Goal: Transaction & Acquisition: Purchase product/service

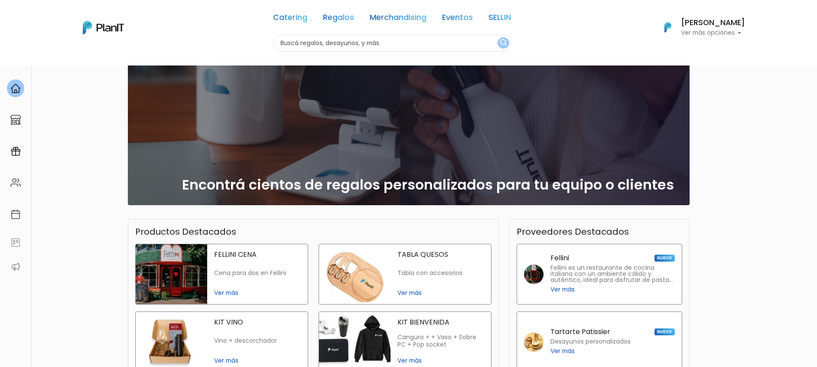
scroll to position [65, 0]
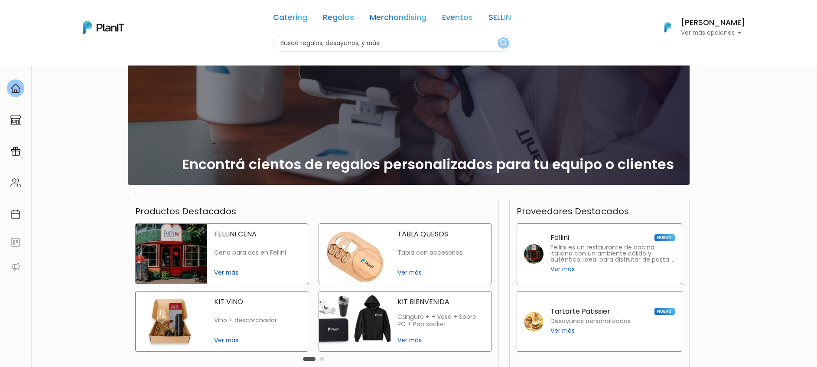
click at [231, 268] on span "Ver más" at bounding box center [257, 272] width 87 height 9
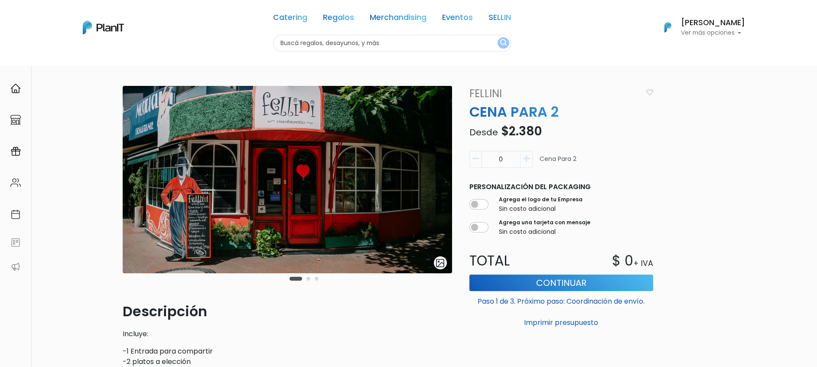
click at [528, 159] on icon "button" at bounding box center [526, 159] width 7 height 8
type input "1"
click at [540, 278] on button "Continuar" at bounding box center [561, 282] width 184 height 16
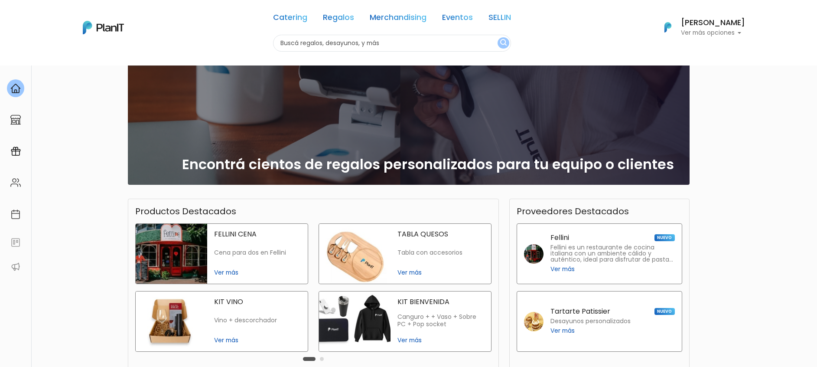
click at [567, 246] on p "Fellini es un restaurante de cocina italiana con un ambiente cálido y auténtico…" at bounding box center [613, 253] width 124 height 18
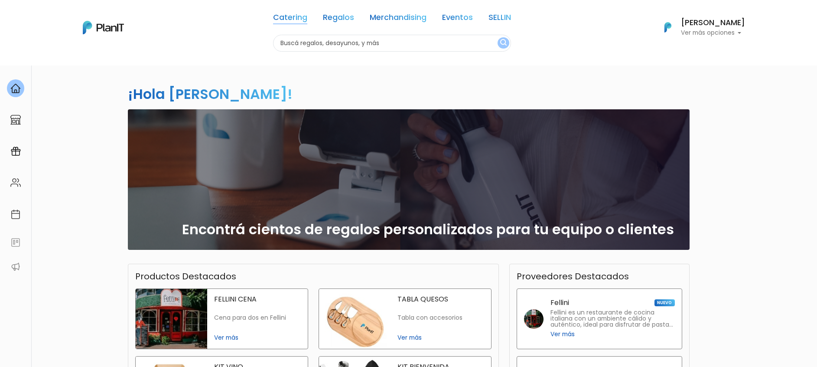
click at [296, 16] on link "Catering" at bounding box center [290, 19] width 34 height 10
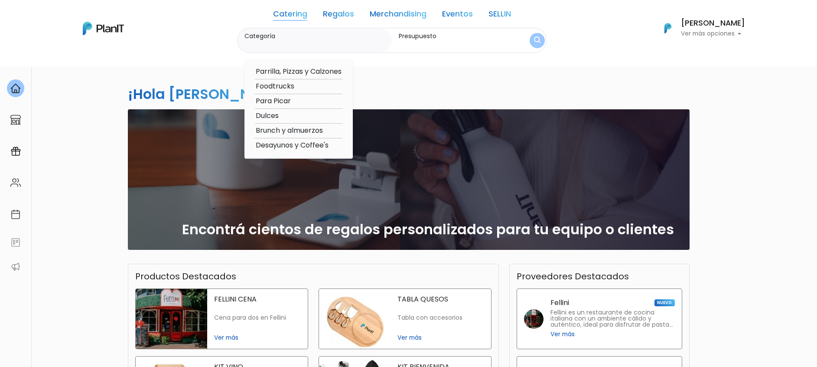
click at [329, 15] on link "Regalos" at bounding box center [338, 15] width 31 height 10
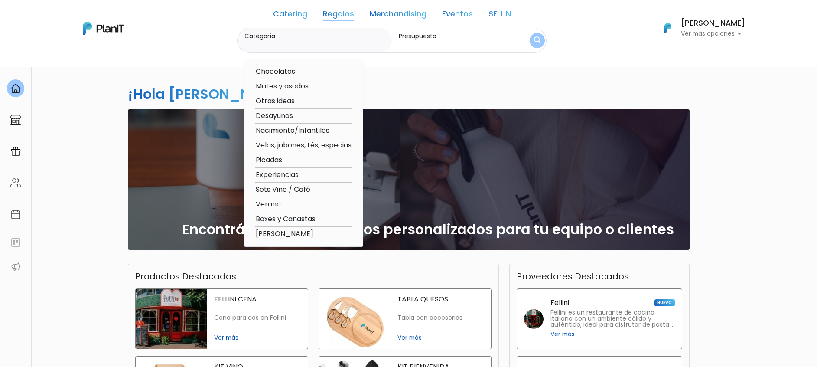
click at [342, 42] on input "Categoría" at bounding box center [316, 44] width 144 height 9
click at [425, 42] on input "Presupuesto" at bounding box center [455, 44] width 113 height 9
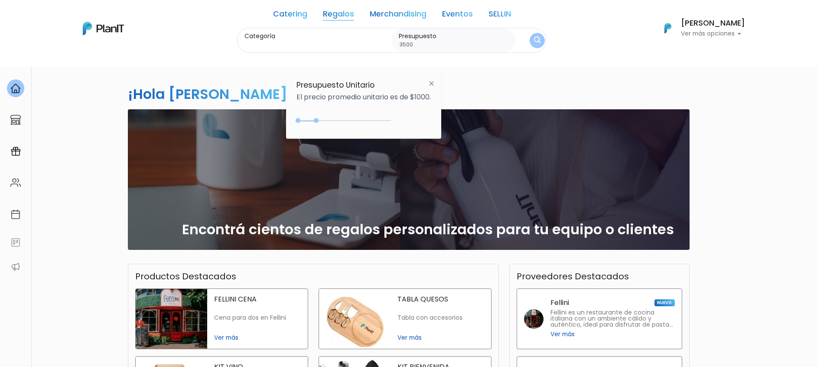
type input "3500"
click at [534, 39] on img "submit" at bounding box center [537, 40] width 7 height 8
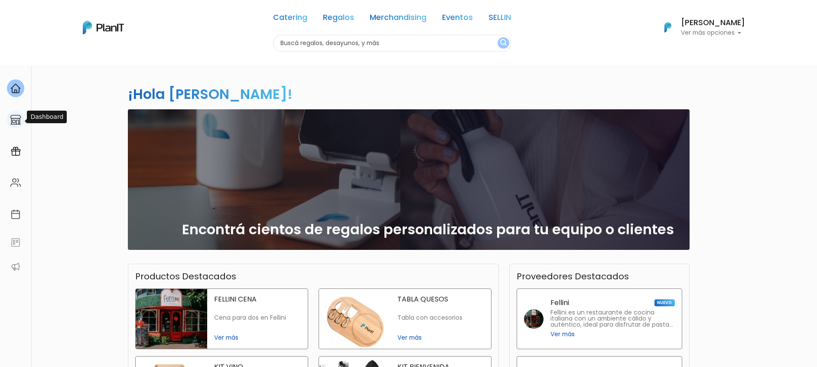
click at [13, 126] on div at bounding box center [15, 120] width 17 height 18
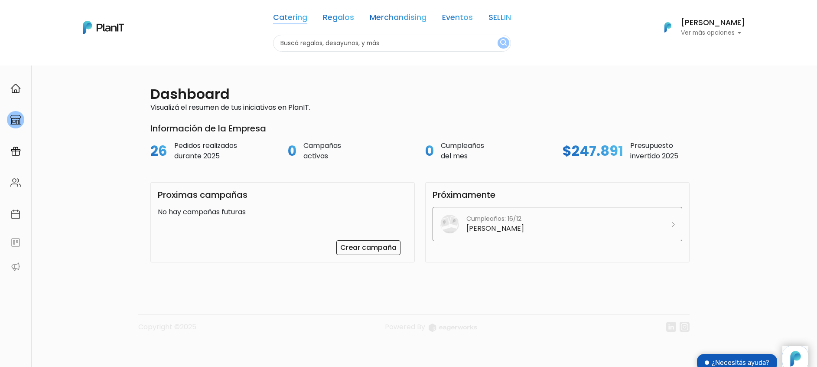
click at [280, 18] on link "Catering" at bounding box center [290, 19] width 34 height 10
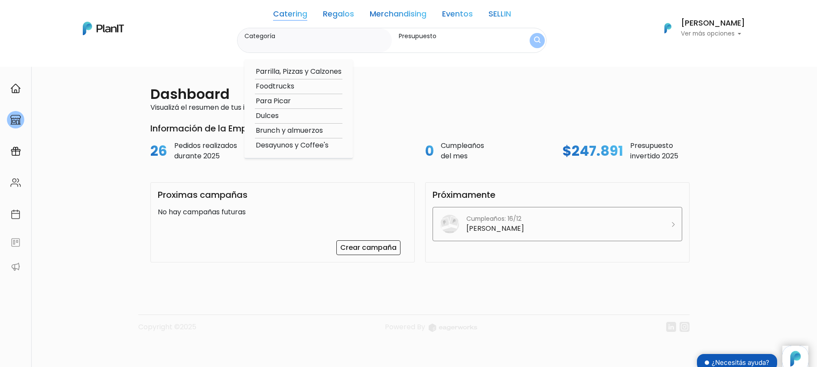
click at [330, 14] on link "Regalos" at bounding box center [338, 15] width 31 height 10
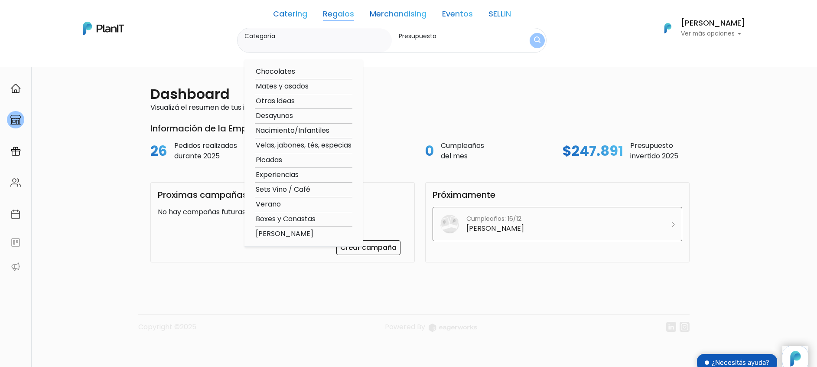
click at [266, 169] on option "Experiencias" at bounding box center [304, 174] width 98 height 11
type input "Experiencias"
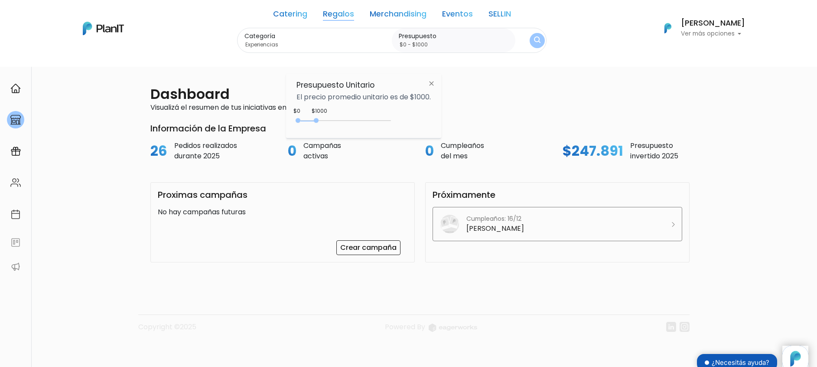
click at [325, 10] on link "Regalos" at bounding box center [338, 15] width 31 height 10
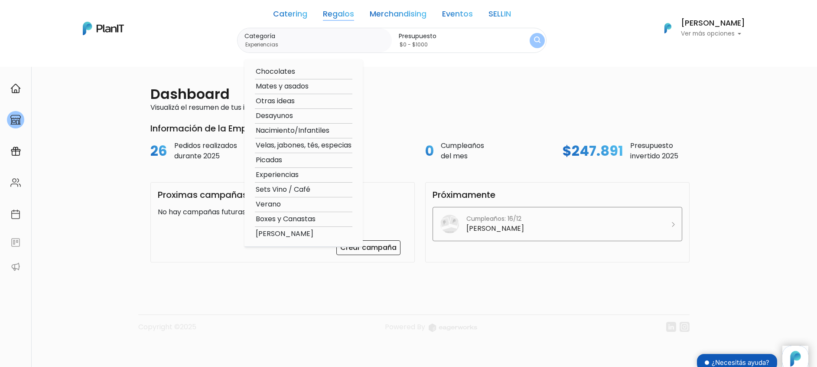
click at [271, 171] on option "Experiencias" at bounding box center [304, 174] width 98 height 11
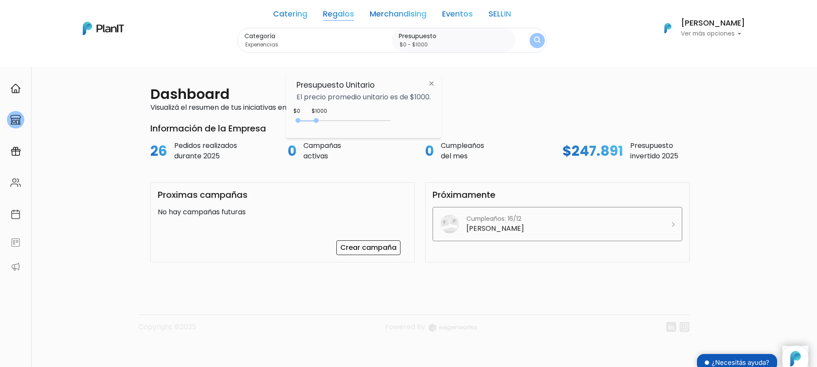
click at [412, 112] on div "Presupuesto Unitario El precio promedio unitario es de $1000. $1000 $0 0 : 1000…" at bounding box center [363, 106] width 155 height 65
click at [437, 81] on img at bounding box center [432, 83] width 16 height 16
click at [435, 49] on div "Presupuesto $0 - $1000" at bounding box center [454, 40] width 124 height 25
drag, startPoint x: 579, startPoint y: 29, endPoint x: 573, endPoint y: 26, distance: 7.4
click at [581, 29] on div "Catering Regalos Merchandising Eventos SELLIN Catering Regalos Merchandising Ev…" at bounding box center [409, 27] width 694 height 49
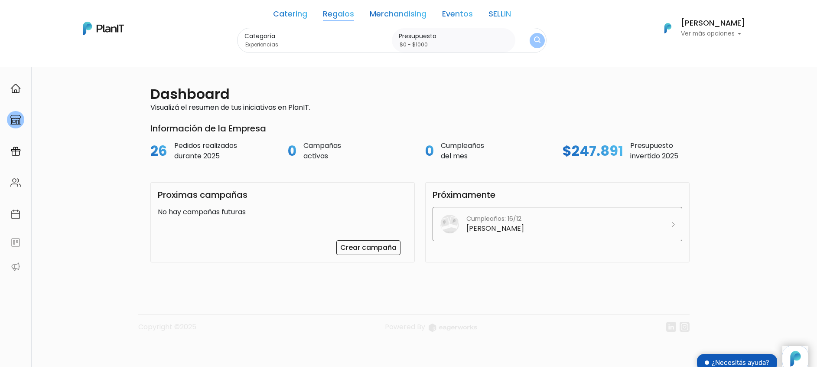
click at [401, 23] on div "Catering Regalos Merchandising Eventos SELLIN" at bounding box center [392, 15] width 238 height 24
click at [401, 13] on link "Merchandising" at bounding box center [398, 15] width 57 height 10
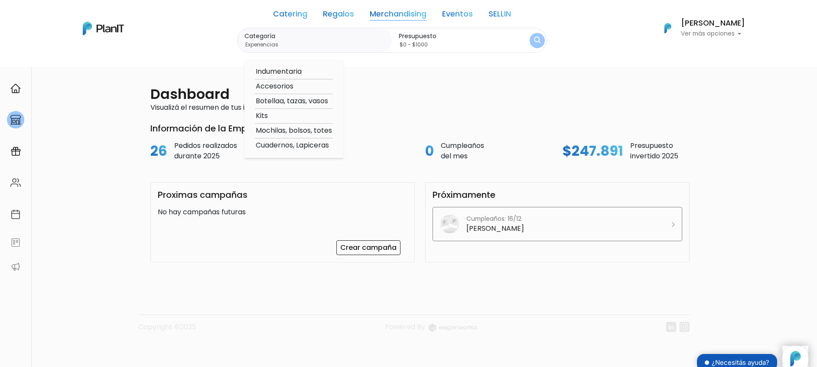
click at [323, 10] on link "Regalos" at bounding box center [338, 15] width 31 height 10
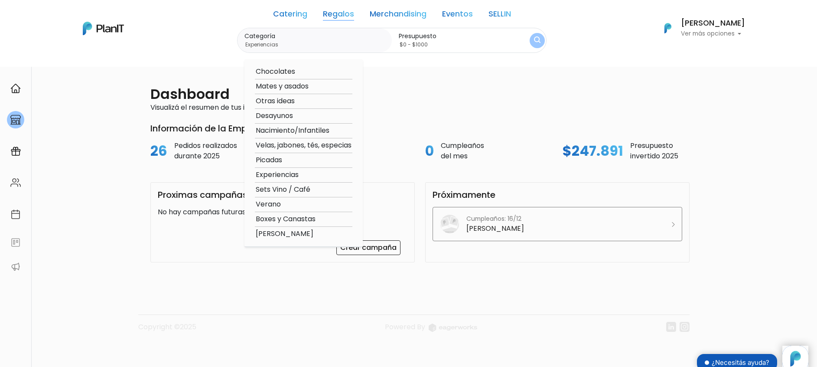
click at [262, 171] on option "Experiencias" at bounding box center [304, 174] width 98 height 11
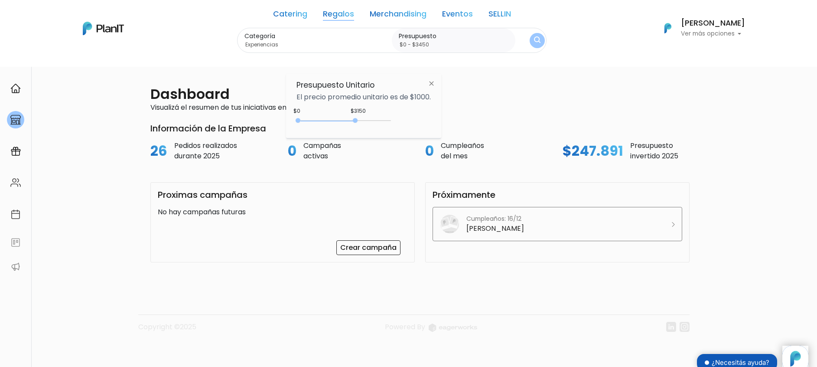
type input "$0 - $3500"
drag, startPoint x: 315, startPoint y: 120, endPoint x: 363, endPoint y: 123, distance: 48.6
click at [363, 123] on div "0 : 3500 0 3500" at bounding box center [345, 122] width 91 height 9
click at [530, 33] on button "submit" at bounding box center [537, 40] width 15 height 15
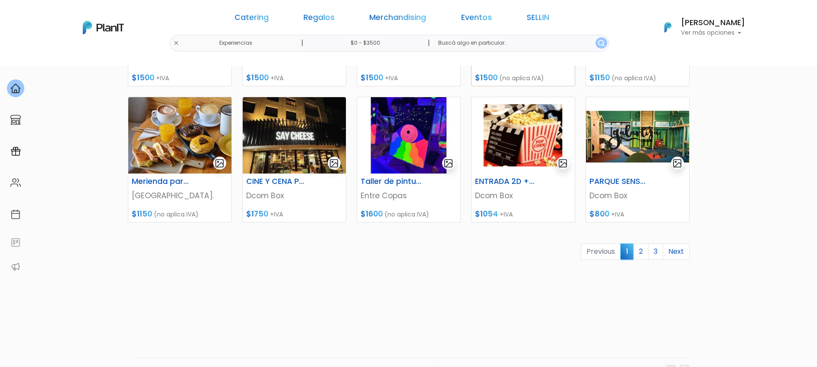
scroll to position [390, 0]
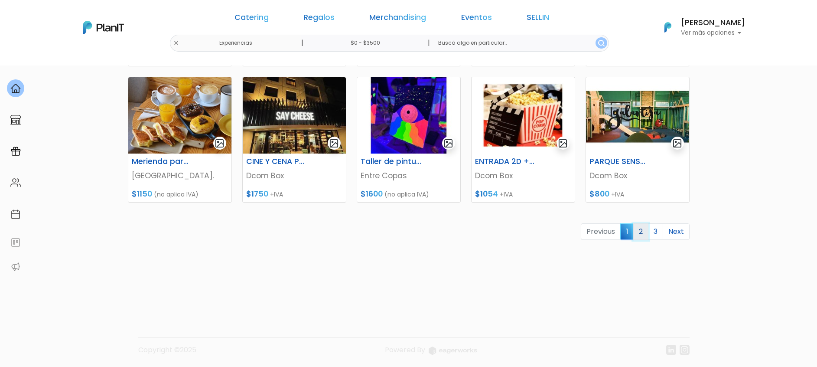
click at [639, 233] on link "2" at bounding box center [640, 231] width 15 height 16
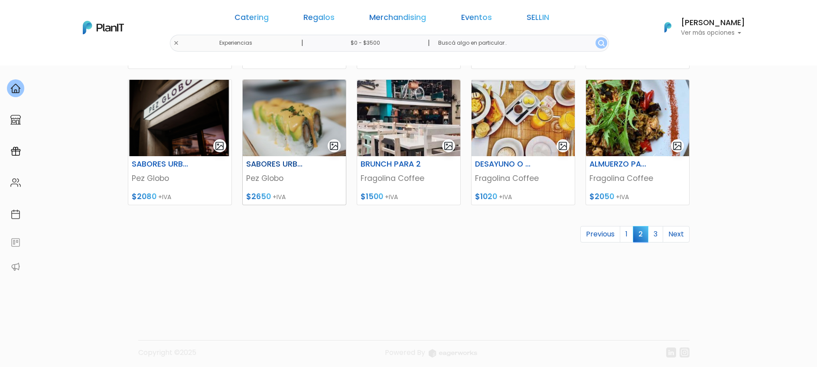
scroll to position [390, 0]
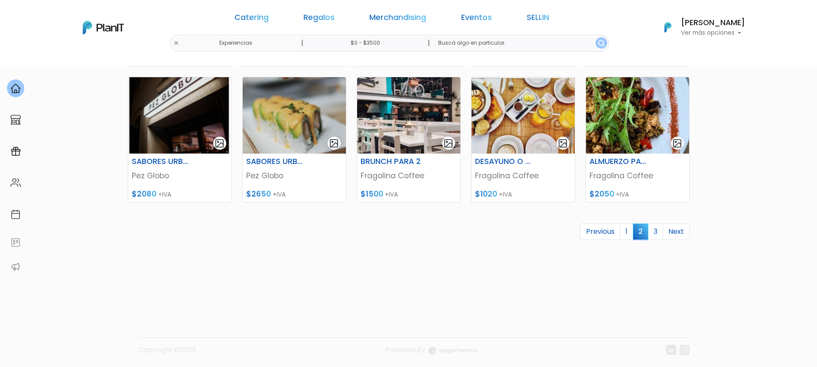
click at [275, 140] on img at bounding box center [294, 115] width 103 height 76
click at [657, 230] on link "3" at bounding box center [655, 231] width 15 height 16
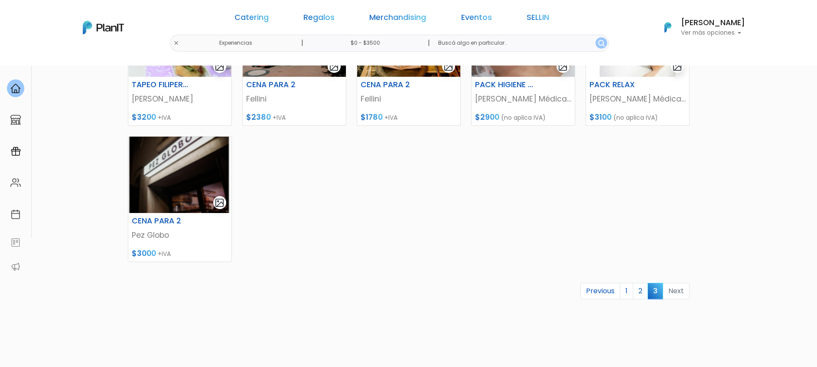
scroll to position [195, 0]
click at [641, 292] on link "2" at bounding box center [640, 290] width 15 height 16
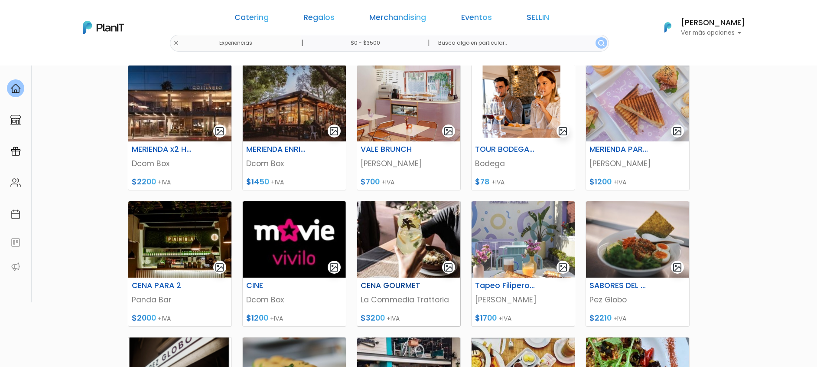
click at [423, 257] on img at bounding box center [408, 239] width 103 height 76
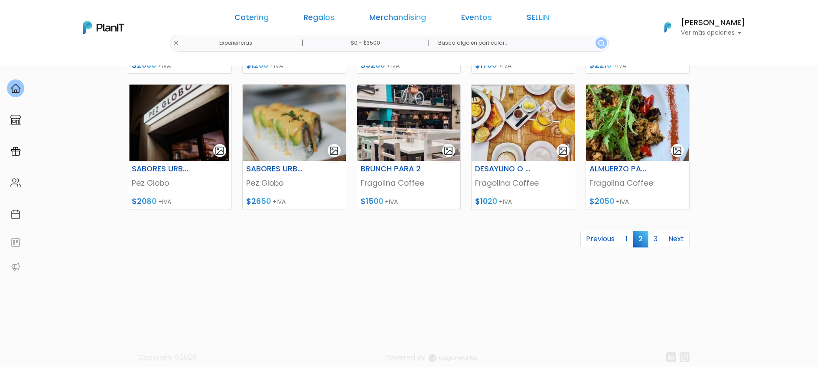
scroll to position [392, 0]
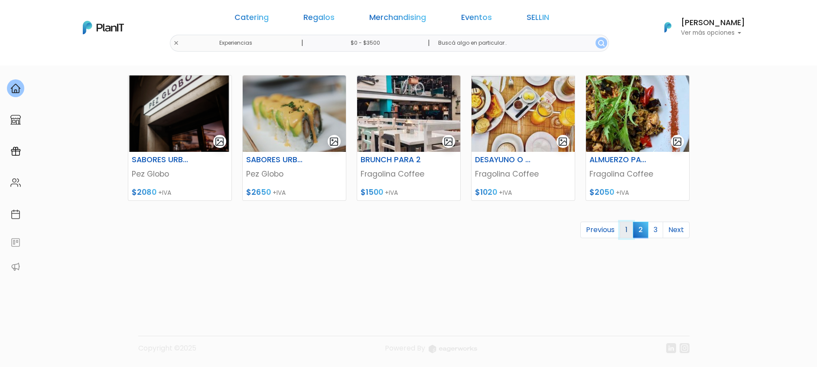
click at [626, 232] on link "1" at bounding box center [626, 230] width 13 height 16
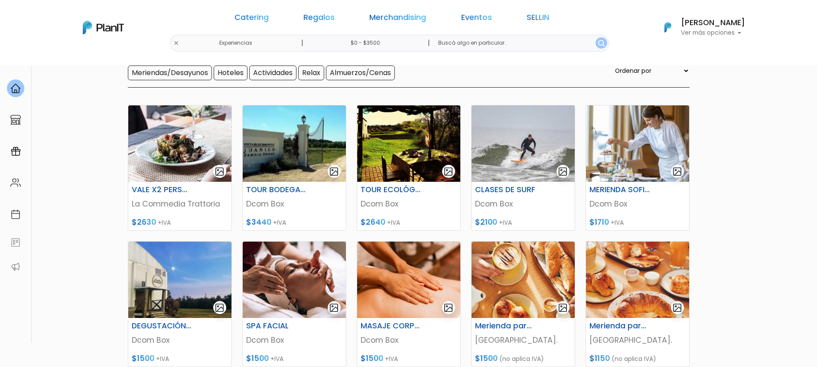
scroll to position [130, 0]
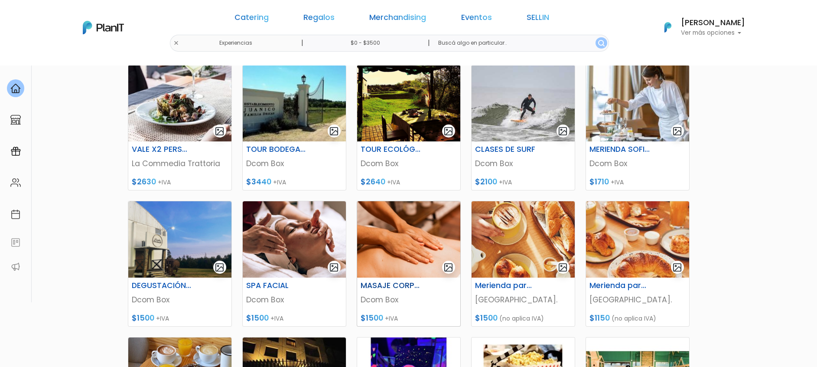
click at [425, 237] on img at bounding box center [408, 239] width 103 height 76
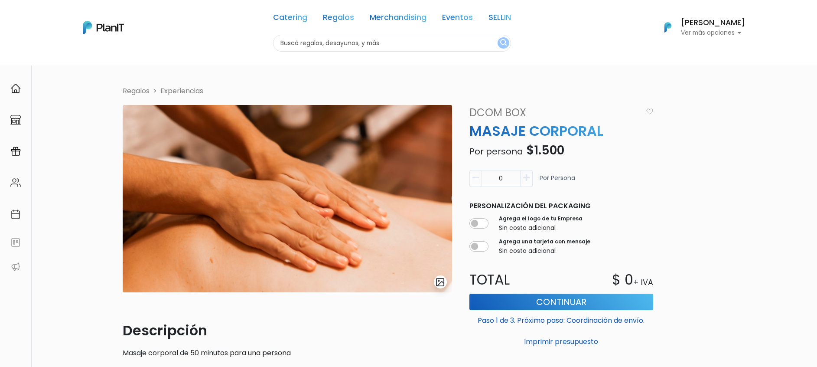
scroll to position [195, 0]
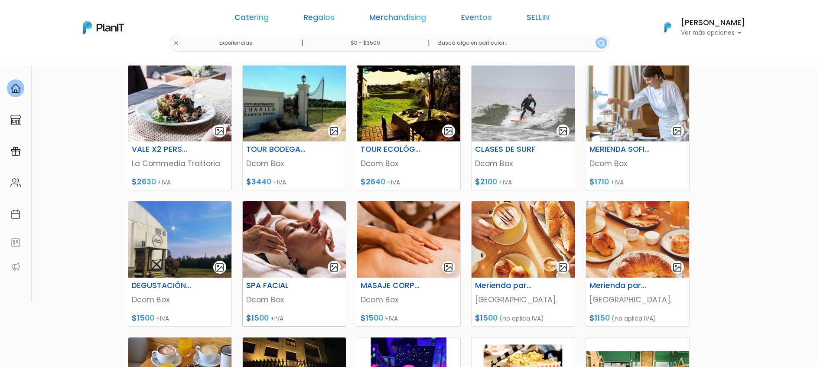
click at [312, 260] on img at bounding box center [294, 239] width 103 height 76
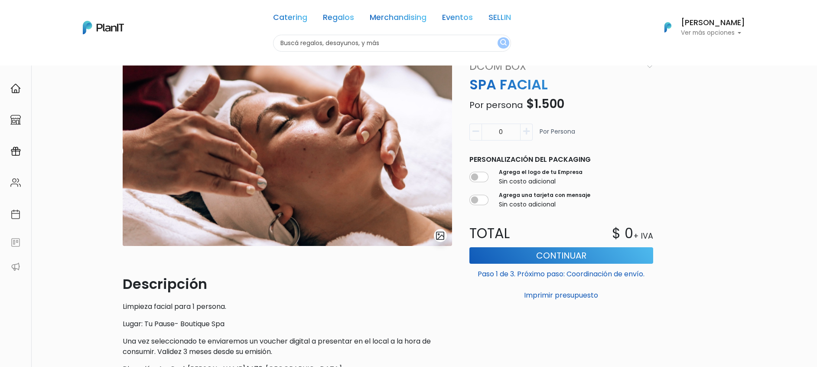
scroll to position [65, 0]
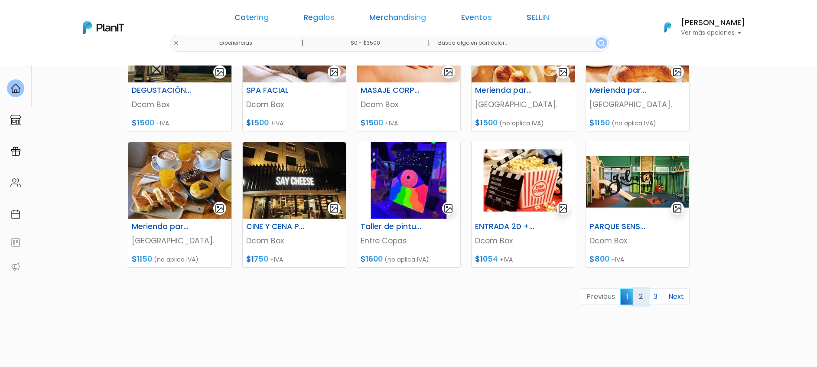
click at [639, 296] on link "2" at bounding box center [640, 296] width 15 height 16
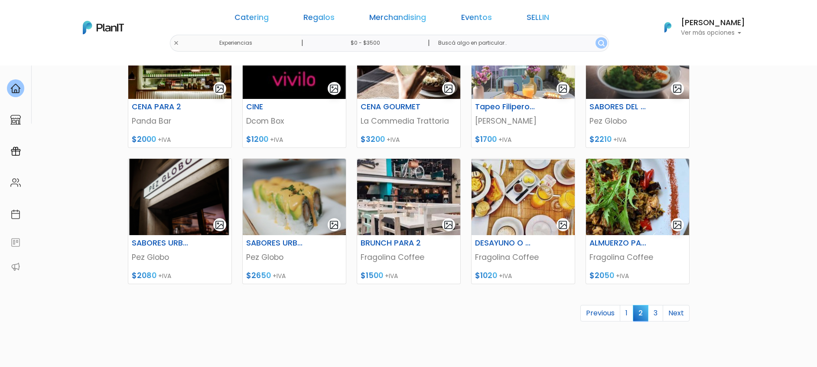
scroll to position [325, 0]
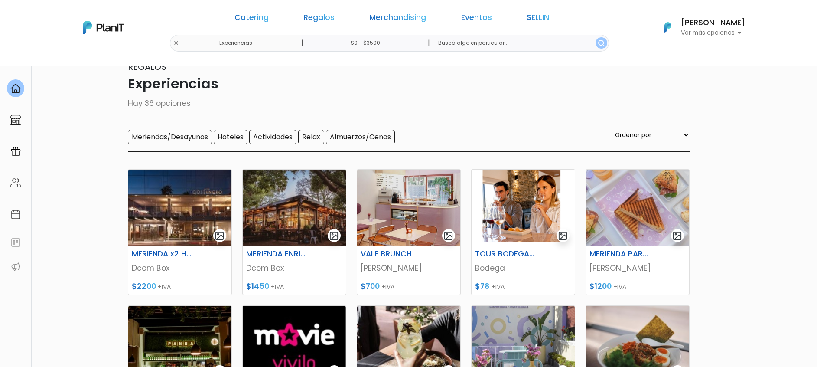
scroll to position [0, 0]
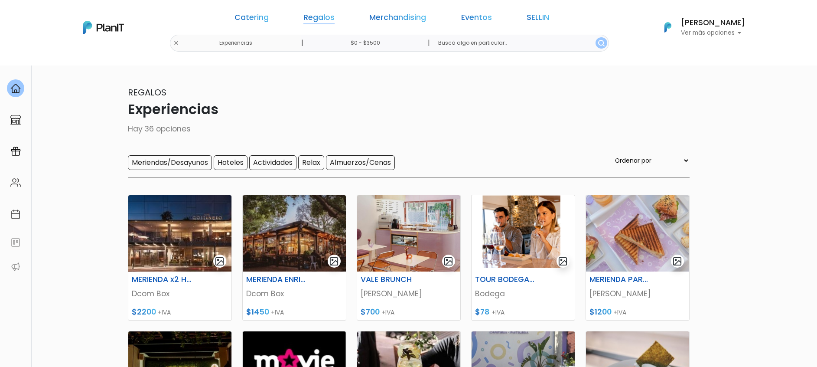
click at [335, 20] on link "Regalos" at bounding box center [318, 19] width 31 height 10
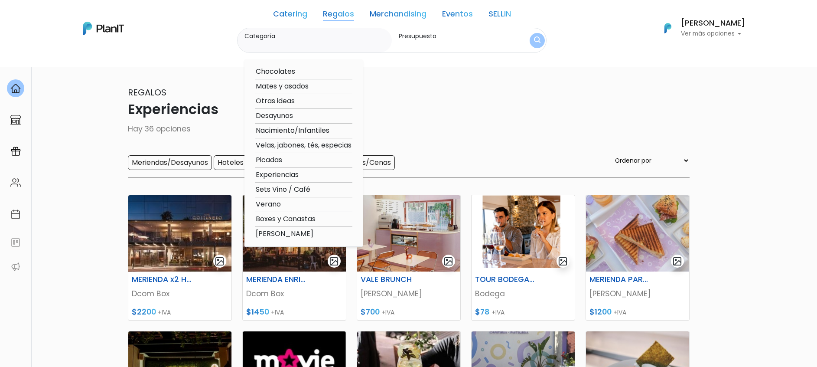
click at [268, 156] on option "Picadas" at bounding box center [304, 160] width 98 height 11
type input "Picadas"
type input "$0 - $3500"
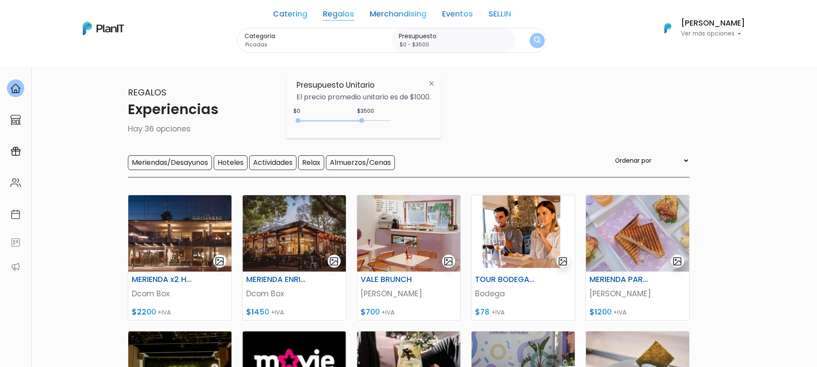
click at [534, 40] on button "submit" at bounding box center [537, 40] width 15 height 15
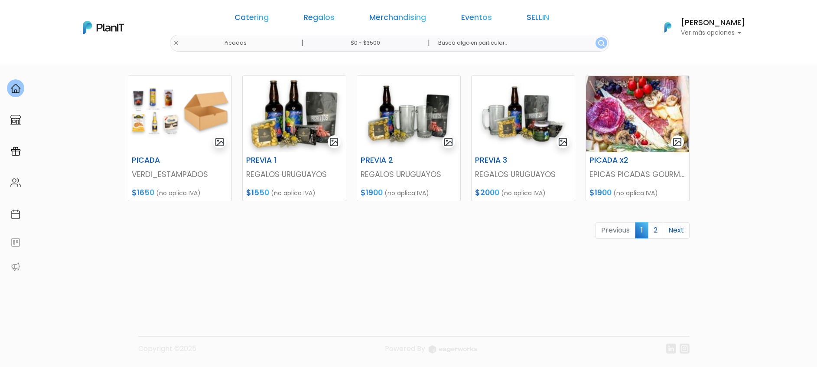
scroll to position [392, 0]
click at [712, 37] on div "Lorena Debenedetti Ver más opciones" at bounding box center [701, 27] width 87 height 19
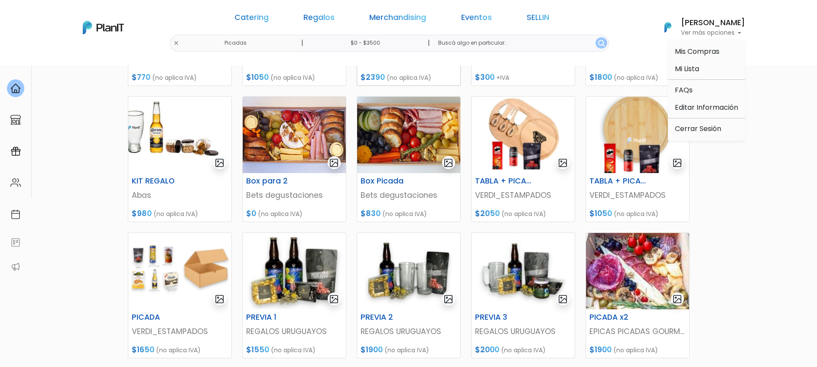
scroll to position [67, 0]
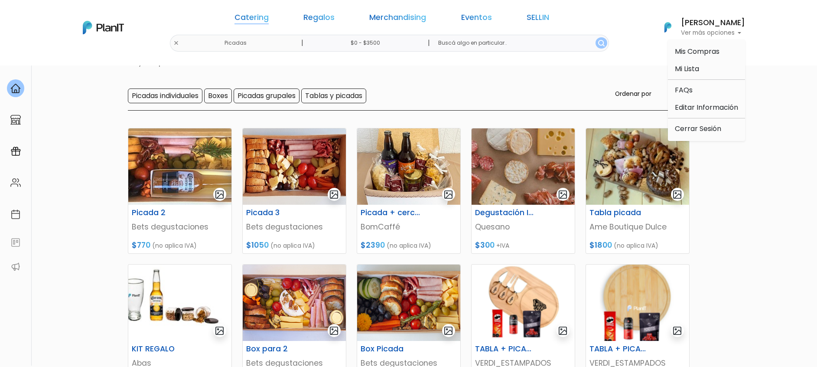
click at [269, 21] on link "Catering" at bounding box center [252, 19] width 34 height 10
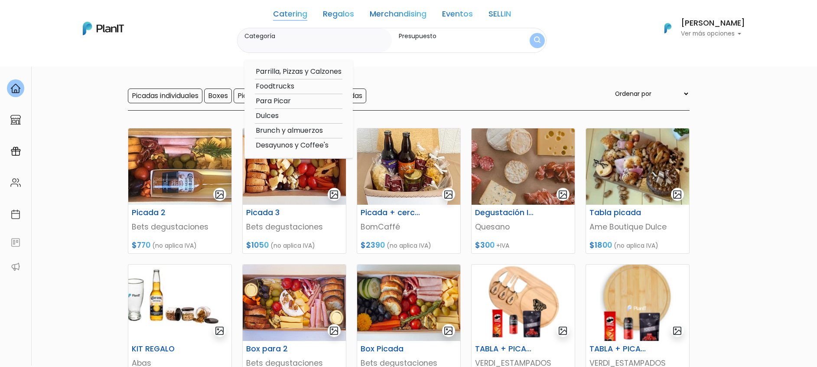
click at [326, 16] on link "Regalos" at bounding box center [338, 15] width 31 height 10
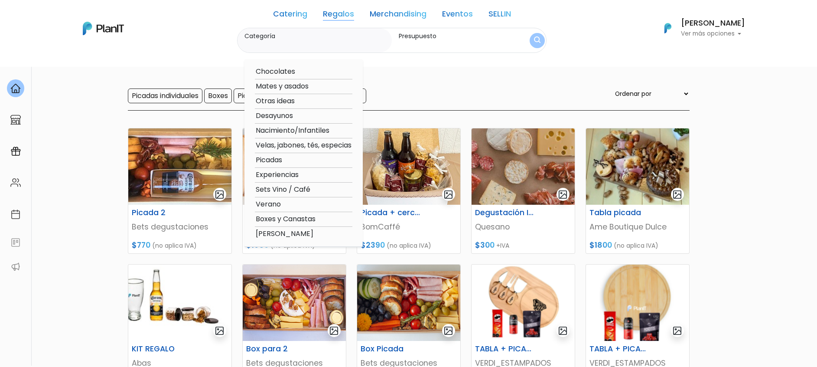
click at [282, 220] on option "Boxes y Canastas" at bounding box center [304, 219] width 98 height 11
type input "Boxes y Canastas"
type input "$0 - $3500"
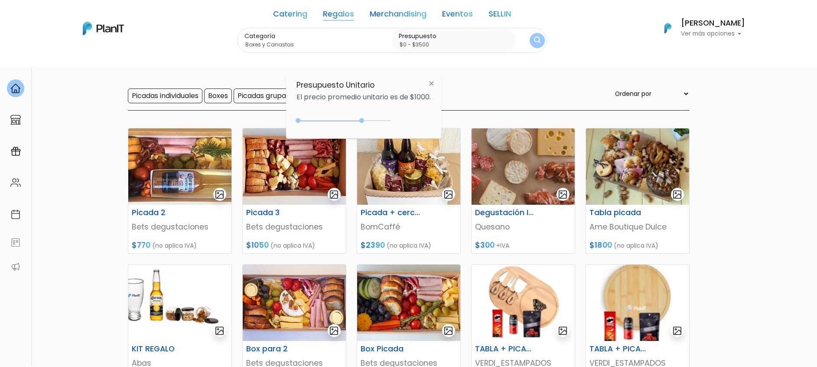
click at [432, 82] on img at bounding box center [432, 83] width 16 height 16
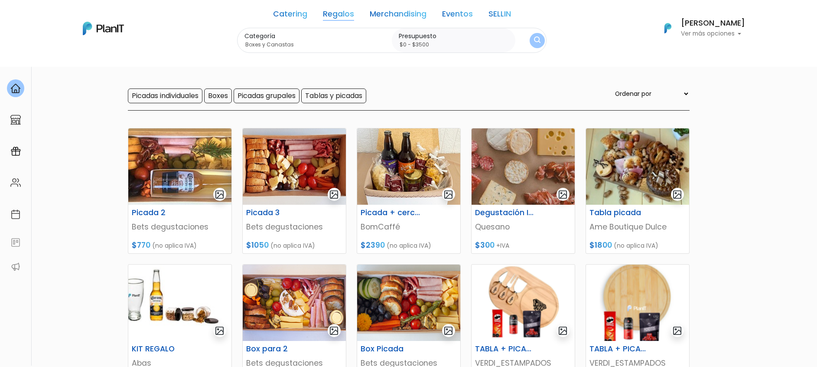
click at [534, 42] on img "submit" at bounding box center [537, 40] width 7 height 8
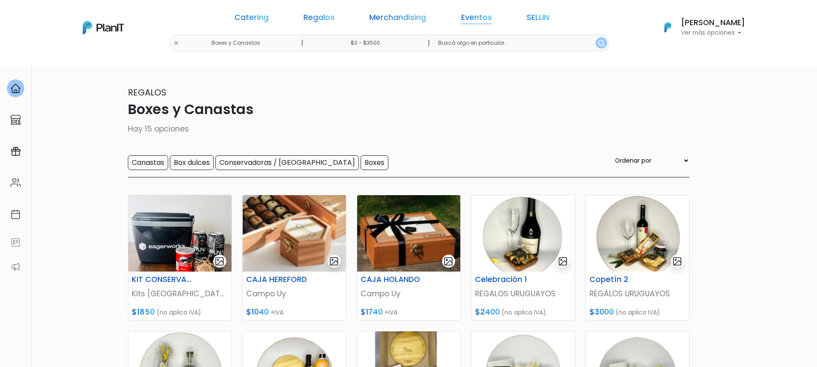
click at [461, 14] on link "Eventos" at bounding box center [476, 19] width 31 height 10
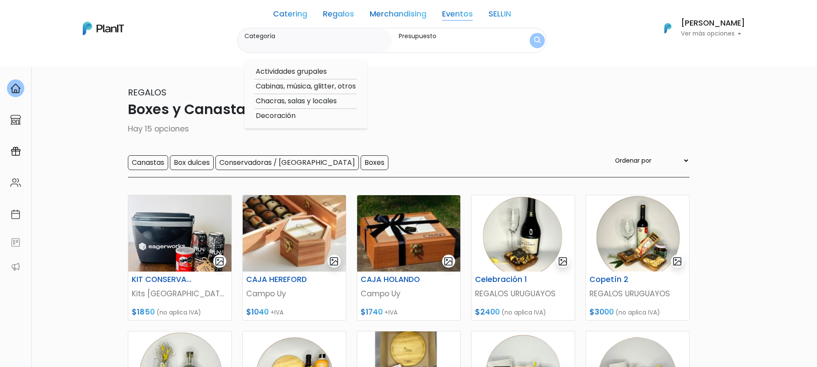
click at [496, 13] on link "SELLIN" at bounding box center [500, 15] width 23 height 10
click at [370, 15] on link "Merchandising" at bounding box center [398, 15] width 57 height 10
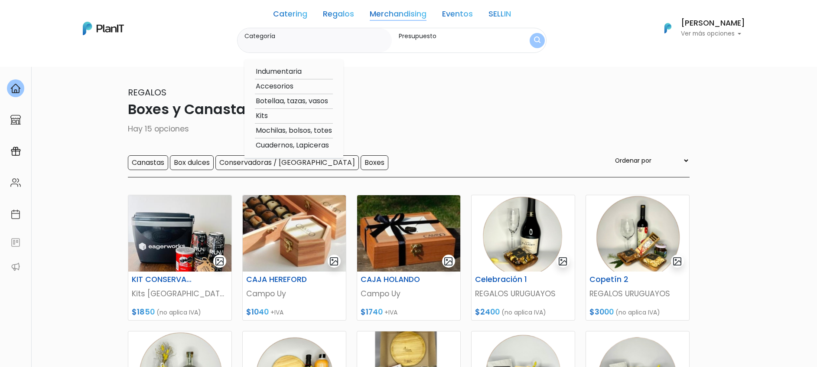
drag, startPoint x: 315, startPoint y: 23, endPoint x: 334, endPoint y: 13, distance: 21.3
click at [315, 22] on div "Catering Regalos Merchandising Eventos SELLIN" at bounding box center [392, 15] width 238 height 24
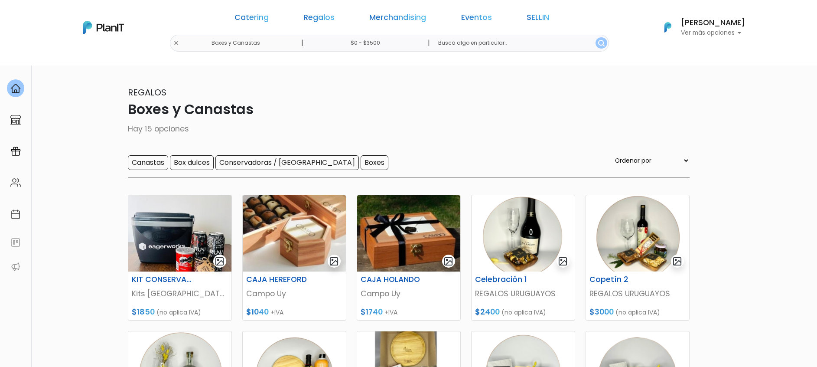
click at [335, 14] on link "Regalos" at bounding box center [318, 19] width 31 height 10
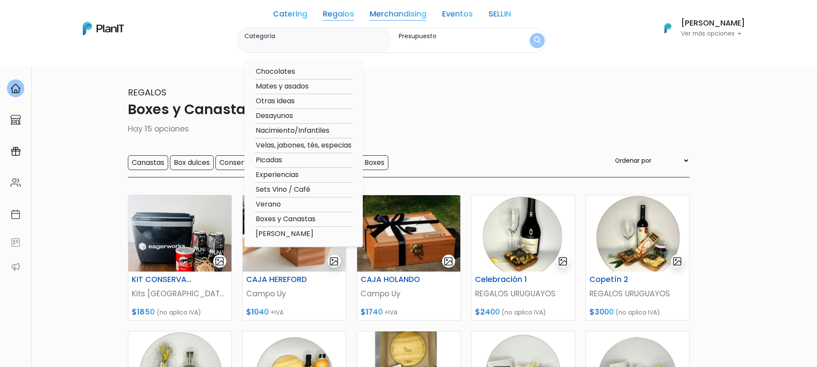
click at [261, 160] on option "Picadas" at bounding box center [304, 160] width 98 height 11
type input "Picadas"
type input "$0 - $3500"
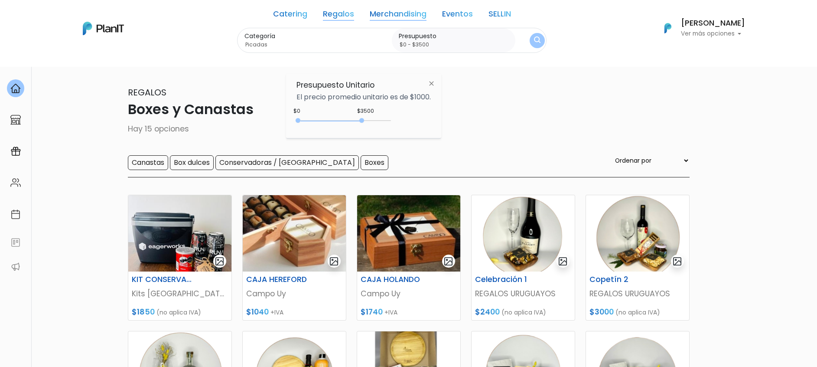
click at [398, 96] on p "El precio promedio unitario es de $1000." at bounding box center [364, 97] width 134 height 7
click at [535, 37] on button "submit" at bounding box center [537, 40] width 15 height 15
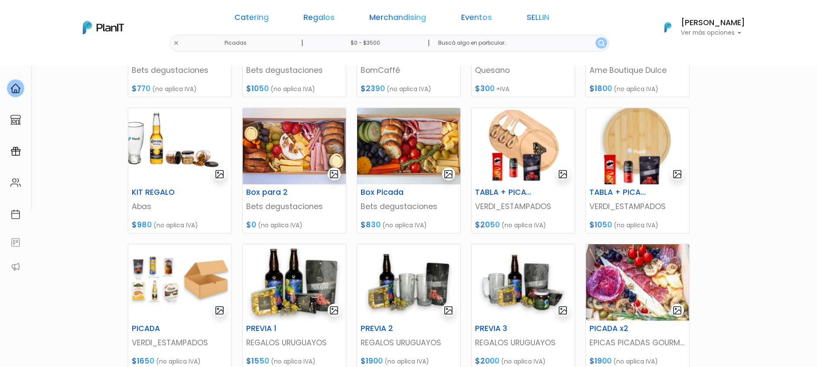
scroll to position [390, 0]
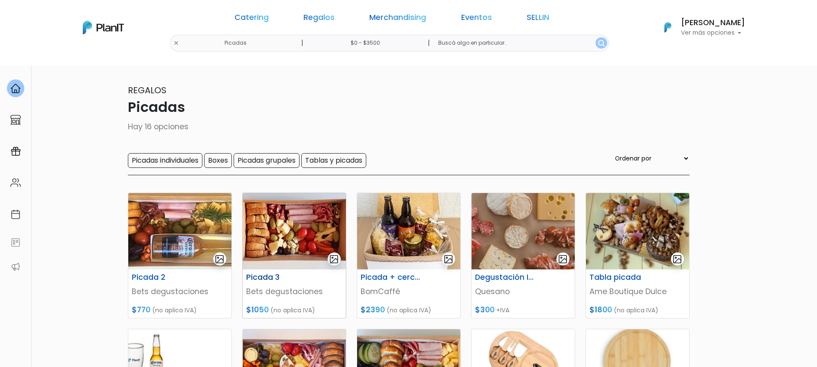
scroll to position [0, 0]
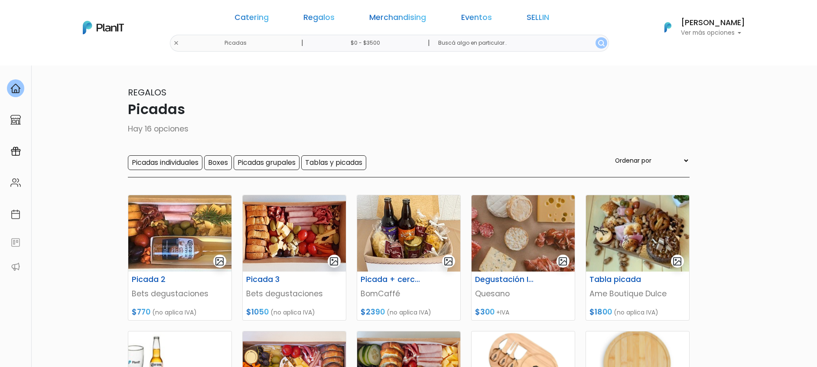
click at [385, 11] on div "Catering Regalos Merchandising Eventos SELLIN" at bounding box center [392, 18] width 334 height 31
click at [385, 17] on link "Merchandising" at bounding box center [397, 19] width 57 height 10
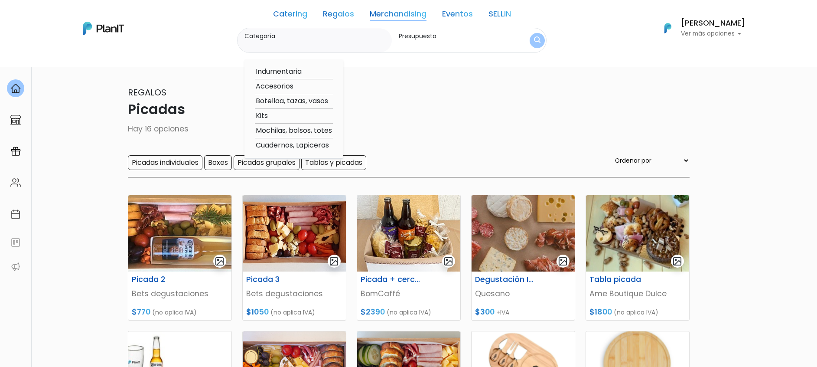
click at [333, 15] on link "Regalos" at bounding box center [338, 15] width 31 height 10
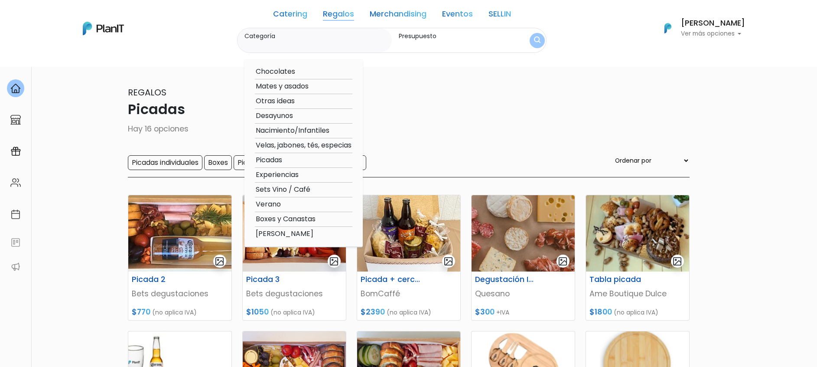
click at [283, 176] on option "Experiencias" at bounding box center [304, 174] width 98 height 11
type input "Experiencias"
type input "$0 - $3500"
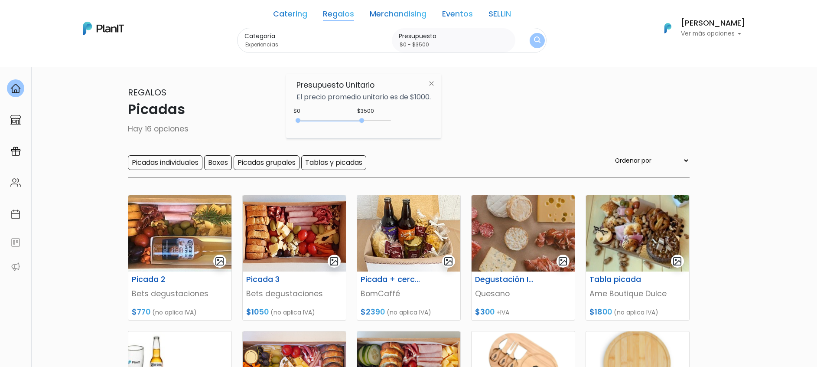
click at [534, 40] on img "submit" at bounding box center [537, 40] width 7 height 8
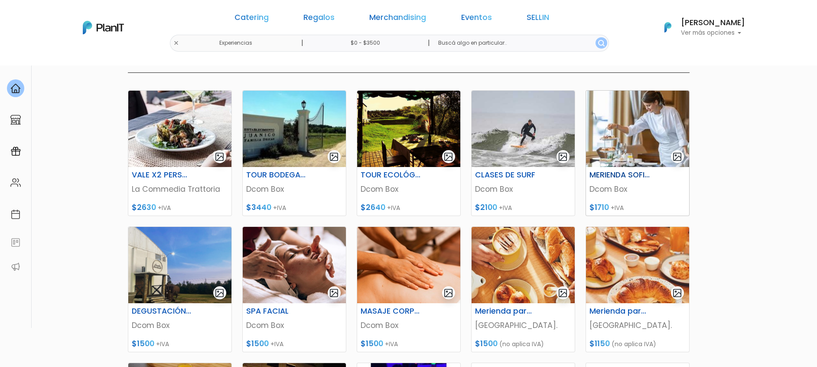
scroll to position [130, 0]
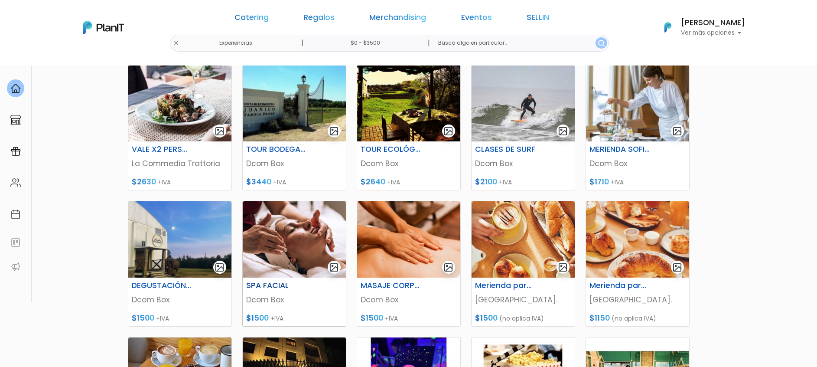
click at [300, 249] on img at bounding box center [294, 239] width 103 height 76
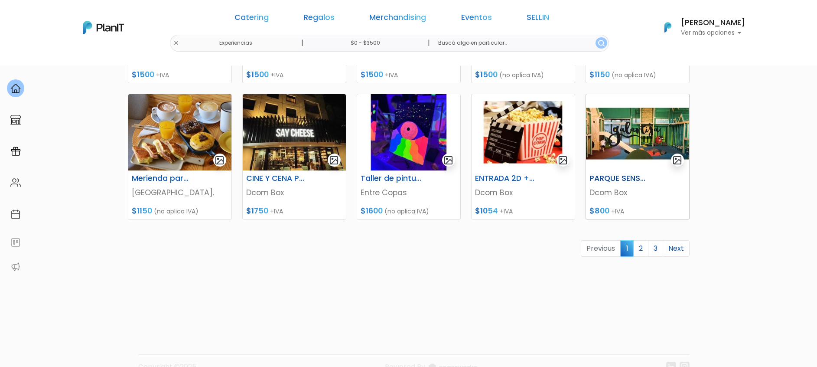
scroll to position [390, 0]
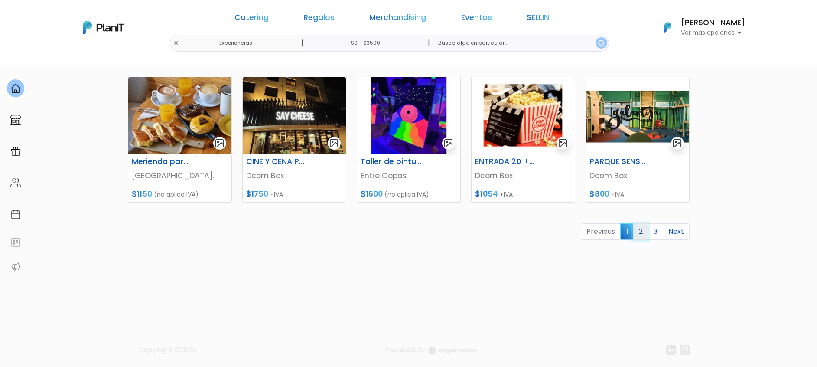
click at [642, 234] on link "2" at bounding box center [640, 231] width 15 height 16
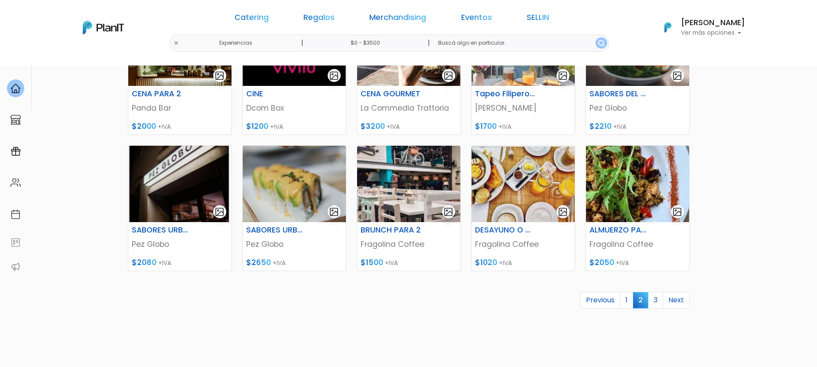
scroll to position [325, 0]
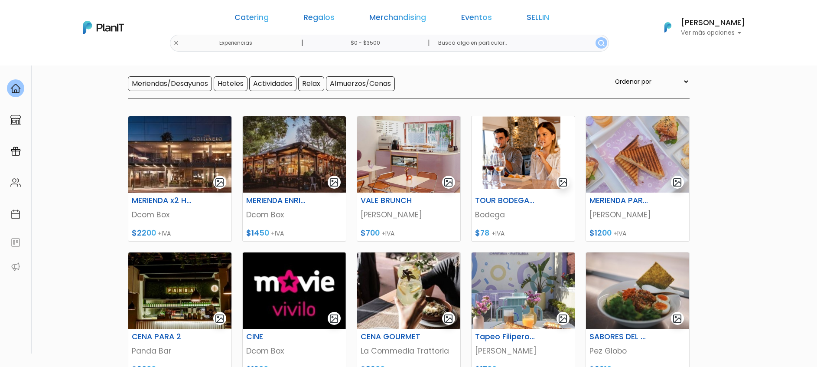
scroll to position [0, 0]
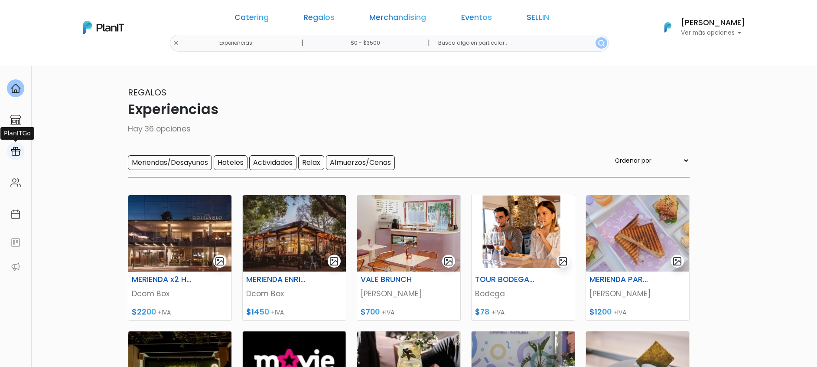
click at [17, 147] on img at bounding box center [15, 151] width 10 height 10
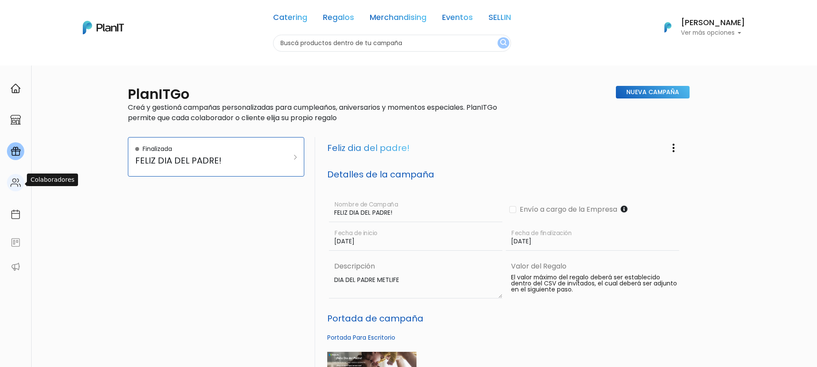
click at [18, 177] on img at bounding box center [15, 182] width 10 height 10
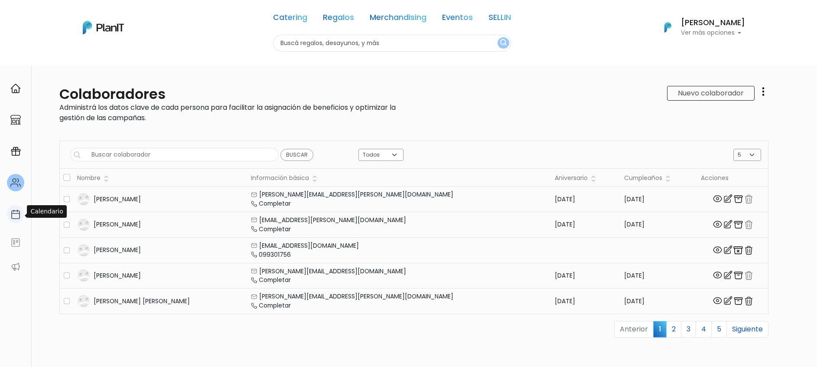
click at [20, 215] on img at bounding box center [15, 214] width 10 height 10
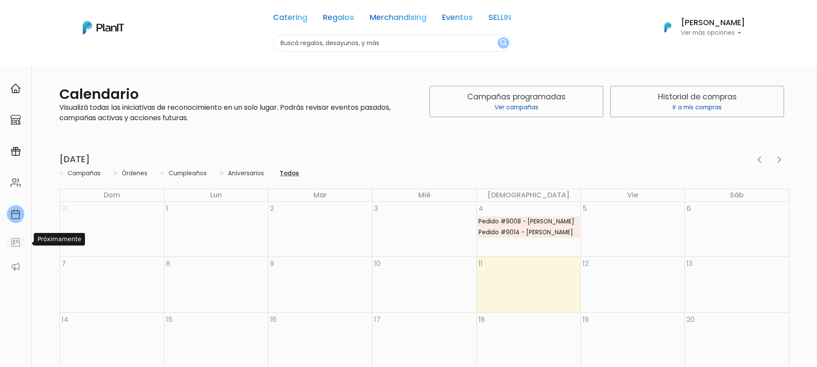
click at [15, 249] on div at bounding box center [15, 242] width 31 height 18
click at [16, 91] on img at bounding box center [15, 88] width 10 height 10
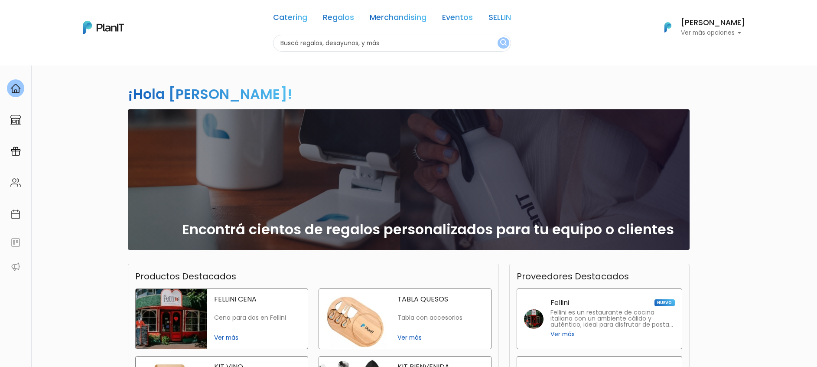
click at [111, 21] on img at bounding box center [103, 27] width 41 height 13
click at [293, 19] on link "Catering" at bounding box center [290, 19] width 34 height 10
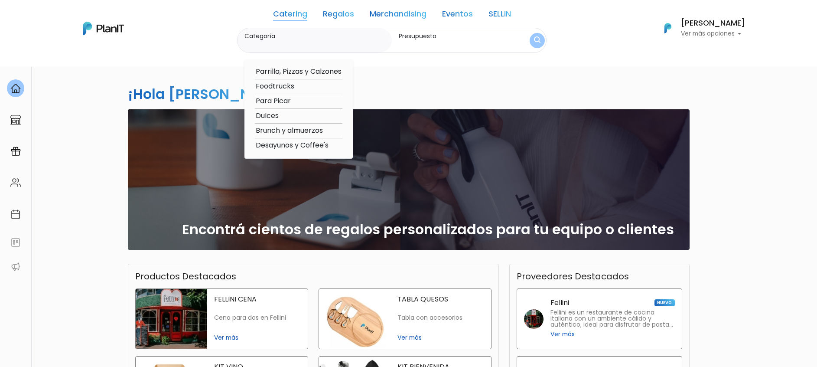
click at [300, 38] on label "Categoría" at bounding box center [316, 36] width 144 height 9
click at [300, 40] on input "Categoría" at bounding box center [316, 44] width 144 height 9
click at [280, 12] on link "Catering" at bounding box center [290, 15] width 34 height 10
click at [534, 37] on img "submit" at bounding box center [537, 40] width 7 height 8
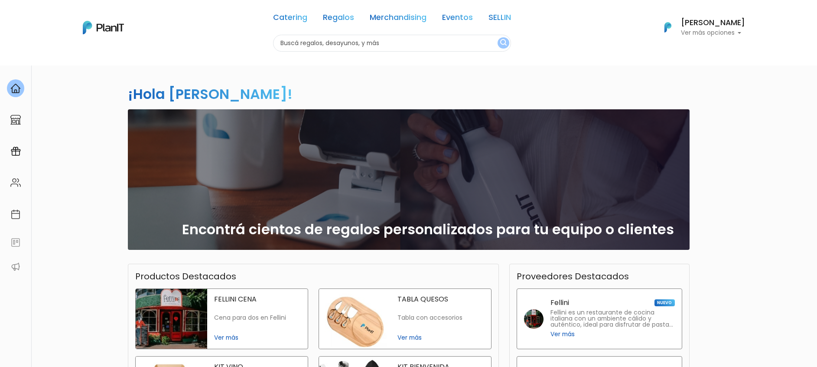
click at [500, 45] on img "submit" at bounding box center [503, 43] width 7 height 8
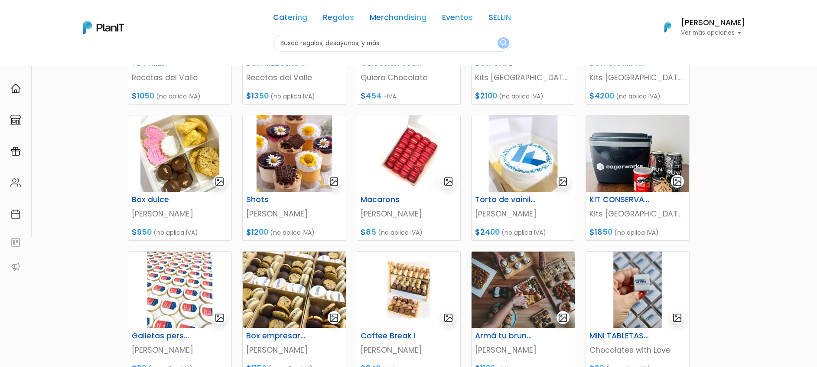
scroll to position [260, 0]
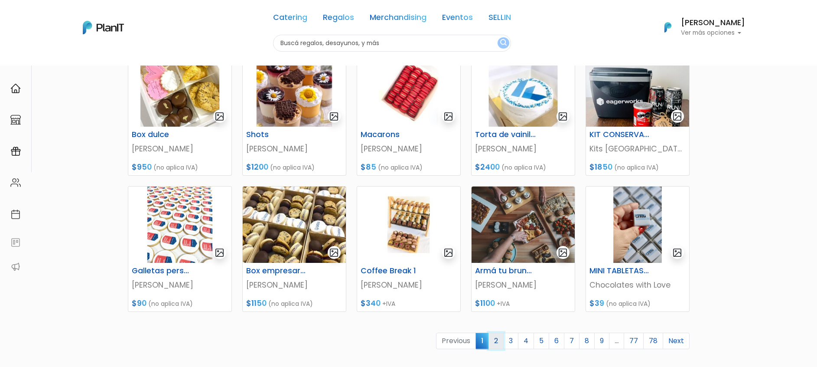
click at [501, 339] on link "2" at bounding box center [496, 340] width 15 height 16
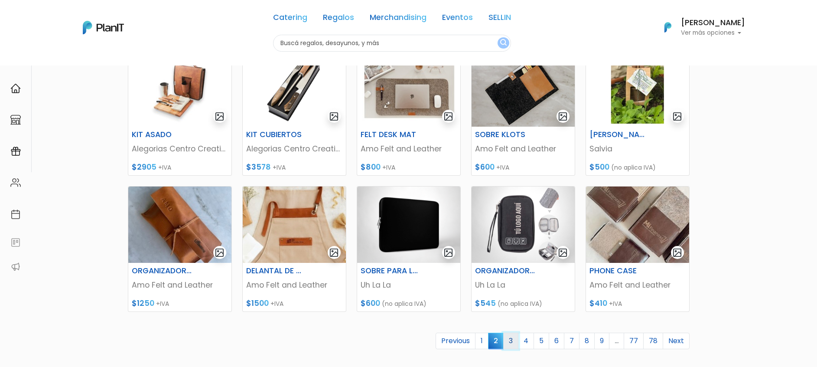
click at [515, 339] on link "3" at bounding box center [510, 340] width 15 height 16
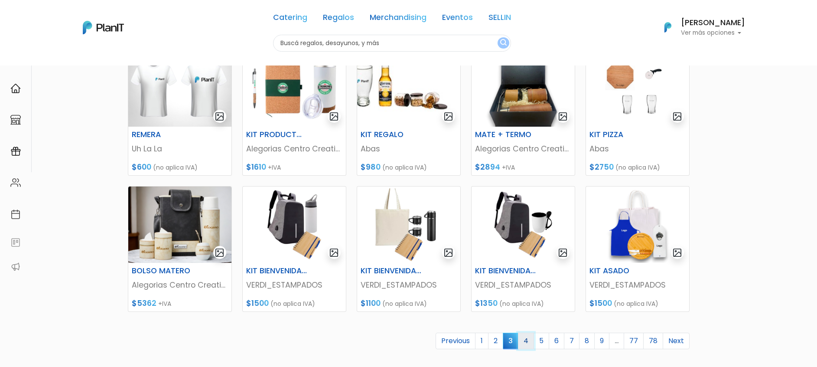
click at [525, 341] on link "4" at bounding box center [526, 340] width 16 height 16
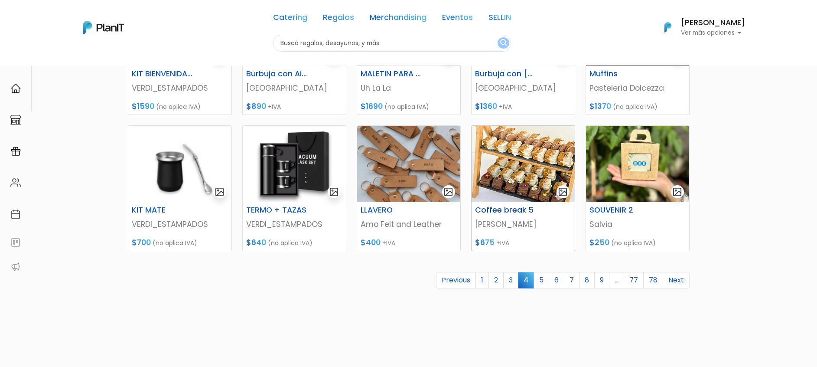
scroll to position [325, 0]
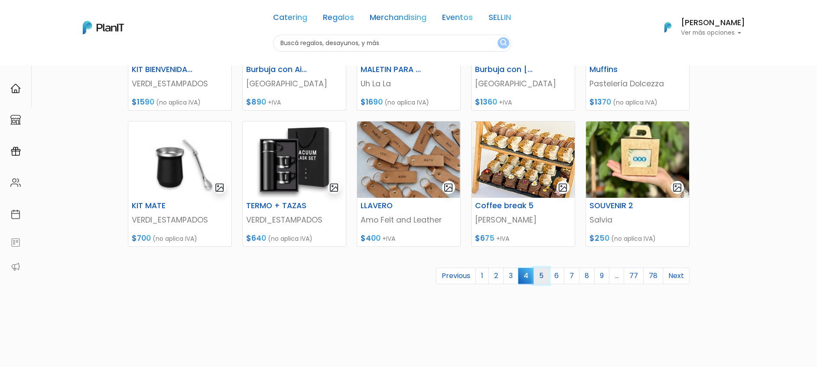
click at [543, 275] on link "5" at bounding box center [542, 275] width 16 height 16
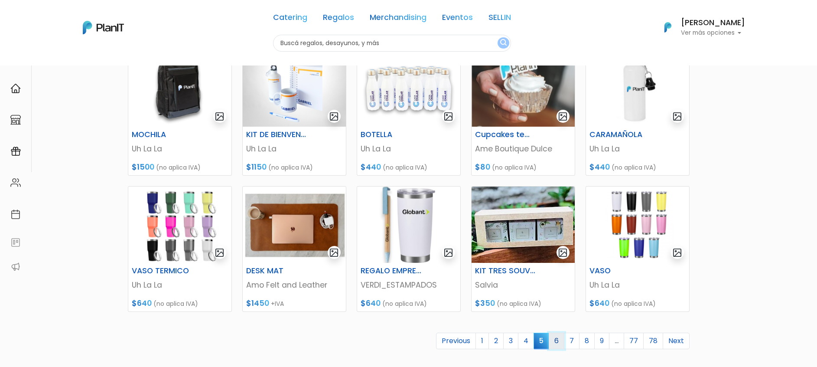
click at [556, 337] on link "6" at bounding box center [557, 340] width 16 height 16
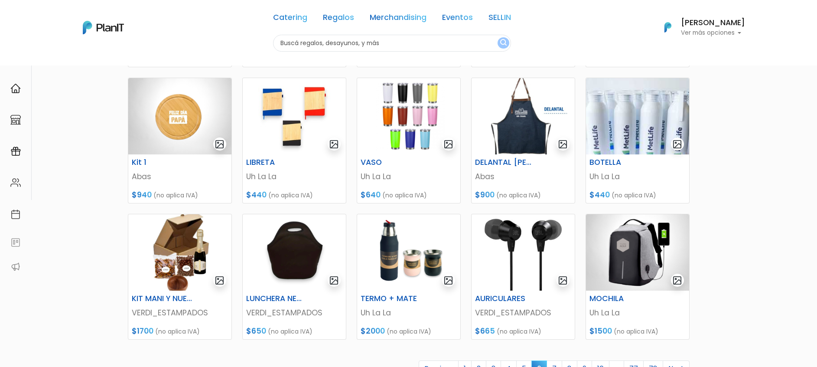
scroll to position [260, 0]
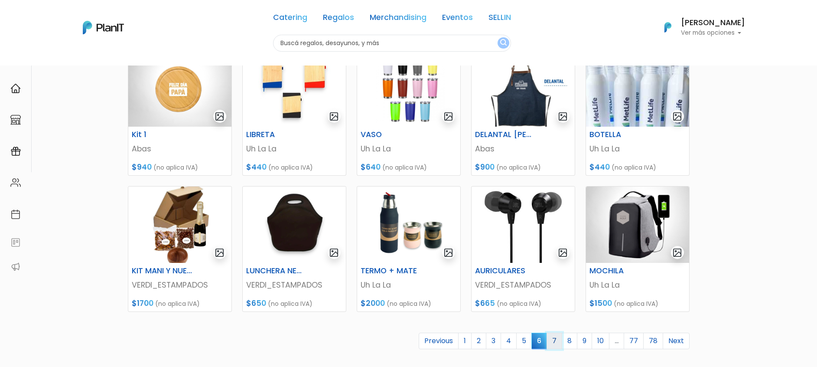
click at [559, 337] on link "7" at bounding box center [555, 340] width 16 height 16
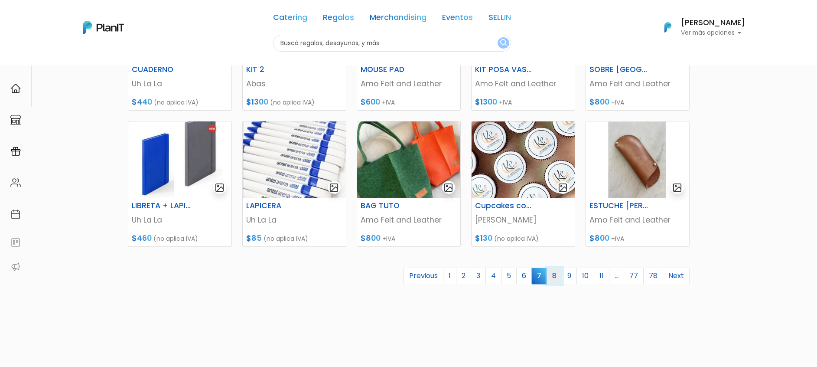
click at [557, 276] on link "8" at bounding box center [555, 275] width 16 height 16
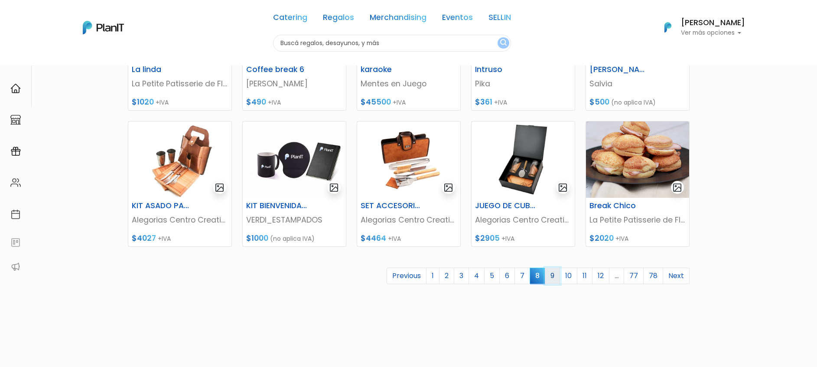
click at [557, 276] on link "9" at bounding box center [552, 275] width 15 height 16
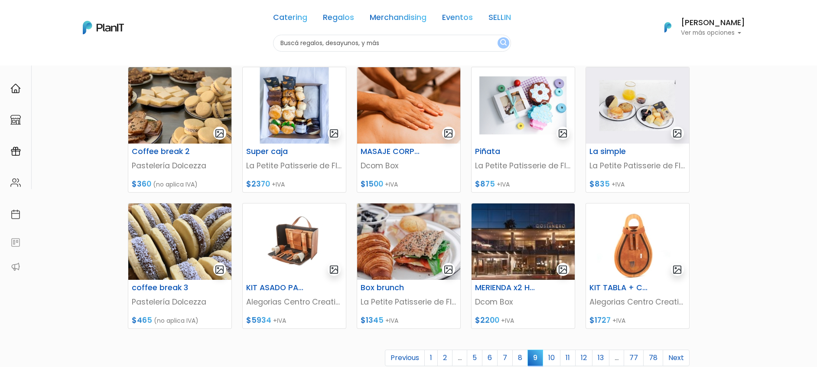
scroll to position [260, 0]
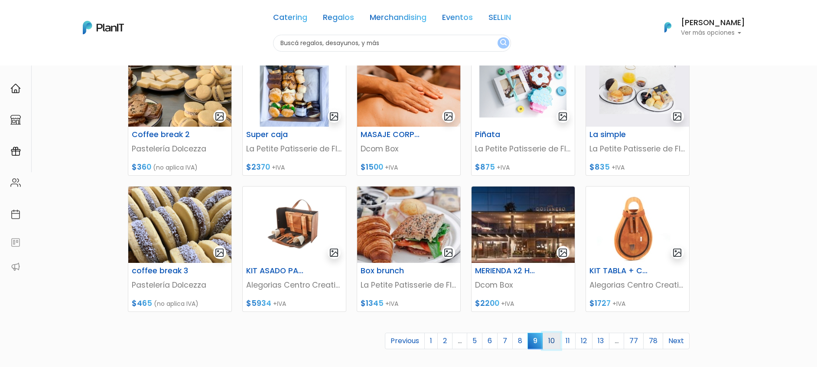
click at [556, 339] on link "10" at bounding box center [552, 340] width 18 height 16
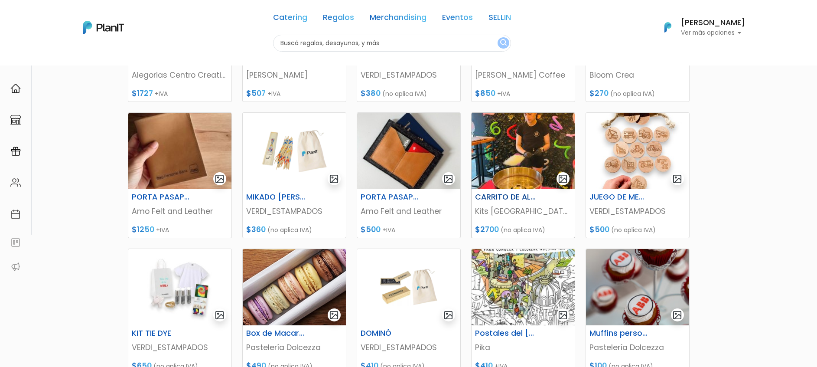
scroll to position [260, 0]
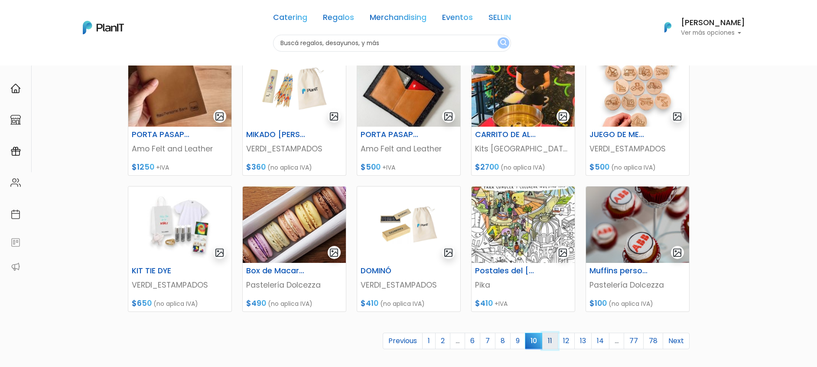
click at [551, 339] on link "11" at bounding box center [550, 340] width 16 height 16
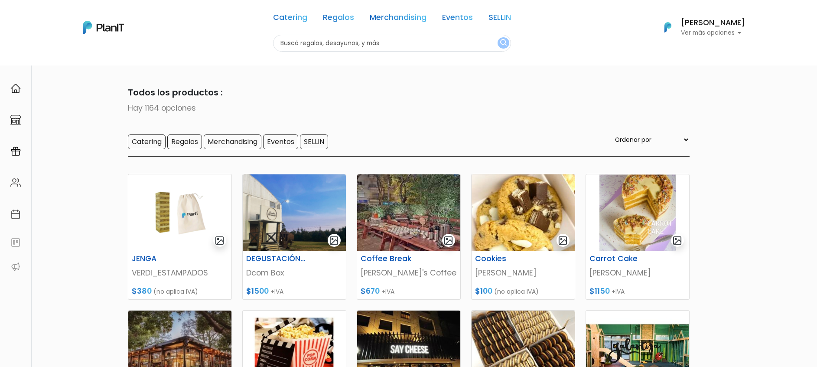
scroll to position [65, 0]
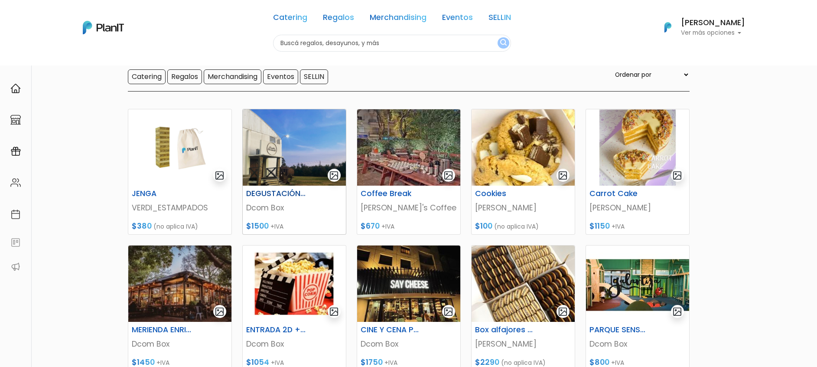
click at [302, 145] on img at bounding box center [294, 147] width 103 height 76
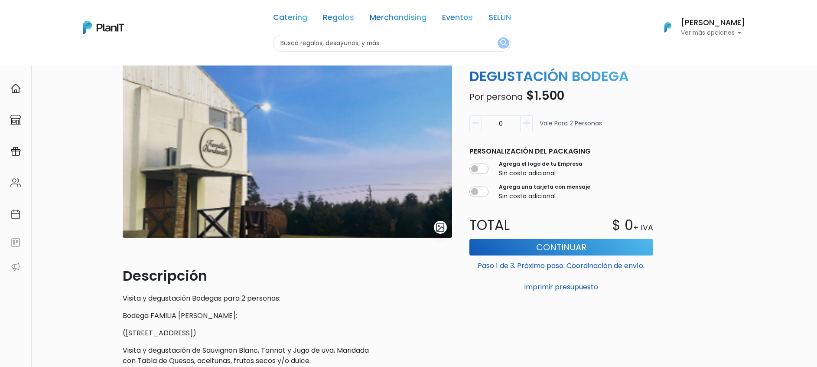
scroll to position [65, 0]
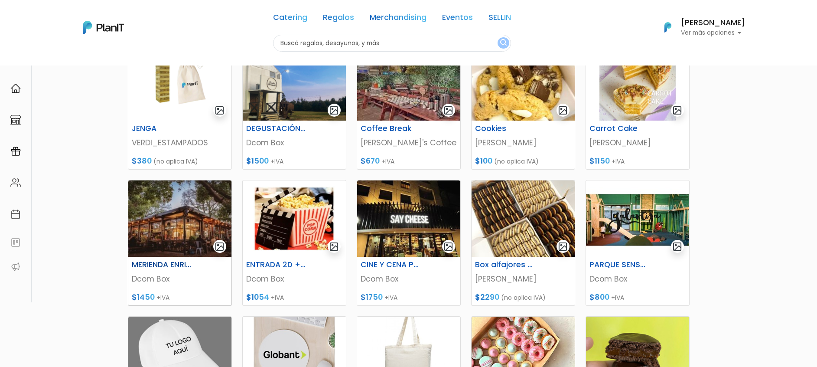
click at [155, 211] on img at bounding box center [179, 218] width 103 height 76
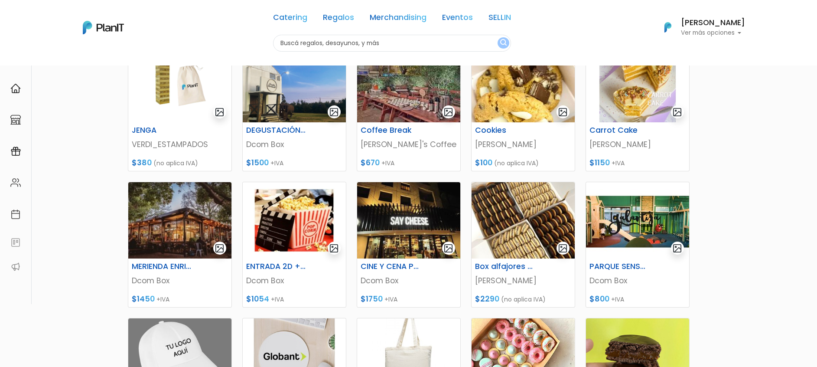
scroll to position [130, 0]
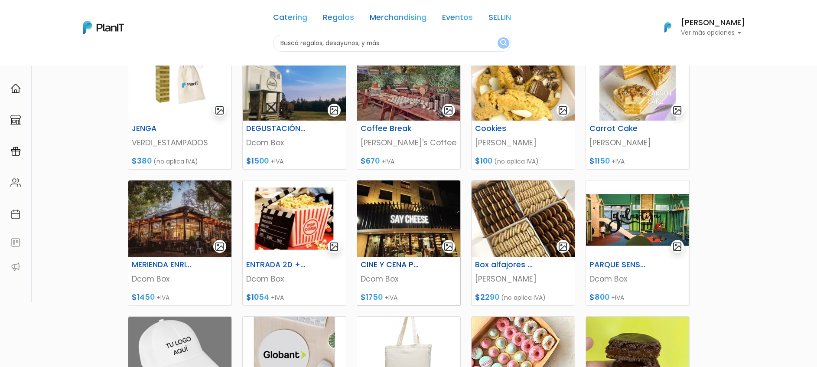
click at [401, 255] on img at bounding box center [408, 218] width 103 height 76
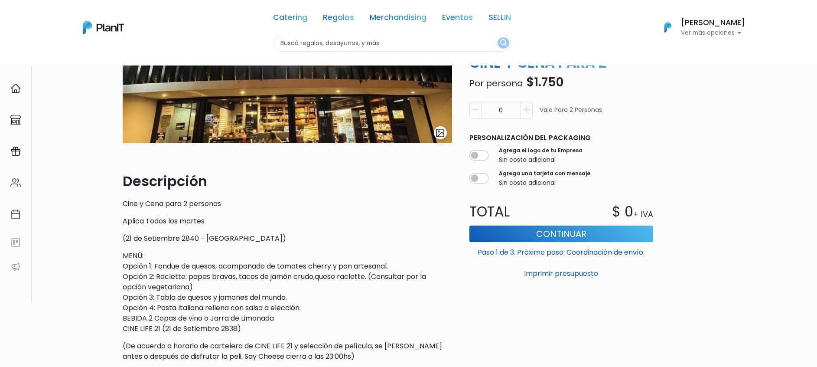
scroll to position [195, 0]
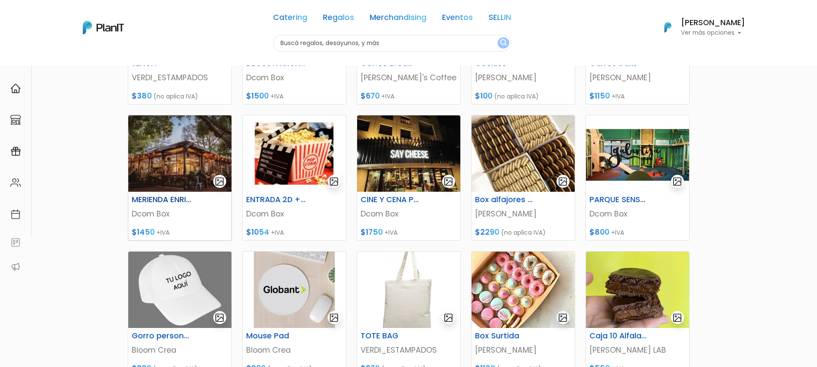
scroll to position [260, 0]
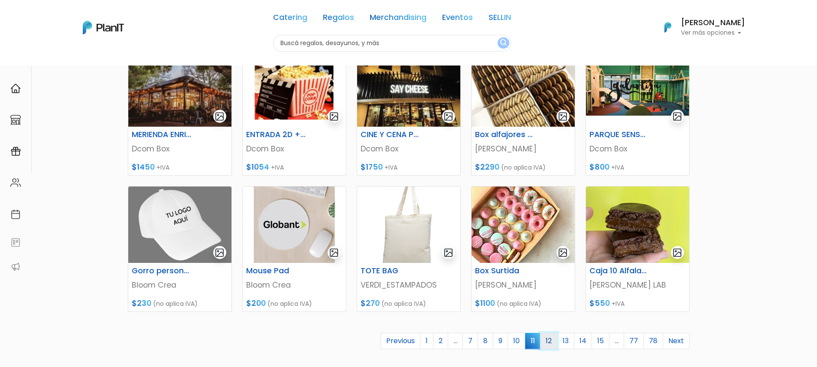
click at [548, 338] on link "12" at bounding box center [548, 340] width 17 height 16
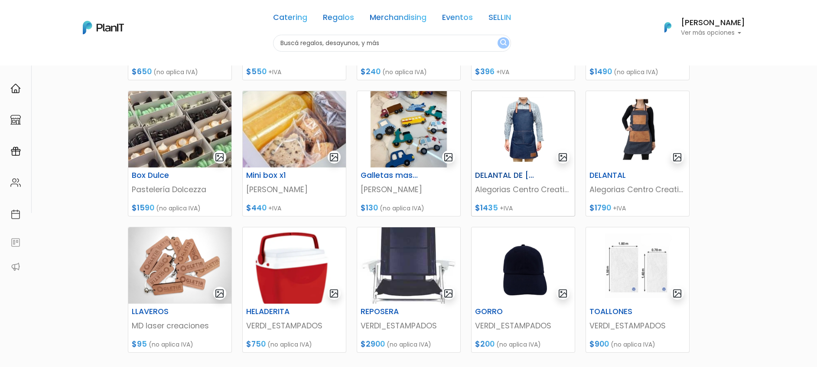
scroll to position [260, 0]
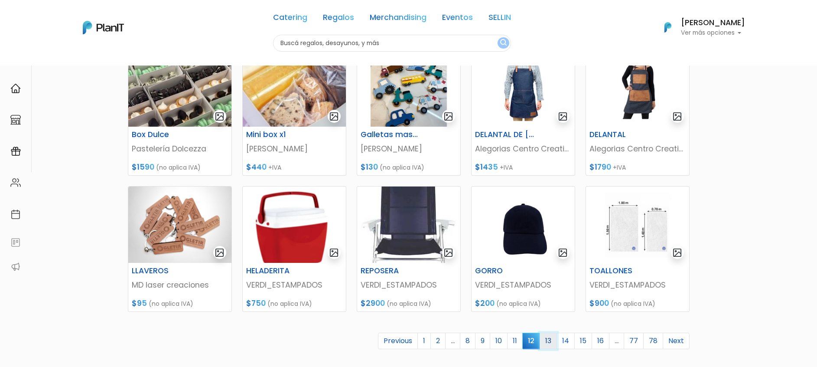
click at [550, 339] on link "13" at bounding box center [548, 340] width 17 height 16
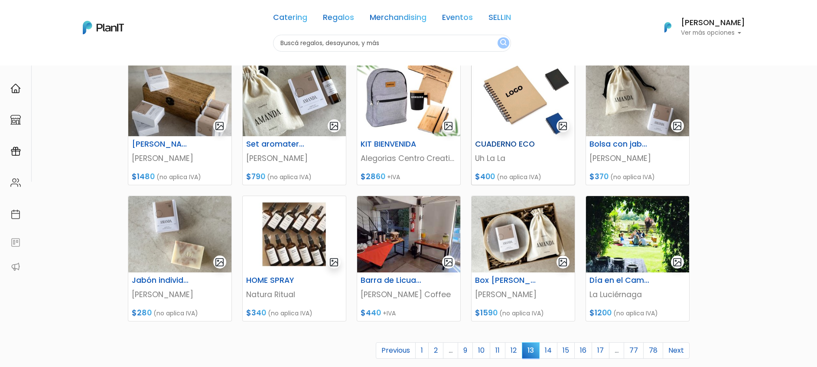
scroll to position [260, 0]
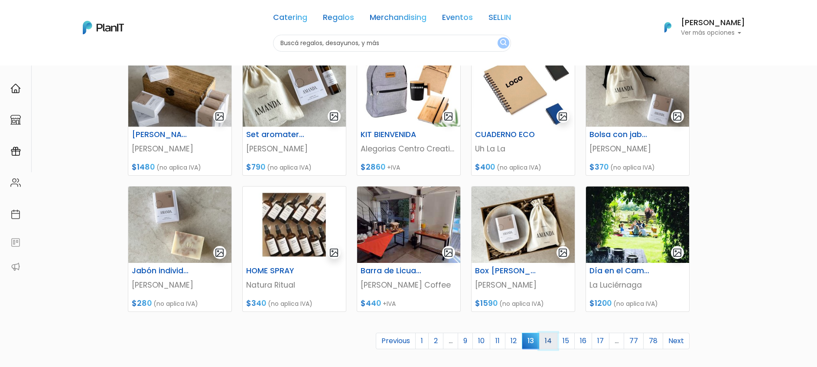
click at [551, 339] on link "14" at bounding box center [548, 340] width 18 height 16
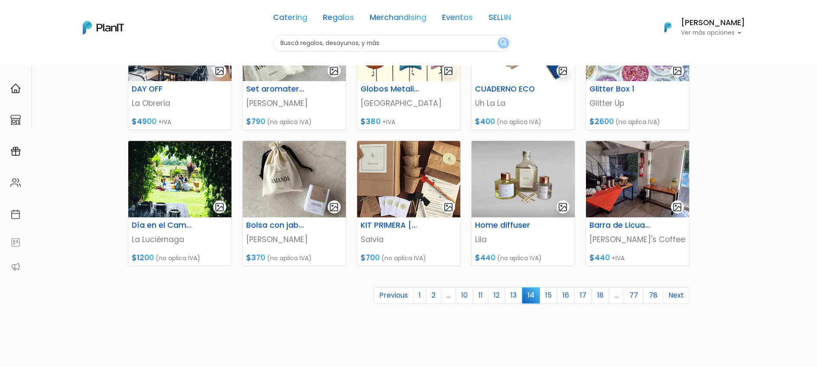
scroll to position [325, 0]
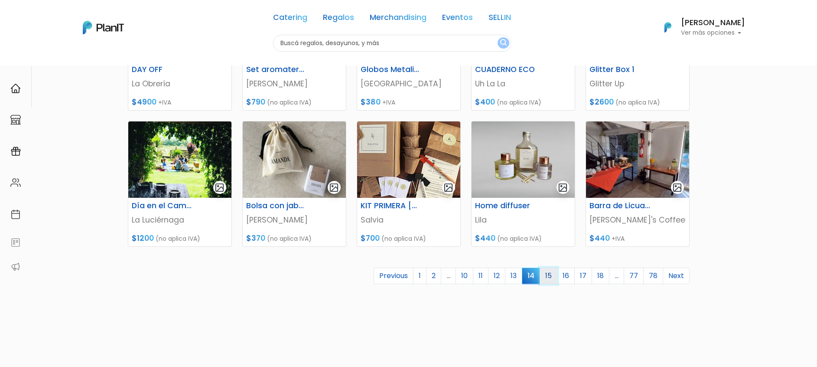
click at [548, 275] on link "15" at bounding box center [549, 275] width 18 height 16
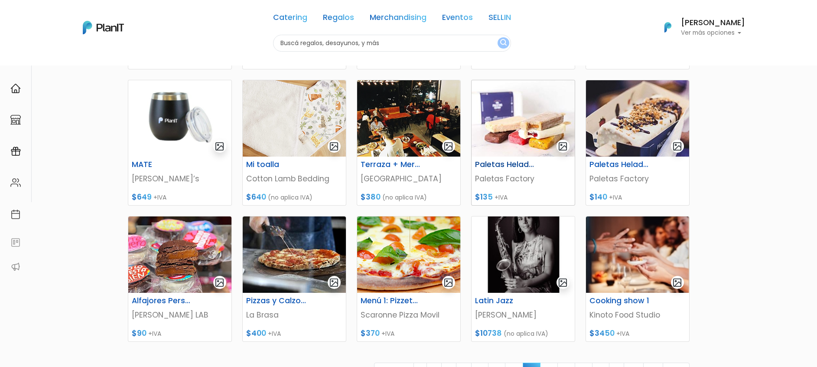
scroll to position [260, 0]
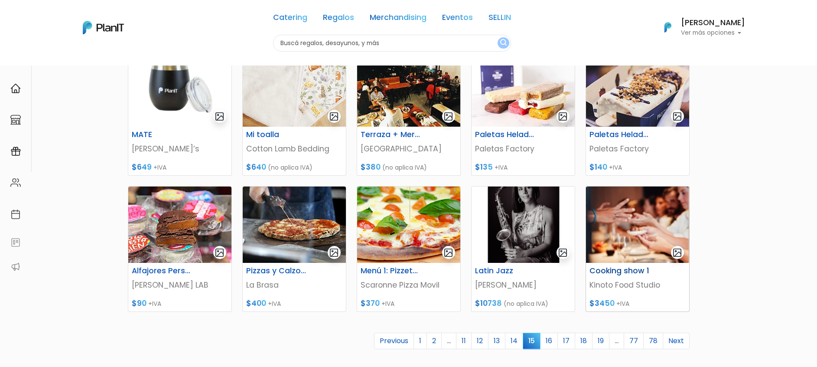
click at [630, 280] on p "Kinoto Food Studio" at bounding box center [638, 284] width 96 height 11
click at [554, 342] on link "16" at bounding box center [549, 340] width 18 height 16
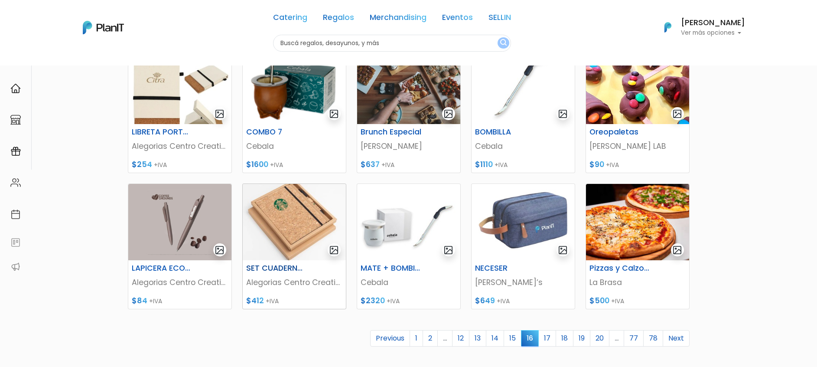
scroll to position [325, 0]
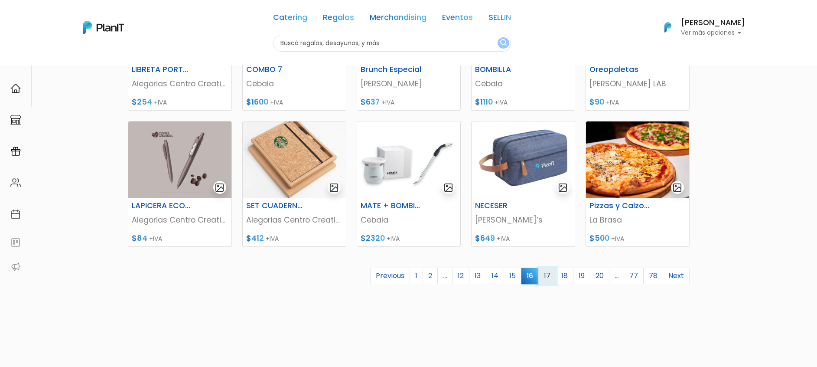
click at [548, 274] on link "17" at bounding box center [547, 275] width 18 height 16
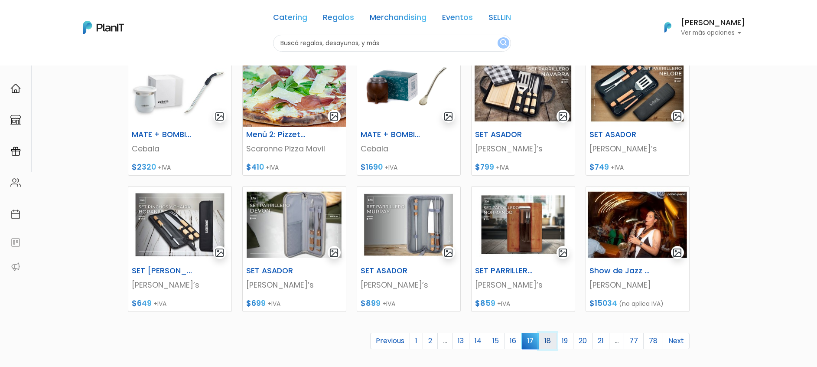
click at [551, 341] on link "18" at bounding box center [548, 340] width 18 height 16
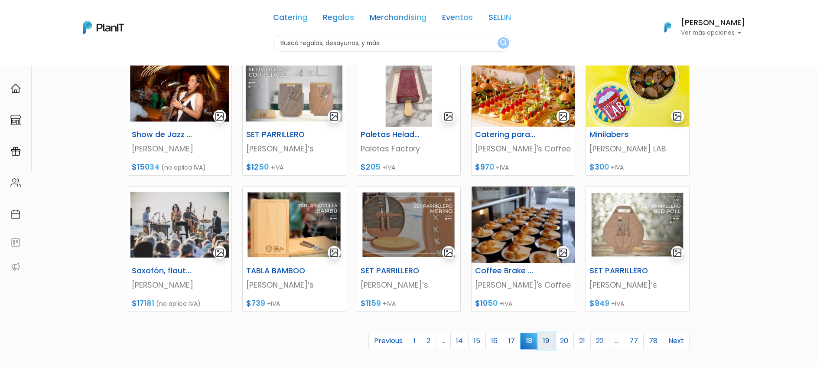
click at [552, 338] on link "19" at bounding box center [546, 340] width 17 height 16
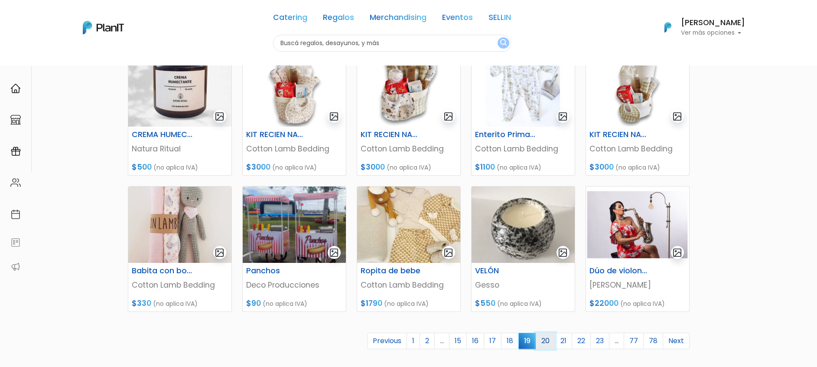
click at [551, 341] on link "20" at bounding box center [546, 340] width 20 height 16
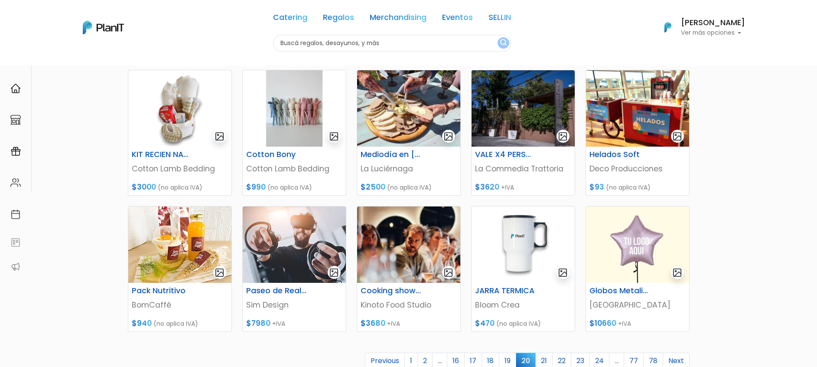
scroll to position [260, 0]
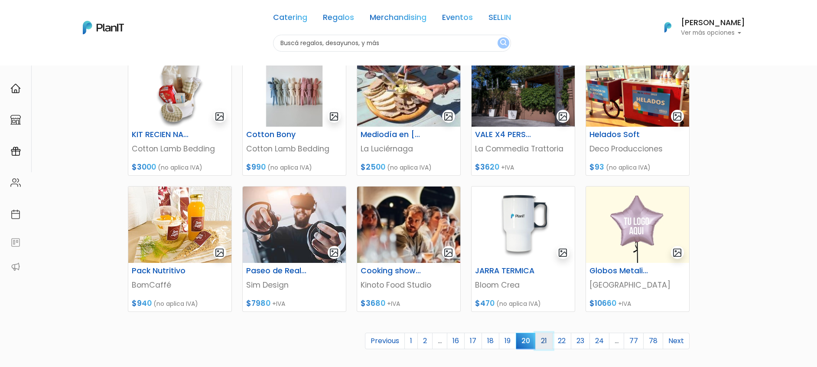
click at [551, 341] on link "21" at bounding box center [543, 340] width 17 height 16
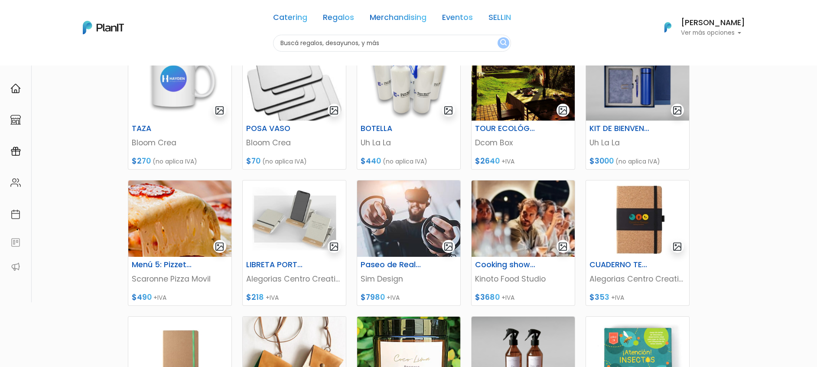
scroll to position [260, 0]
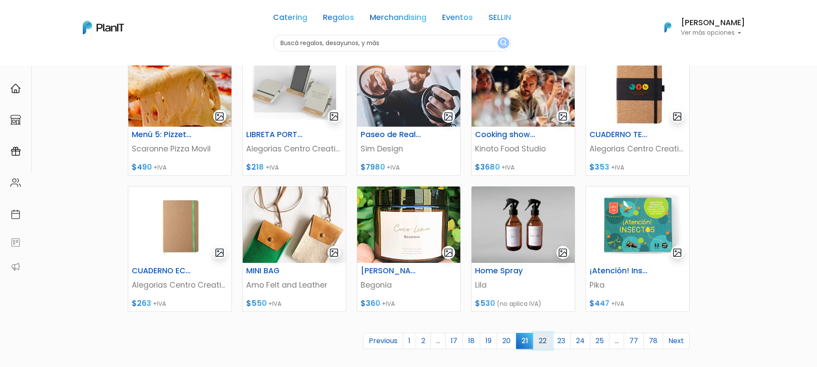
click at [546, 343] on link "22" at bounding box center [542, 340] width 19 height 16
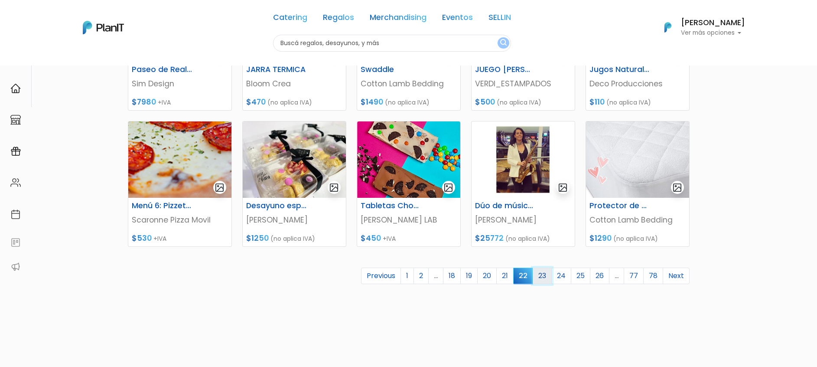
click at [544, 278] on link "23" at bounding box center [542, 275] width 19 height 16
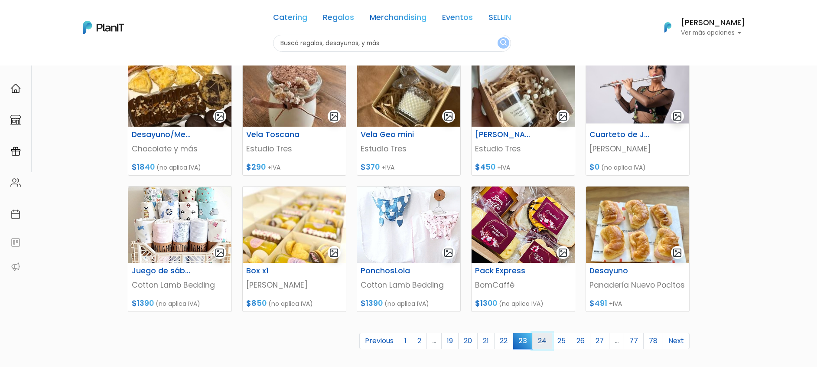
click at [544, 341] on link "24" at bounding box center [542, 340] width 20 height 16
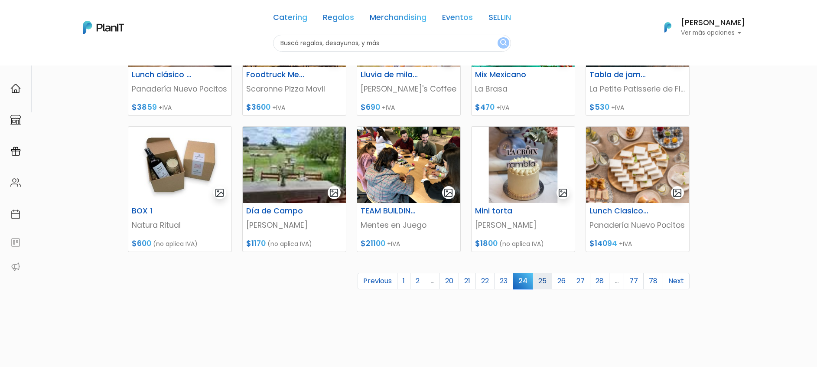
scroll to position [325, 0]
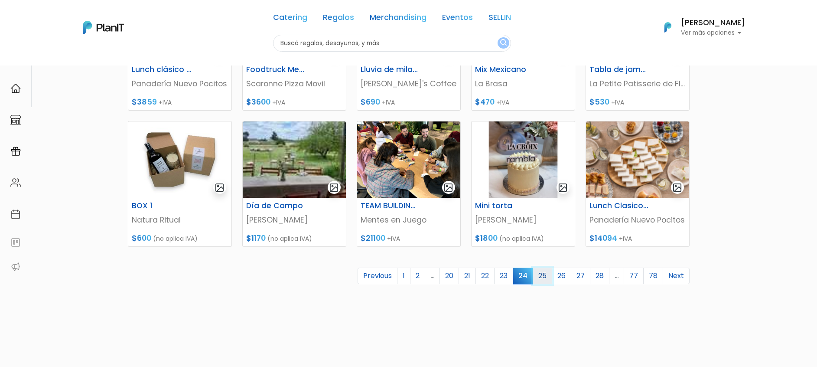
click at [542, 277] on link "25" at bounding box center [543, 275] width 20 height 16
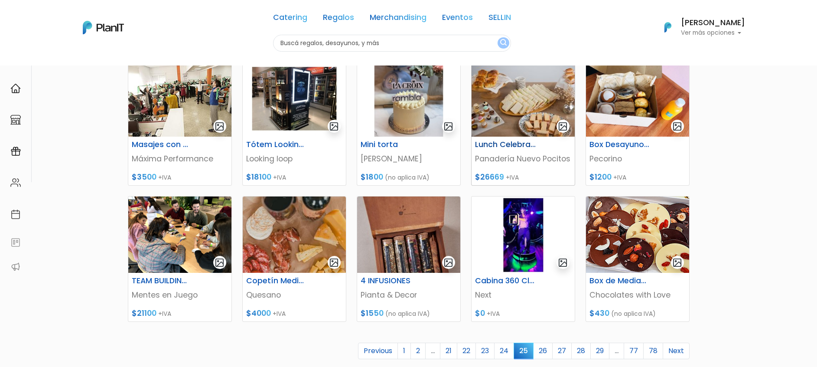
scroll to position [325, 0]
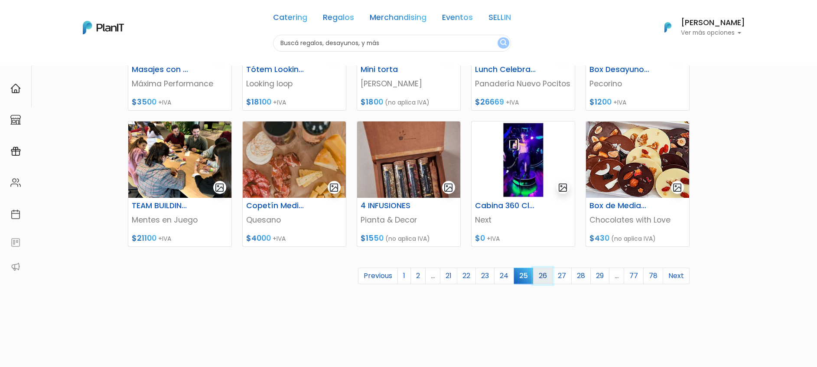
click at [548, 275] on link "26" at bounding box center [543, 275] width 20 height 16
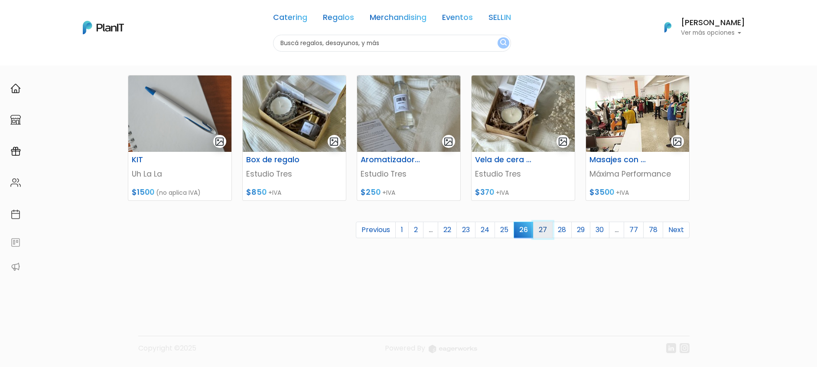
click at [545, 231] on link "27" at bounding box center [543, 230] width 20 height 16
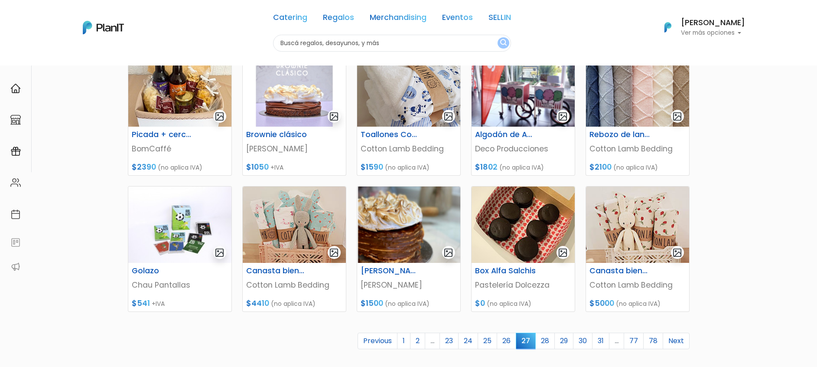
scroll to position [371, 0]
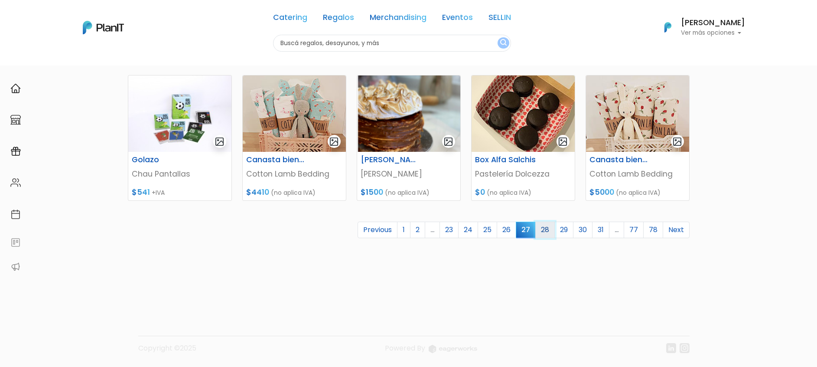
drag, startPoint x: 0, startPoint y: 0, endPoint x: 543, endPoint y: 233, distance: 590.7
click at [543, 233] on link "28" at bounding box center [545, 230] width 20 height 16
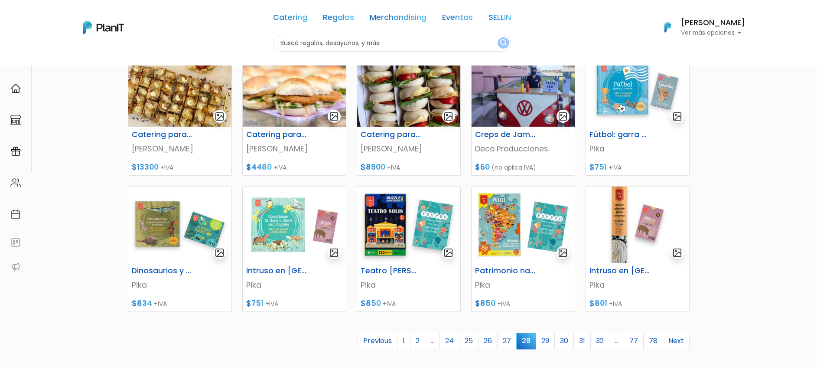
scroll to position [371, 0]
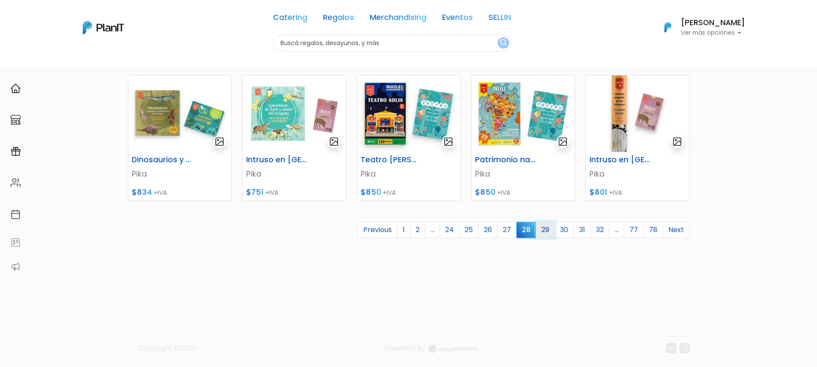
click at [545, 234] on link "29" at bounding box center [545, 230] width 19 height 16
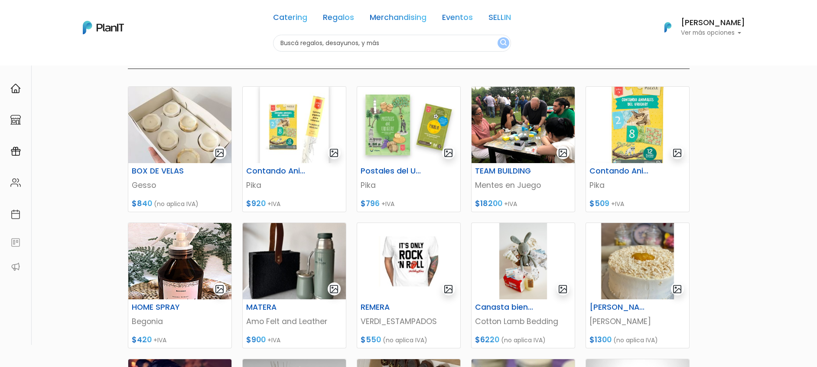
scroll to position [260, 0]
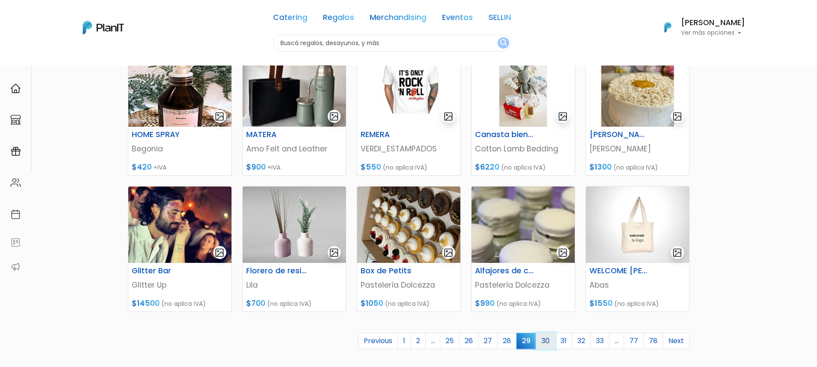
click at [549, 347] on link "30" at bounding box center [546, 340] width 20 height 16
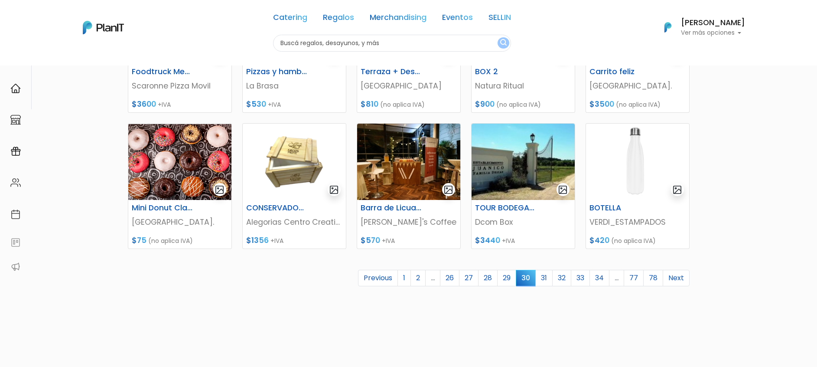
scroll to position [325, 0]
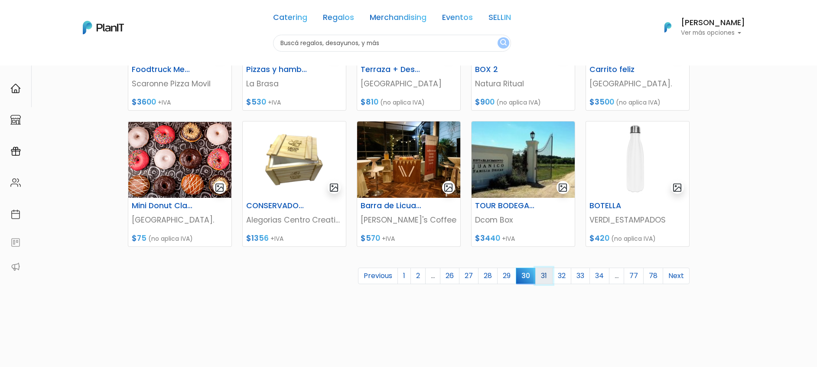
click at [543, 276] on link "31" at bounding box center [543, 275] width 17 height 16
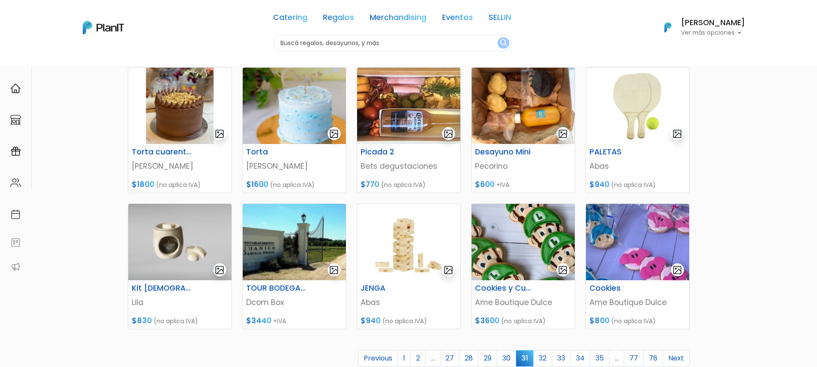
scroll to position [260, 0]
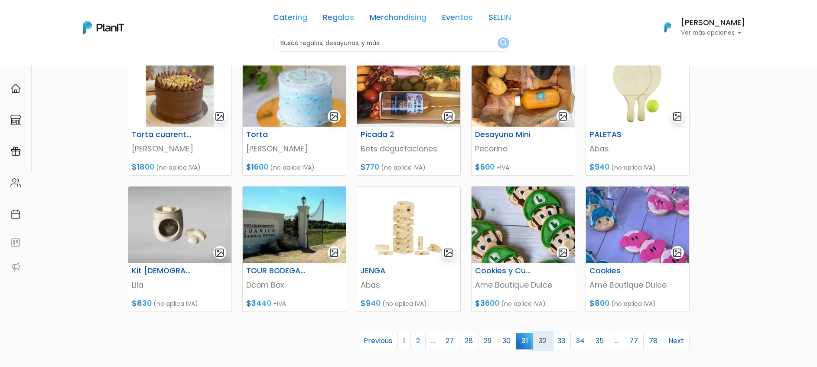
click at [547, 337] on link "32" at bounding box center [542, 340] width 19 height 16
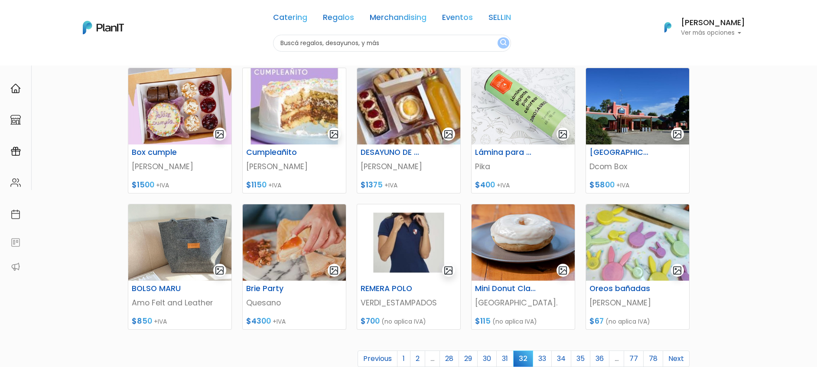
scroll to position [260, 0]
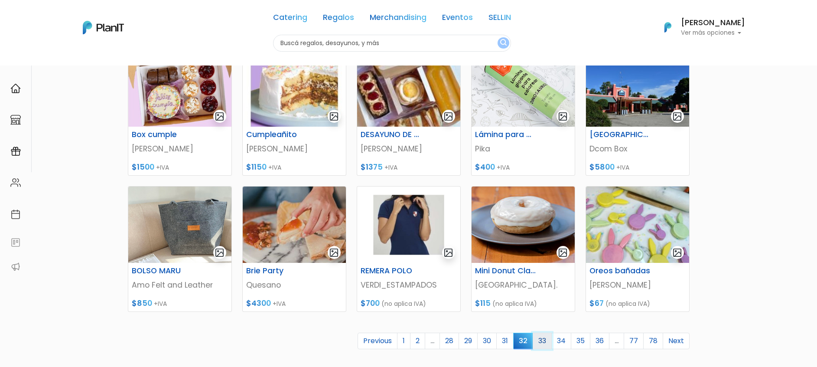
click at [547, 337] on link "33" at bounding box center [542, 340] width 19 height 16
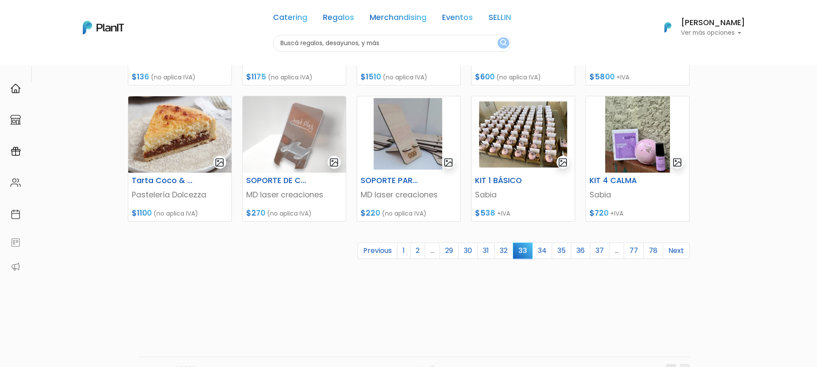
scroll to position [371, 0]
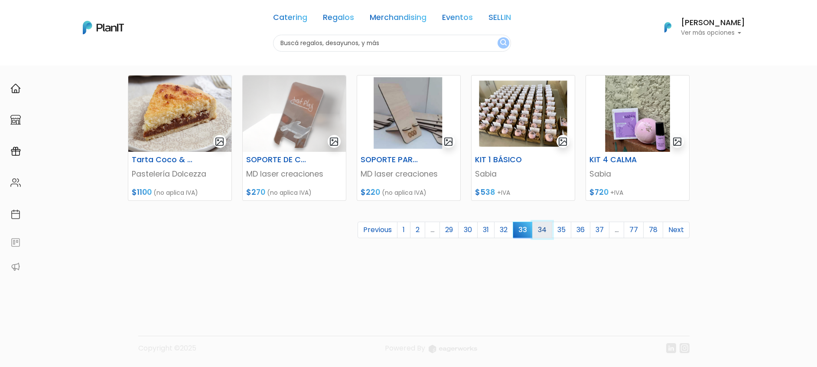
click at [549, 230] on link "34" at bounding box center [542, 230] width 20 height 16
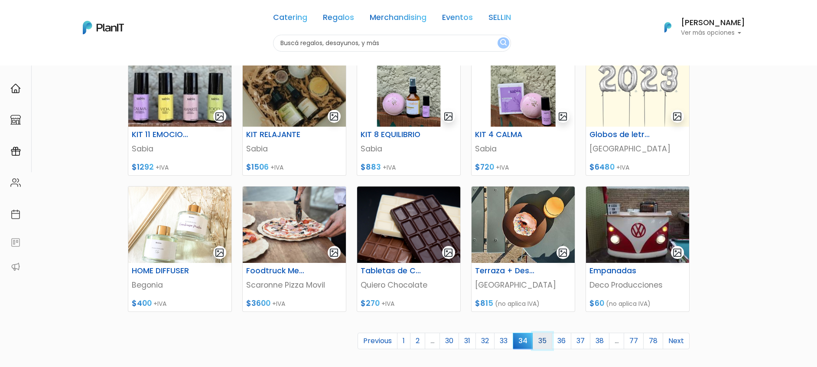
click at [544, 339] on link "35" at bounding box center [543, 340] width 20 height 16
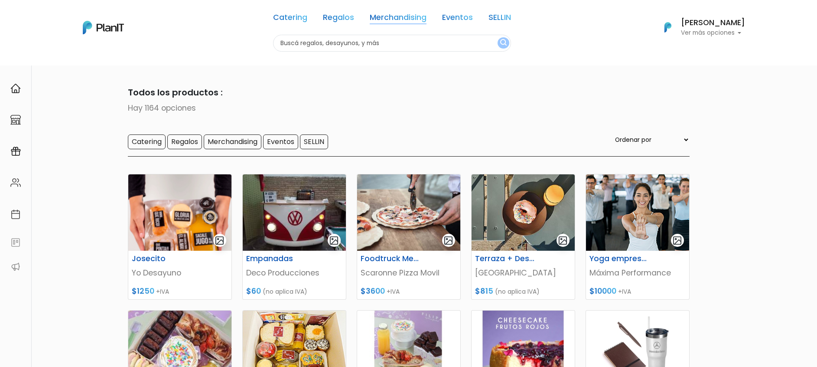
click at [401, 16] on link "Merchandising" at bounding box center [398, 19] width 57 height 10
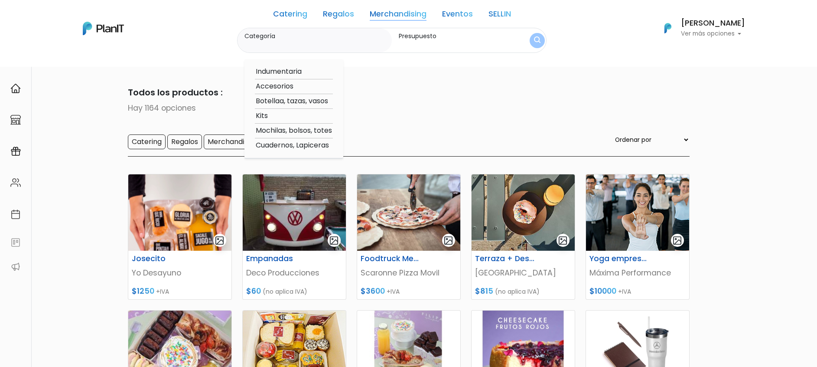
click at [335, 10] on link "Regalos" at bounding box center [338, 15] width 31 height 10
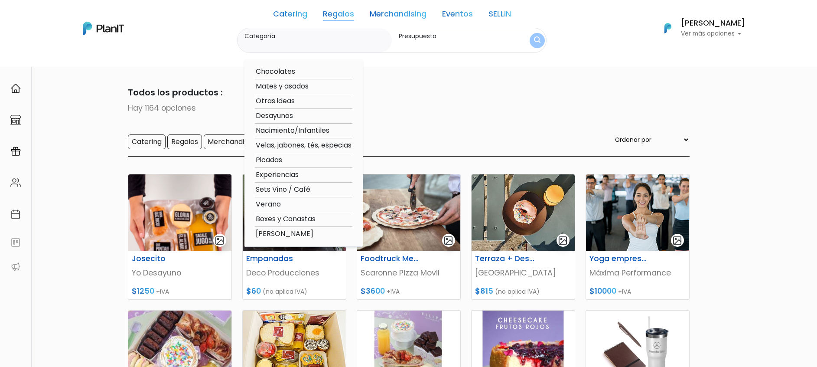
click at [290, 173] on option "Experiencias" at bounding box center [304, 174] width 98 height 11
type input "Experiencias"
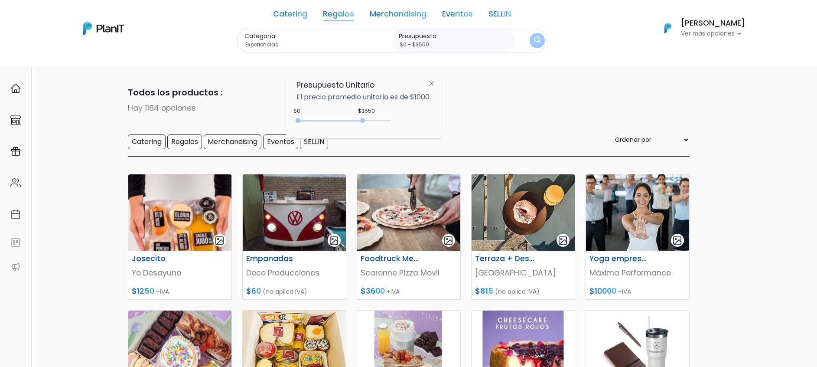
type input "$0 - $3500"
drag, startPoint x: 314, startPoint y: 119, endPoint x: 364, endPoint y: 124, distance: 50.1
click at [364, 124] on div "0 : 3500 0 3500" at bounding box center [345, 122] width 91 height 9
click at [522, 39] on div "Categoría Experiencias Chocolates Mates y asados Otras ideas Desayunos Nacimien…" at bounding box center [392, 41] width 310 height 26
click at [534, 41] on img "submit" at bounding box center [537, 40] width 7 height 8
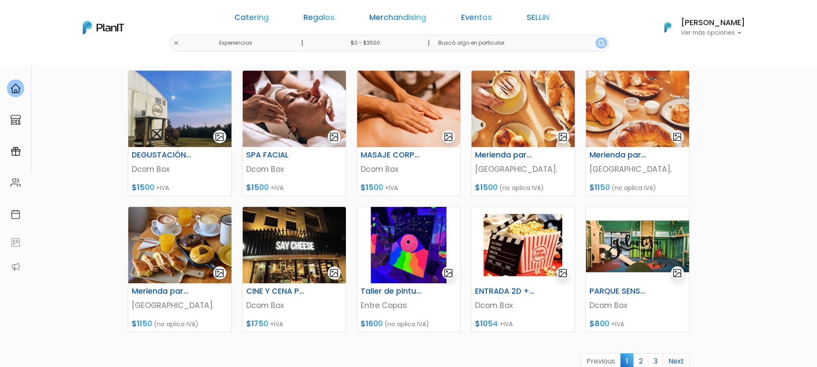
scroll to position [260, 0]
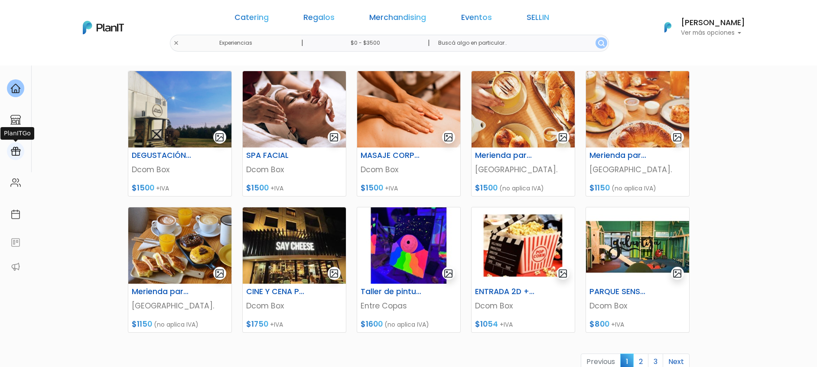
click at [13, 145] on div at bounding box center [15, 151] width 17 height 18
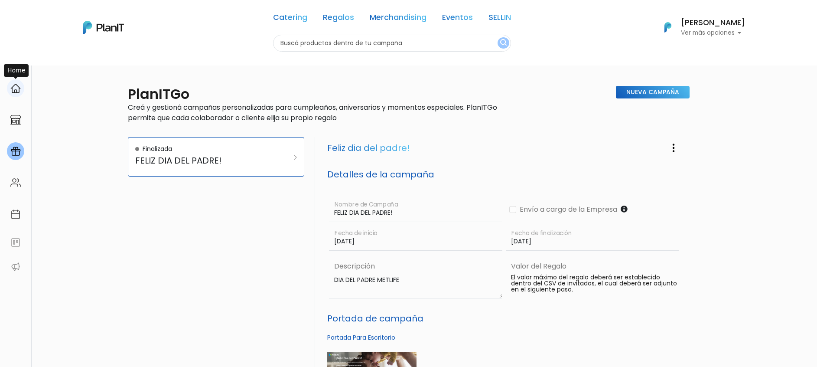
click at [11, 86] on img at bounding box center [15, 88] width 10 height 10
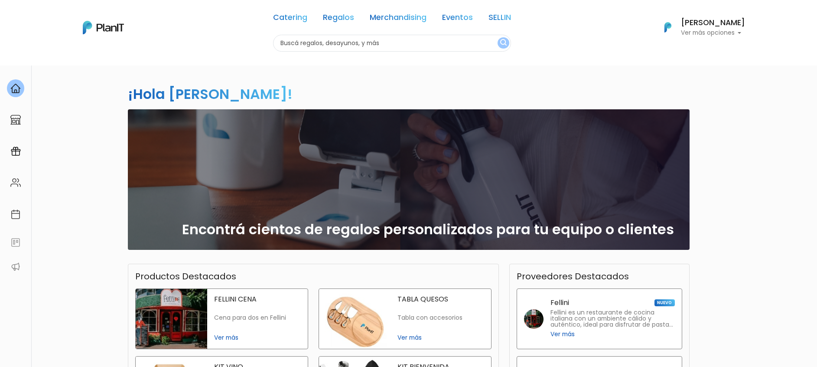
scroll to position [65, 0]
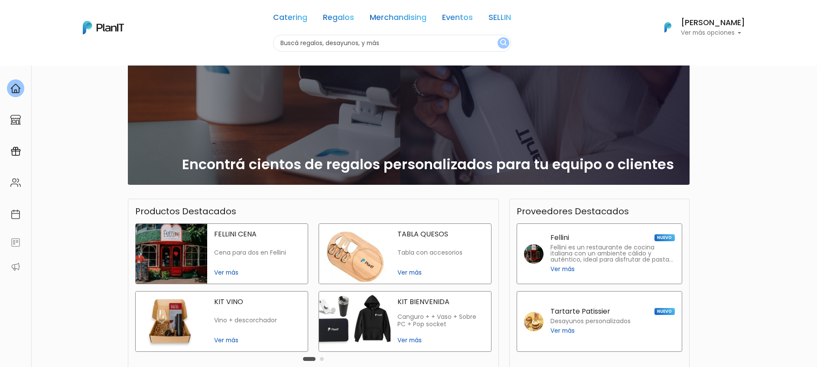
click at [226, 272] on span "Ver más" at bounding box center [257, 272] width 87 height 9
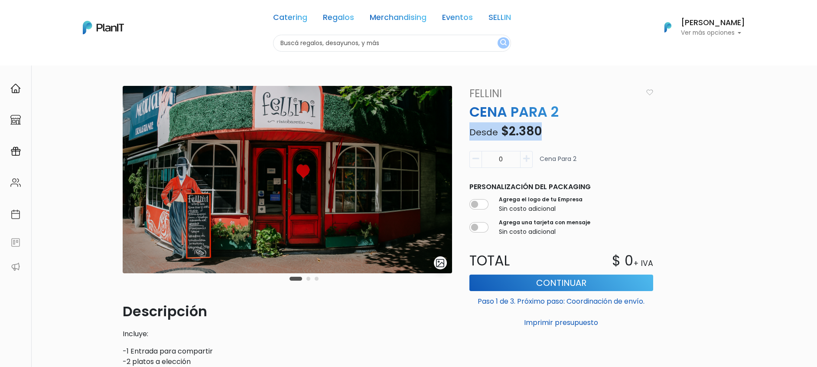
drag, startPoint x: 567, startPoint y: 138, endPoint x: 466, endPoint y: 132, distance: 101.2
click at [466, 132] on p "Desde $2.380" at bounding box center [561, 131] width 194 height 18
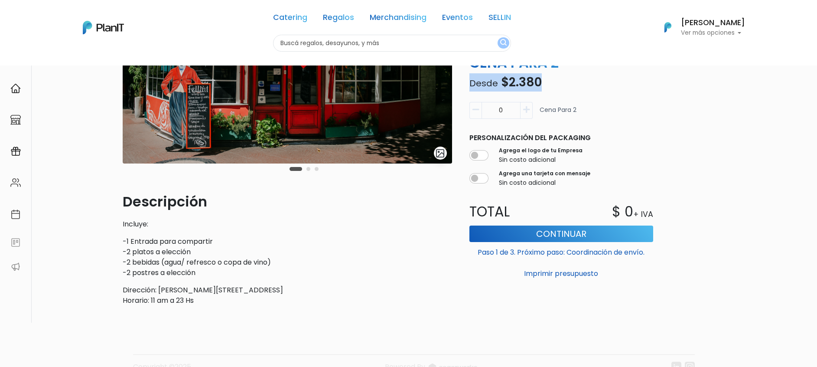
scroll to position [130, 0]
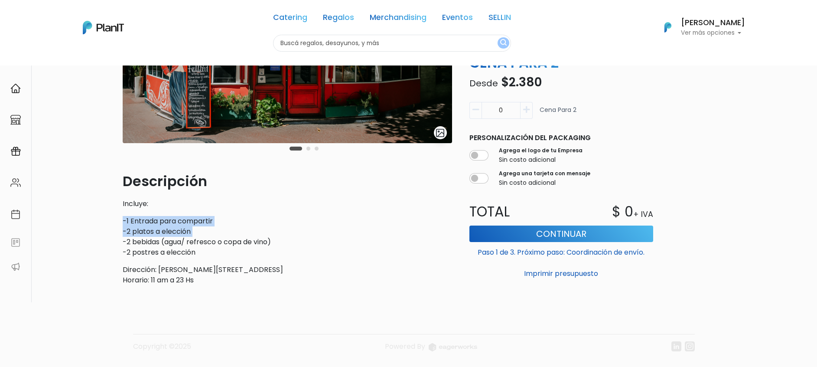
drag, startPoint x: 228, startPoint y: 219, endPoint x: 78, endPoint y: 238, distance: 150.7
click at [78, 238] on div "slide 2 of 3 Descripción Incluye: -1 Entrada para compartir -2 platos a elecció…" at bounding box center [408, 160] width 817 height 451
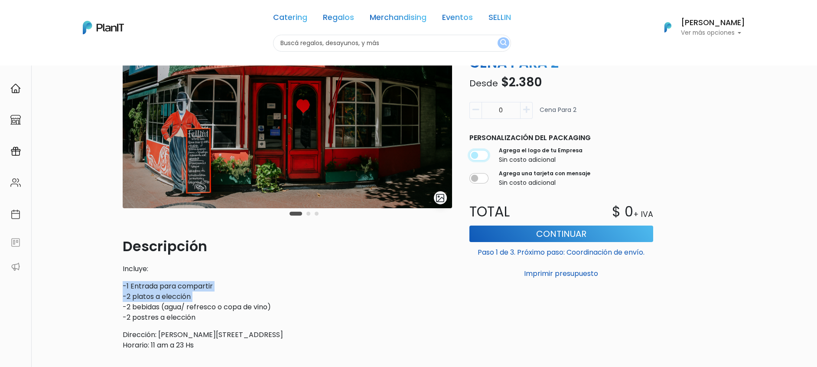
click at [474, 156] on input "checkbox" at bounding box center [478, 155] width 19 height 10
checkbox input "true"
click at [477, 176] on input "checkbox" at bounding box center [478, 178] width 19 height 10
checkbox input "true"
click at [527, 229] on button "Continuar" at bounding box center [561, 233] width 184 height 16
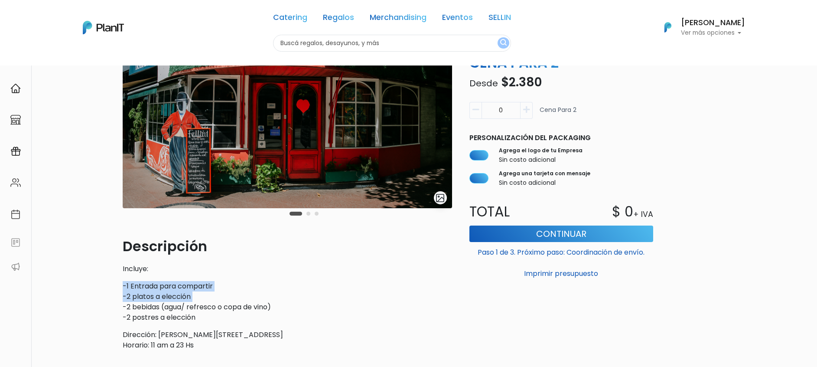
click at [528, 107] on icon "button" at bounding box center [526, 110] width 7 height 8
click at [478, 111] on icon "button" at bounding box center [476, 110] width 7 height 8
type input "1"
click at [483, 150] on input "checkbox" at bounding box center [478, 155] width 19 height 10
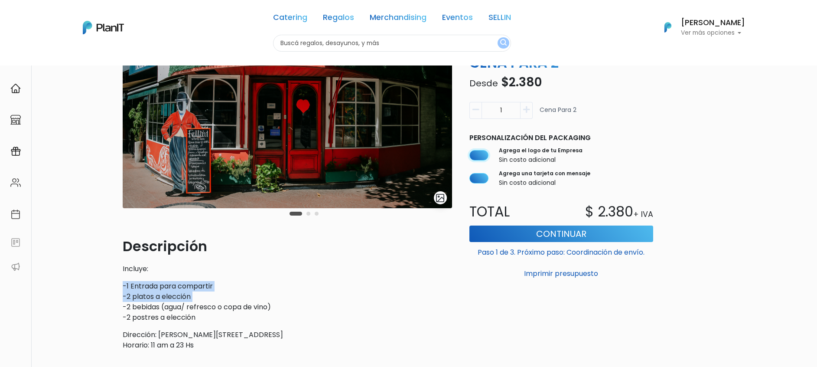
checkbox input "false"
click at [484, 176] on input "checkbox" at bounding box center [478, 178] width 19 height 10
checkbox input "false"
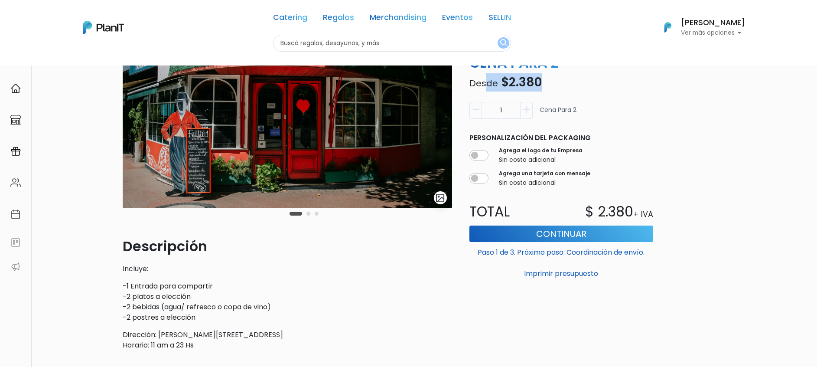
drag, startPoint x: 492, startPoint y: 83, endPoint x: 551, endPoint y: 86, distance: 58.1
click at [551, 86] on p "Desde $2.380" at bounding box center [561, 82] width 194 height 18
click at [573, 238] on button "Continuar" at bounding box center [561, 233] width 184 height 16
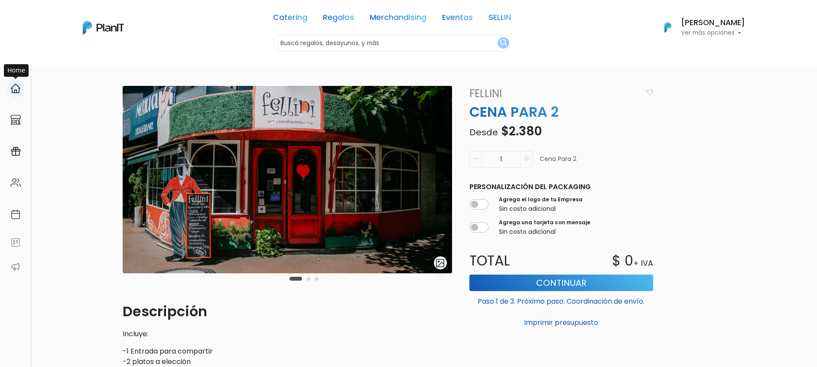
click at [12, 93] on img at bounding box center [15, 88] width 10 height 10
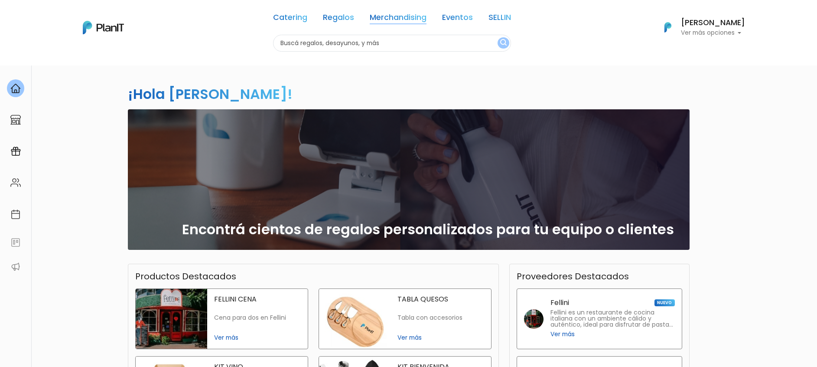
click at [372, 17] on link "Merchandising" at bounding box center [398, 19] width 57 height 10
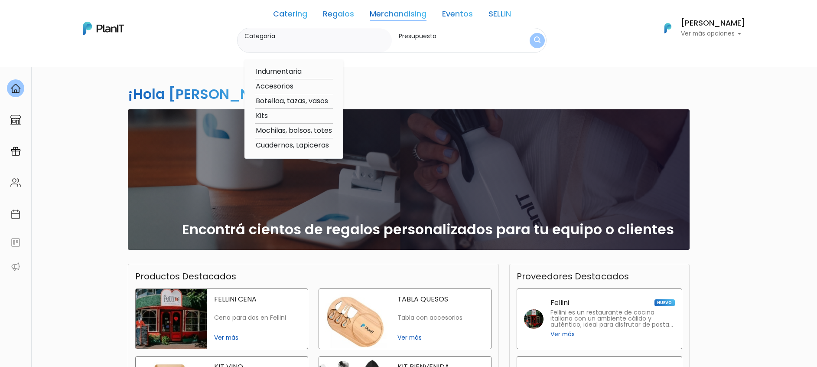
click at [293, 16] on link "Catering" at bounding box center [290, 15] width 34 height 10
click at [293, 14] on link "Catering" at bounding box center [290, 15] width 34 height 10
click at [260, 17] on div "Catering Regalos Merchandising Eventos SELLIN Catering Regalos Merchandising Ev…" at bounding box center [409, 27] width 694 height 49
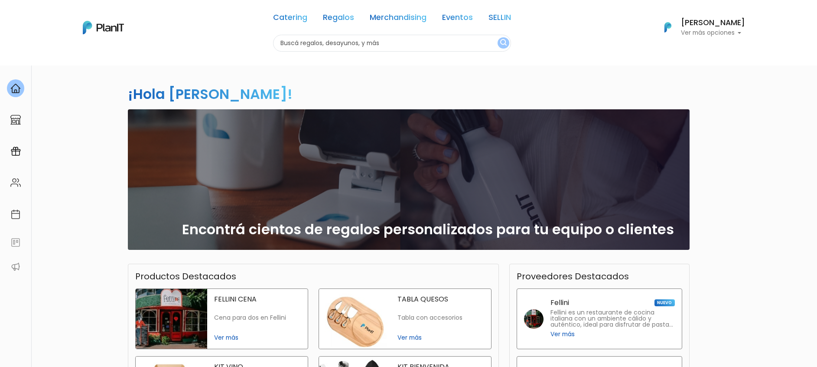
click at [491, 49] on input "text" at bounding box center [392, 43] width 238 height 17
click at [502, 43] on button "submit" at bounding box center [504, 42] width 12 height 11
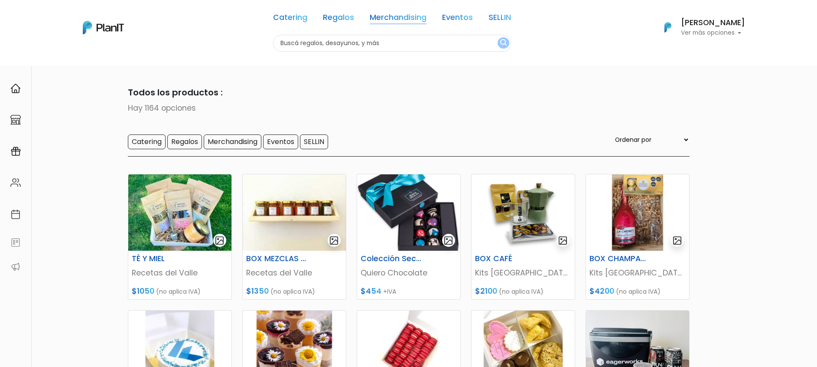
click at [373, 20] on link "Merchandising" at bounding box center [398, 19] width 57 height 10
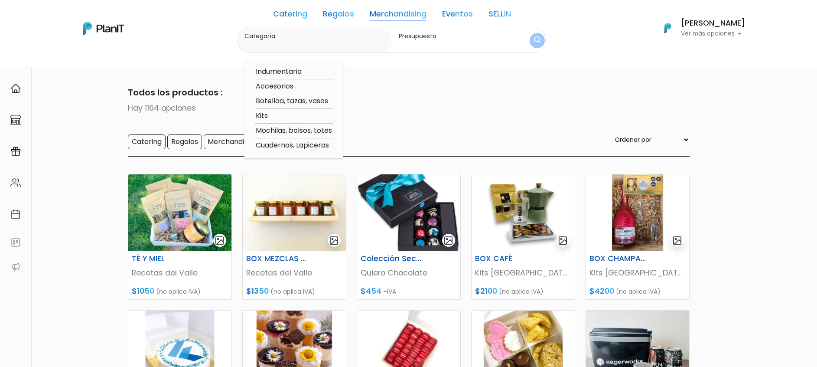
click at [434, 116] on div "Todos los productos : Hay 1164 opciones Catering Regalos Merchandising Eventos …" at bounding box center [409, 121] width 562 height 71
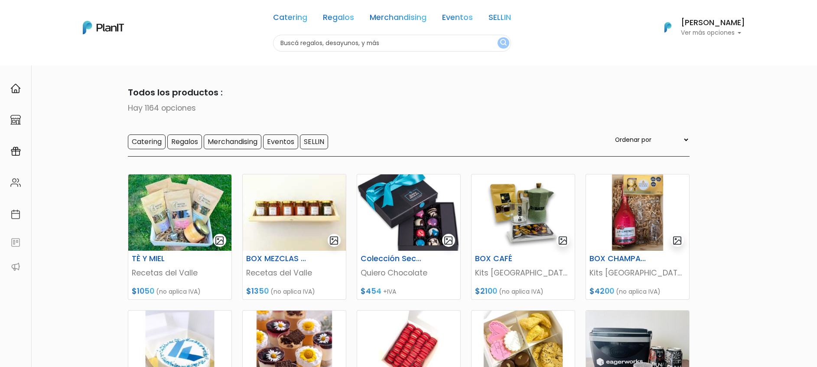
click at [661, 140] on select "Ordenar por Menor Precio Mayor Precio Reviews Últimos ingresos" at bounding box center [651, 140] width 76 height 10
select select "1"
click at [628, 135] on select "Ordenar por Menor Precio Mayor Precio Reviews Últimos ingresos" at bounding box center [651, 140] width 76 height 10
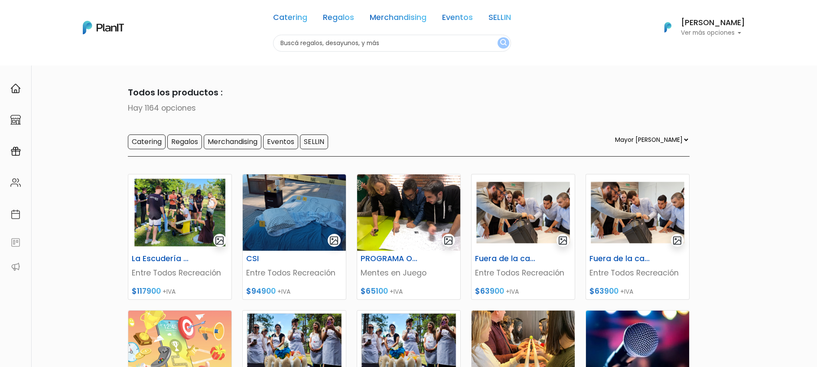
select select "1"
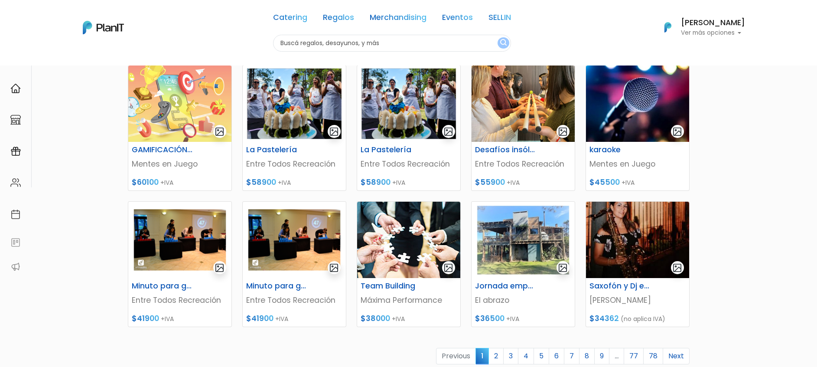
scroll to position [325, 0]
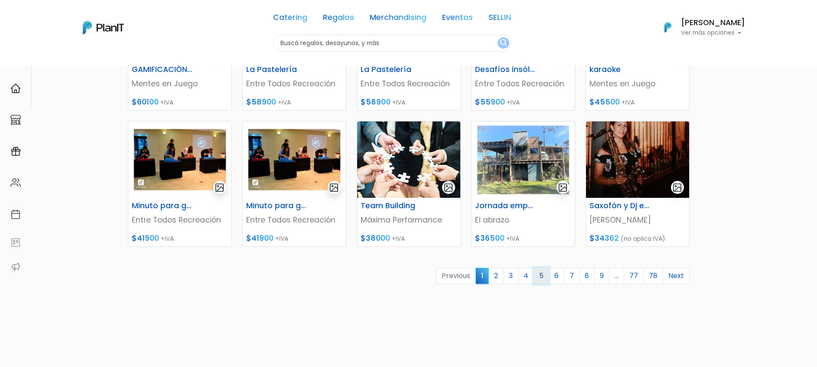
click at [544, 275] on link "5" at bounding box center [542, 275] width 16 height 16
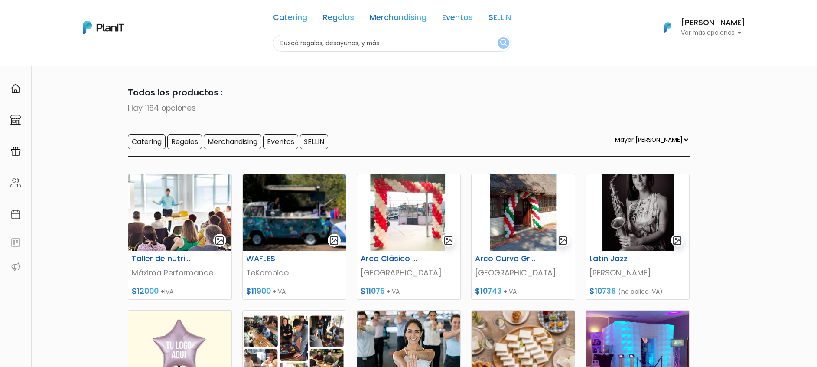
select select "1"
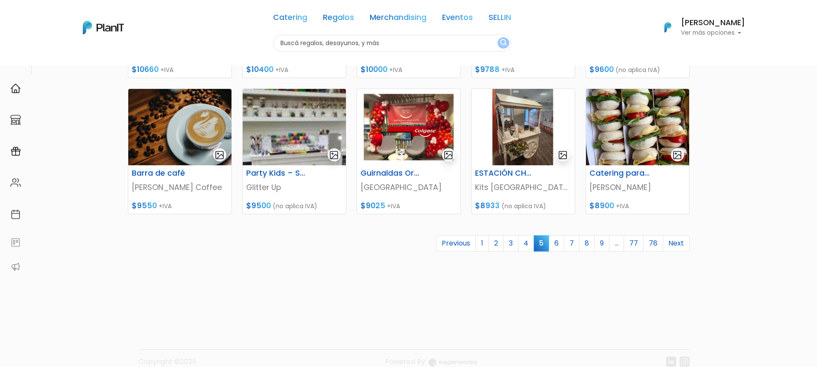
scroll to position [371, 0]
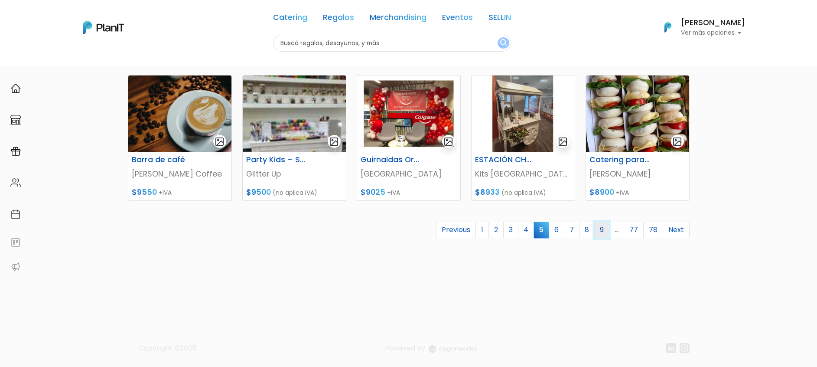
click at [598, 231] on link "9" at bounding box center [601, 230] width 15 height 16
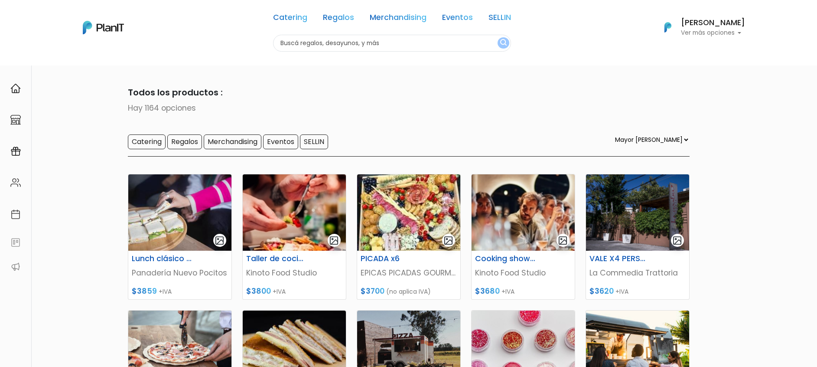
select select "1"
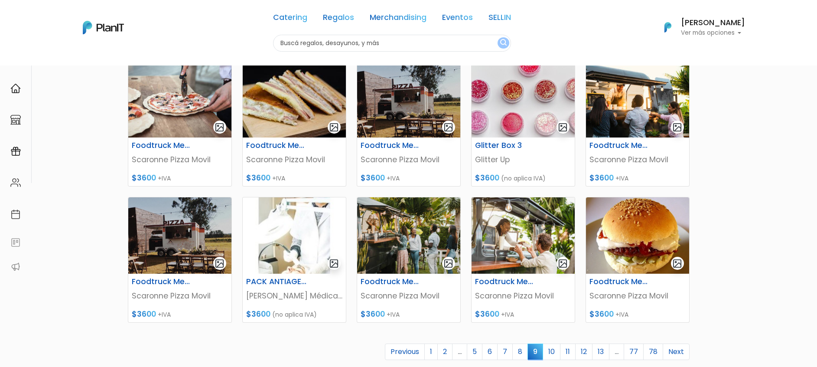
scroll to position [260, 0]
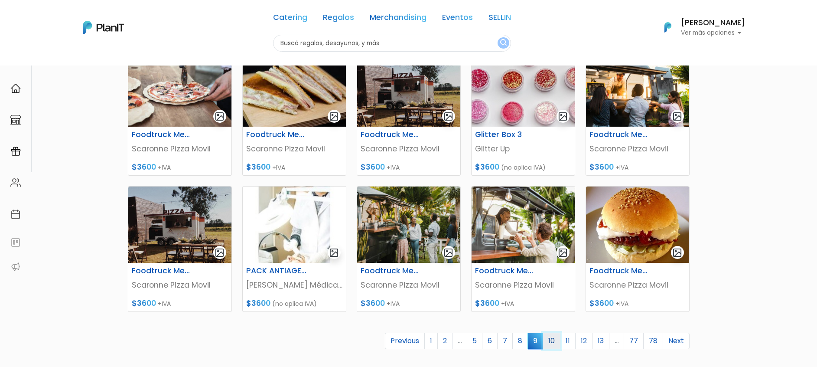
click at [551, 344] on link "10" at bounding box center [552, 340] width 18 height 16
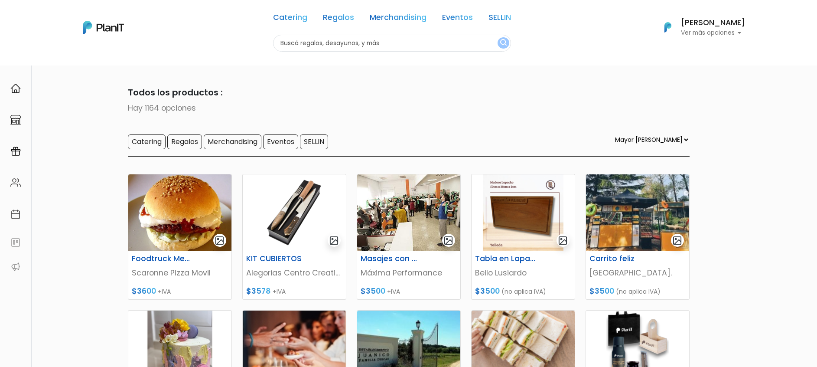
select select "1"
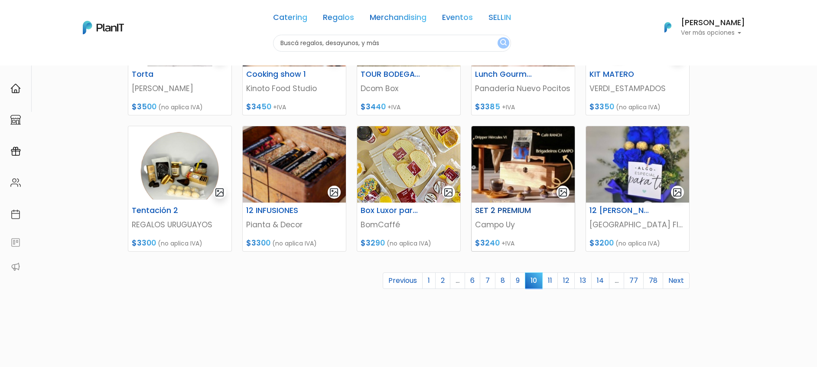
scroll to position [260, 0]
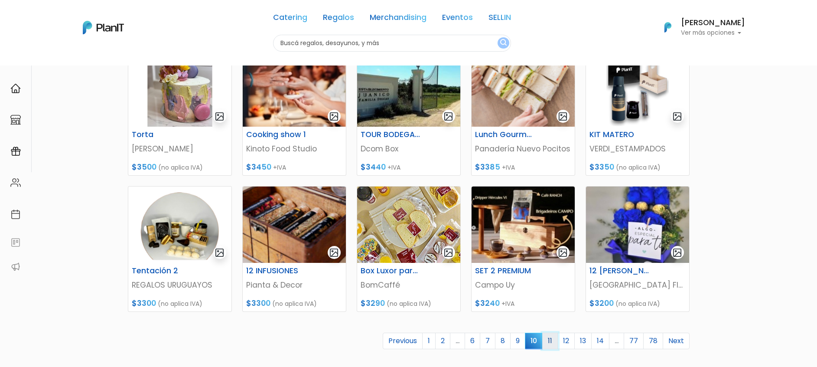
click at [551, 340] on link "11" at bounding box center [550, 340] width 16 height 16
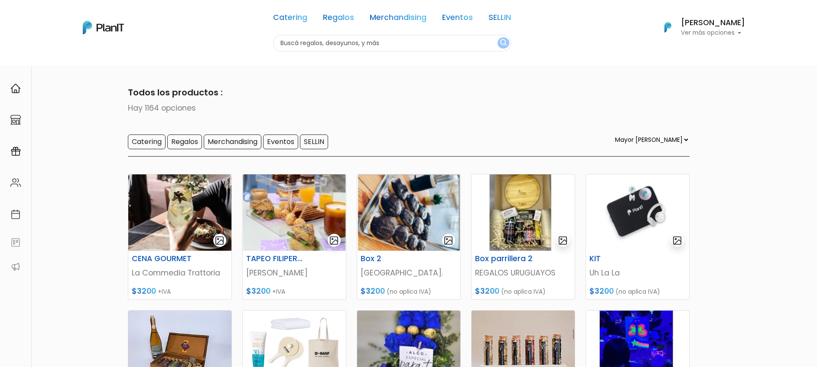
select select "1"
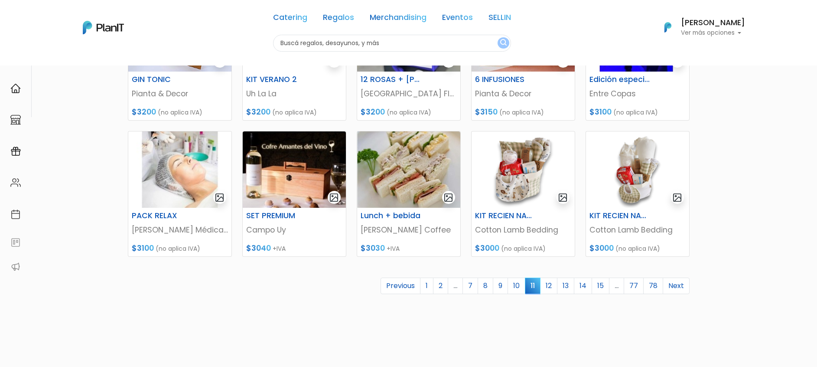
scroll to position [325, 0]
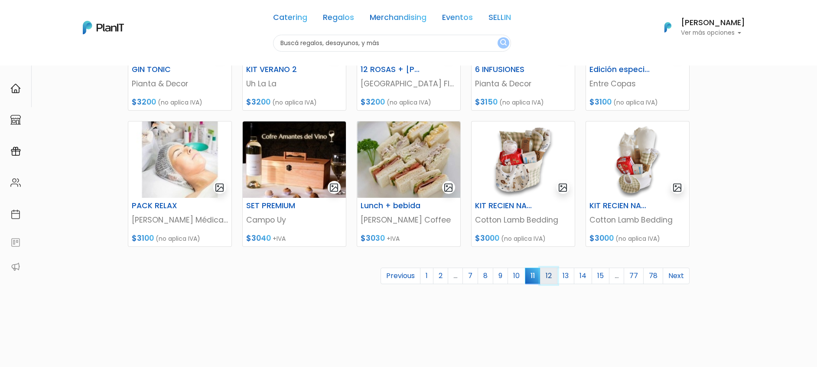
click at [550, 280] on link "12" at bounding box center [548, 275] width 17 height 16
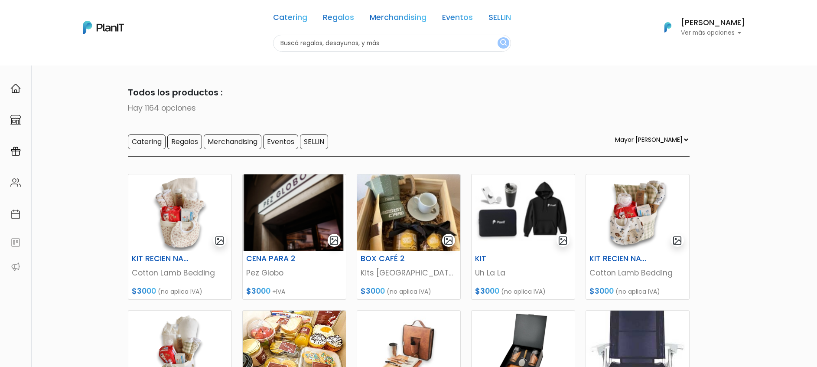
select select "1"
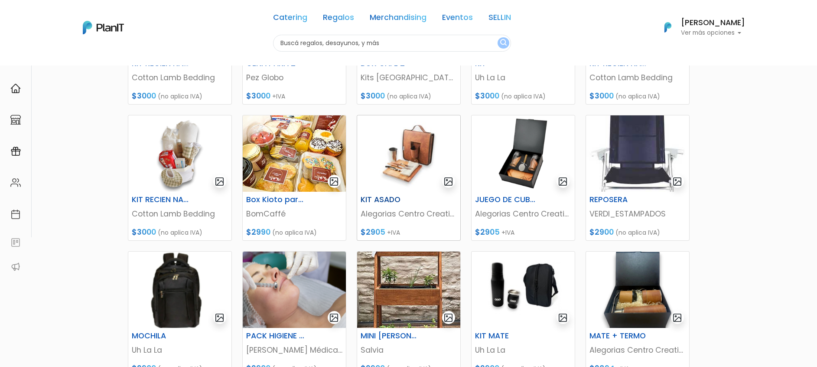
scroll to position [260, 0]
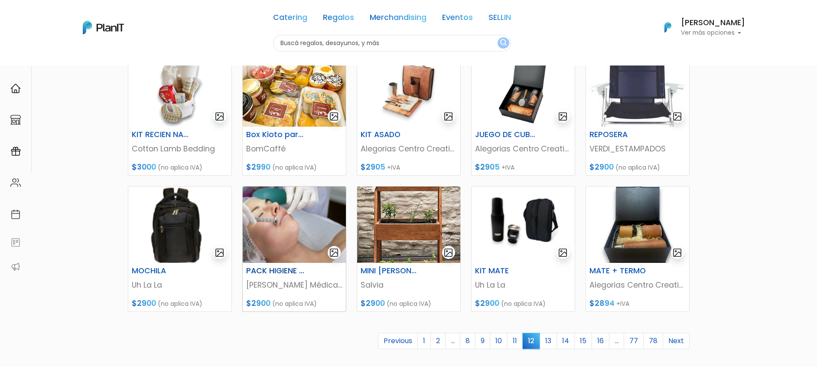
click at [287, 272] on h6 "PACK HIGIENE PEELING" at bounding box center [276, 270] width 71 height 9
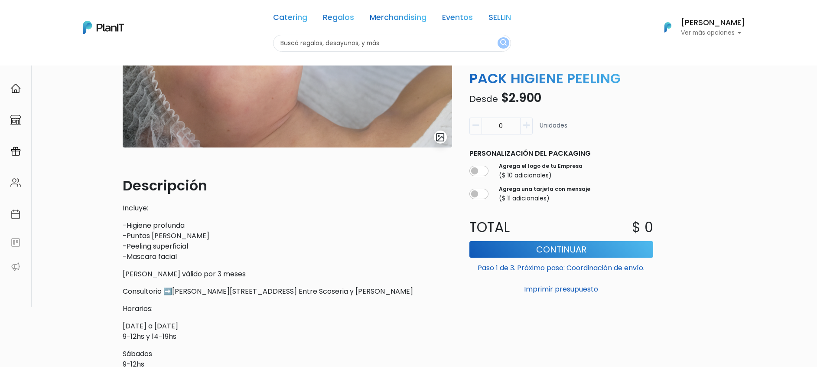
scroll to position [130, 0]
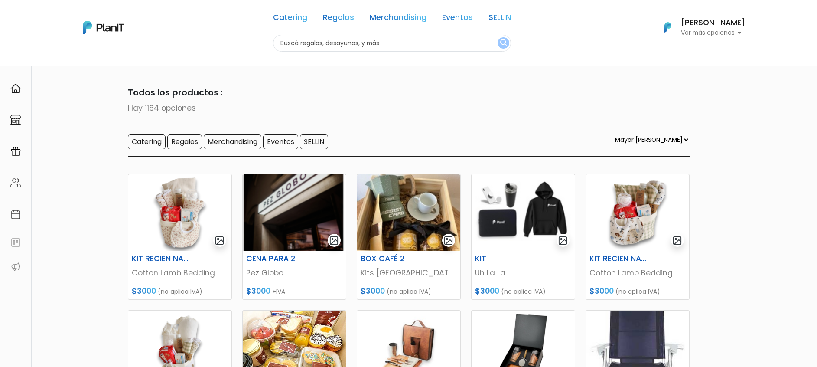
select select "1"
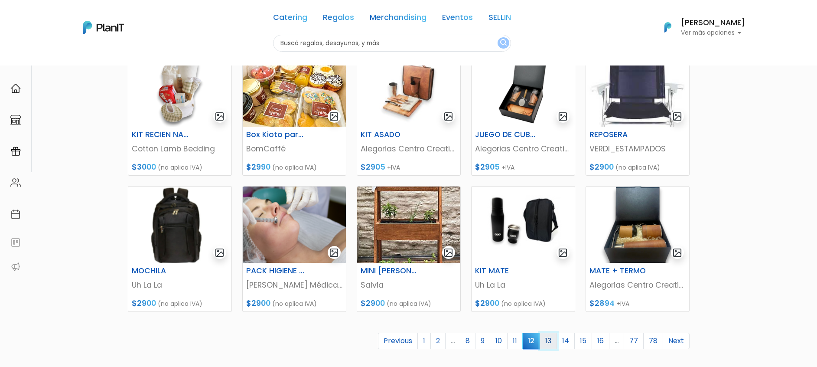
click at [550, 339] on link "13" at bounding box center [548, 340] width 17 height 16
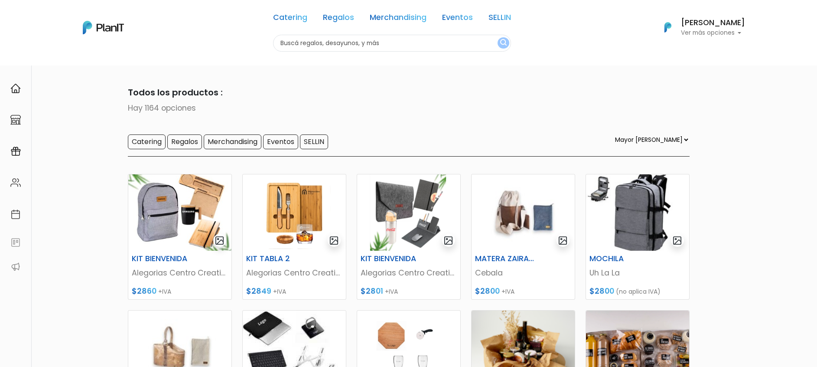
select select "1"
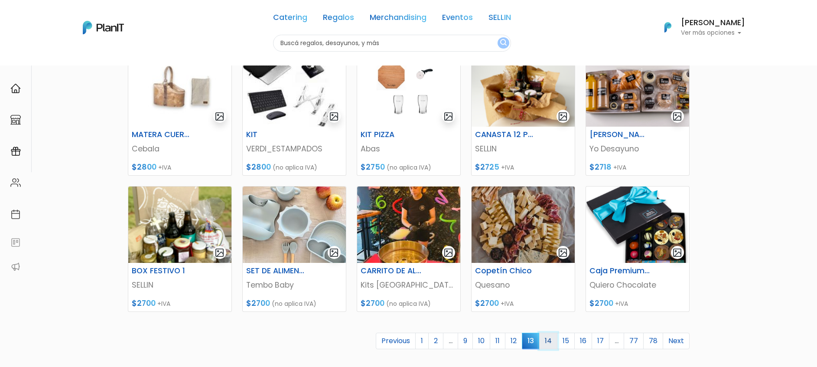
click at [553, 340] on link "14" at bounding box center [548, 340] width 18 height 16
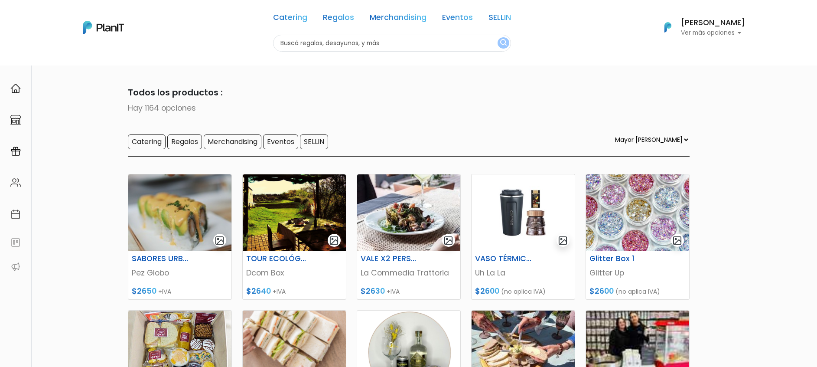
select select "1"
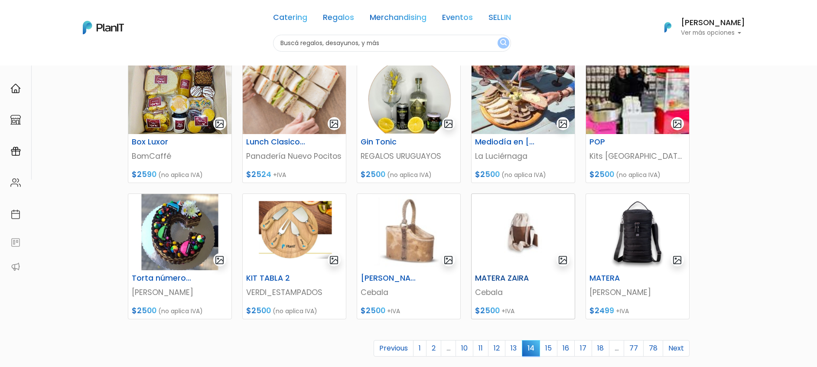
scroll to position [371, 0]
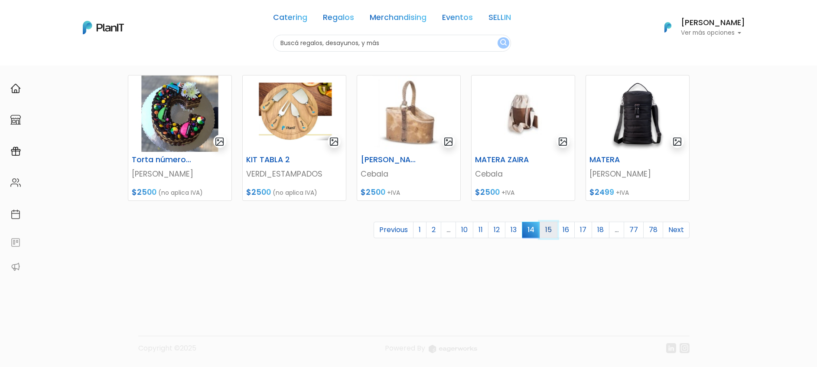
click at [553, 231] on link "15" at bounding box center [549, 230] width 18 height 16
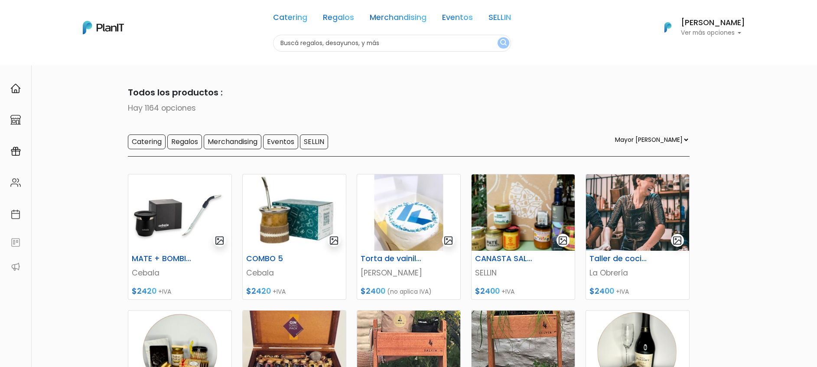
select select "1"
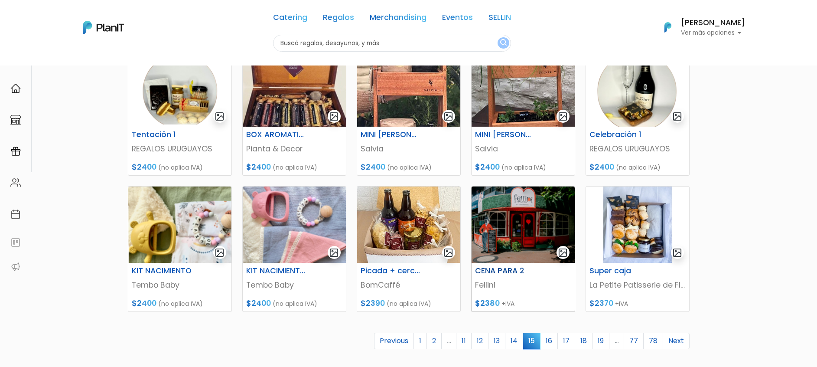
scroll to position [325, 0]
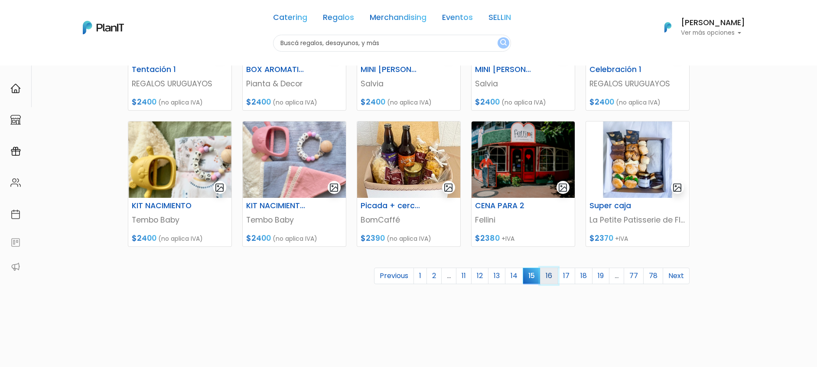
click at [551, 276] on link "16" at bounding box center [549, 275] width 18 height 16
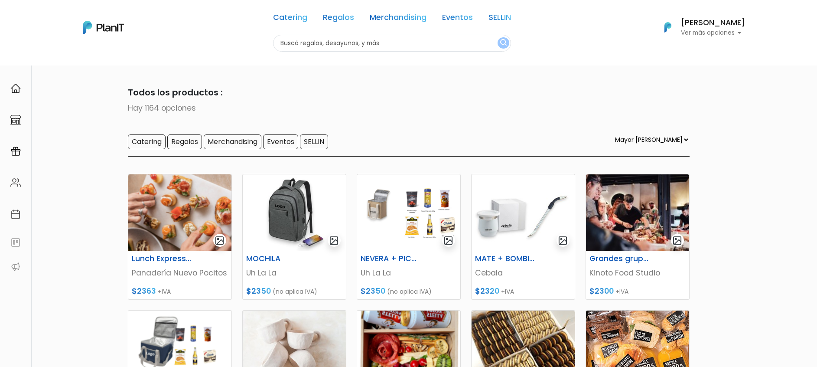
select select "1"
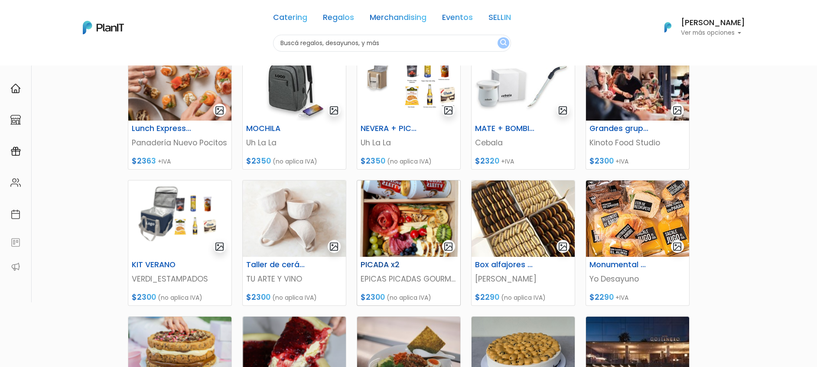
click at [411, 215] on img at bounding box center [408, 218] width 103 height 76
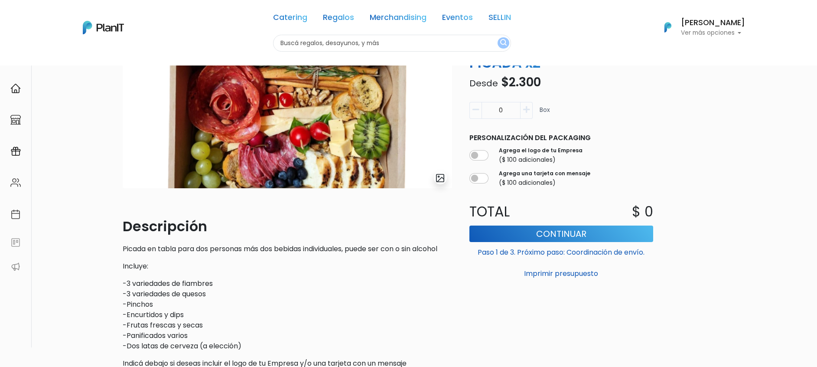
scroll to position [65, 0]
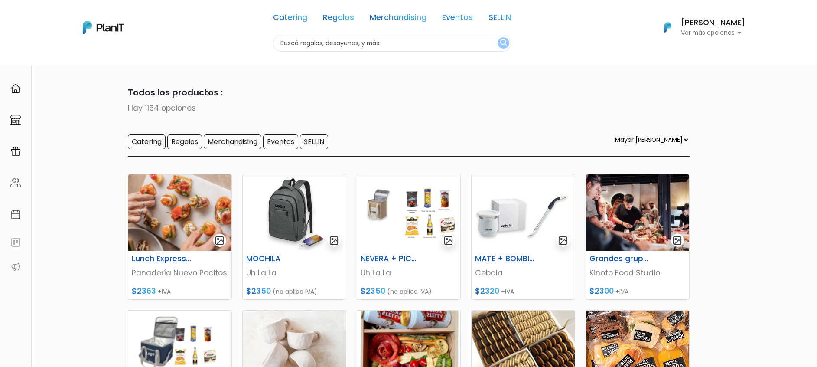
select select "1"
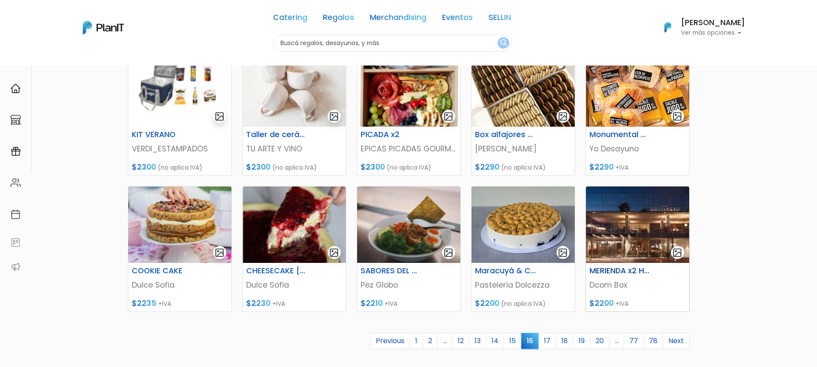
click at [637, 248] on img at bounding box center [637, 224] width 103 height 76
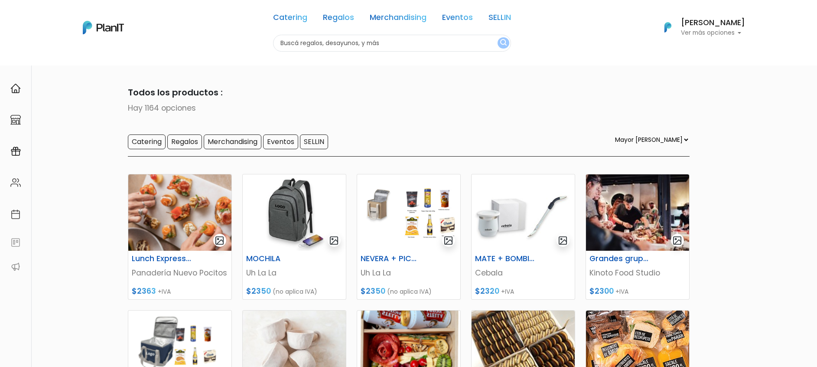
select select "1"
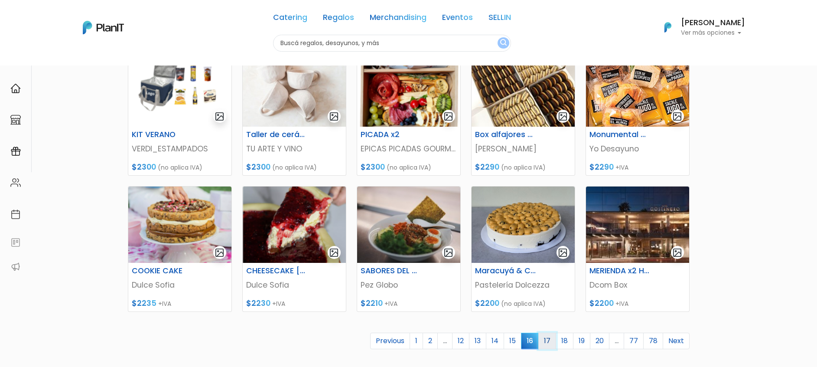
click at [551, 342] on link "17" at bounding box center [547, 340] width 18 height 16
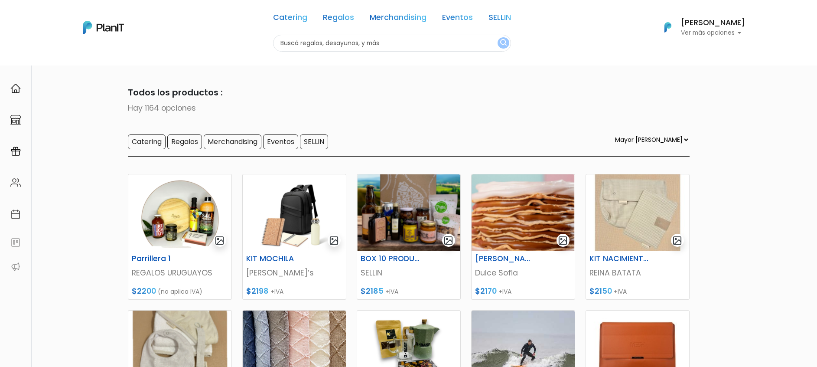
select select "1"
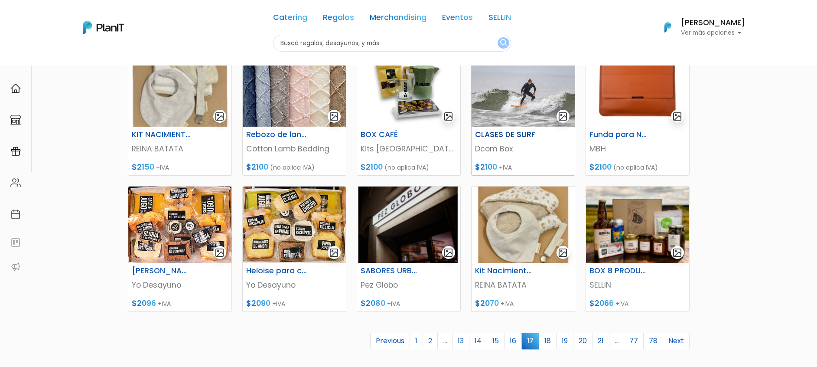
scroll to position [325, 0]
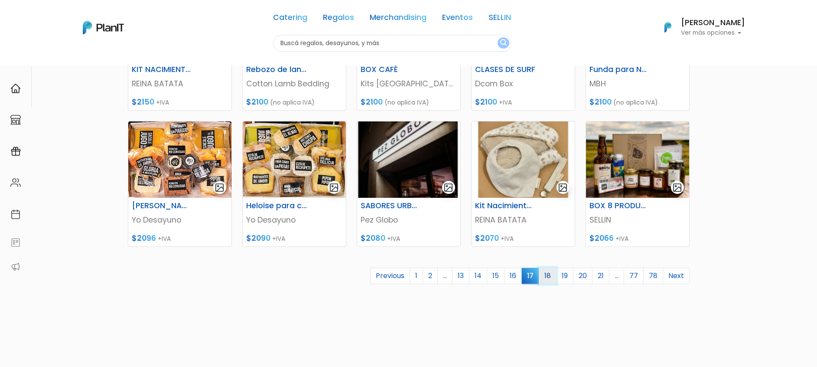
click at [545, 277] on link "18" at bounding box center [548, 275] width 18 height 16
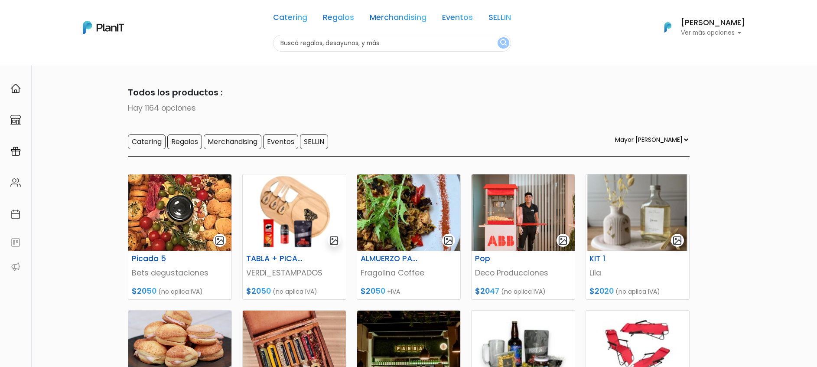
select select "1"
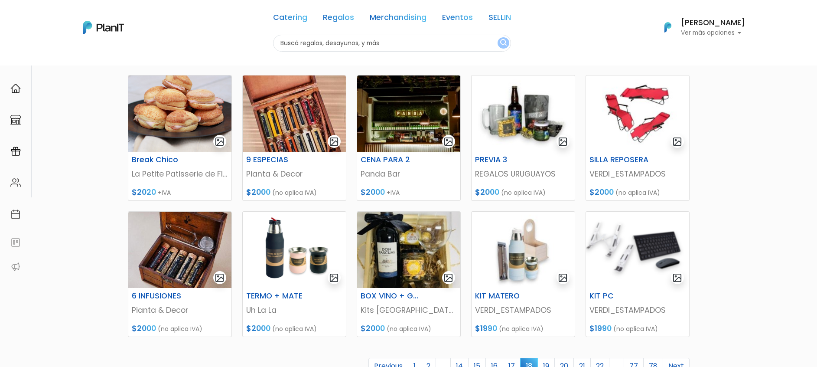
scroll to position [260, 0]
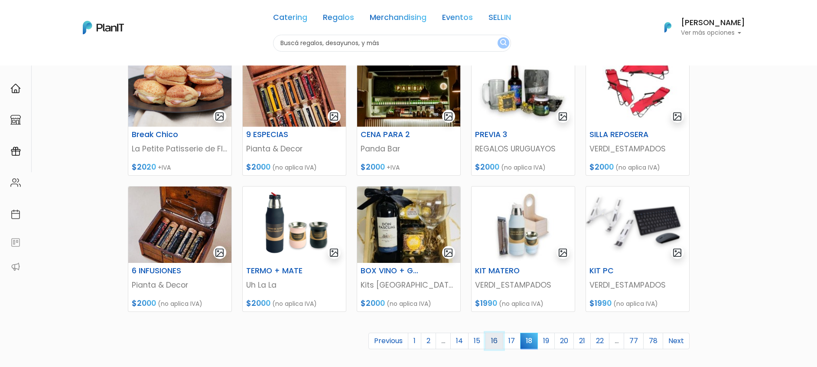
click at [492, 343] on link "16" at bounding box center [495, 340] width 18 height 16
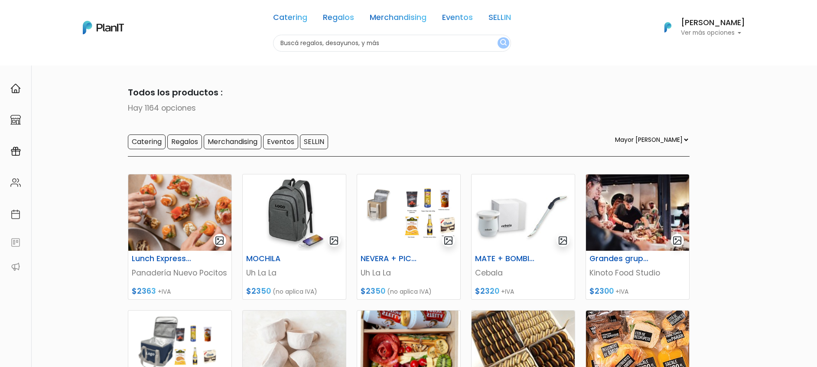
select select "1"
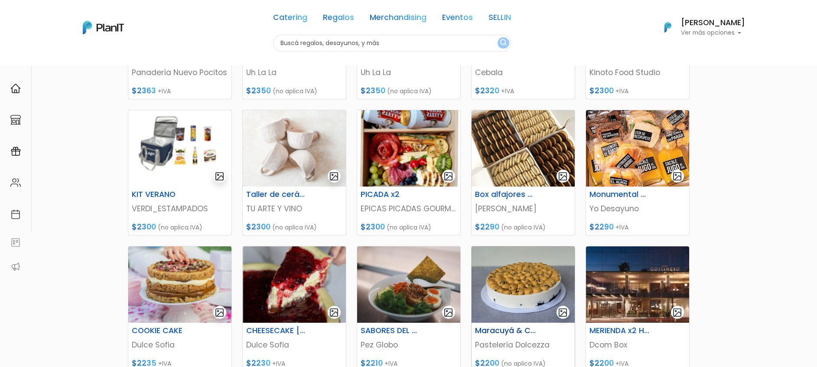
scroll to position [260, 0]
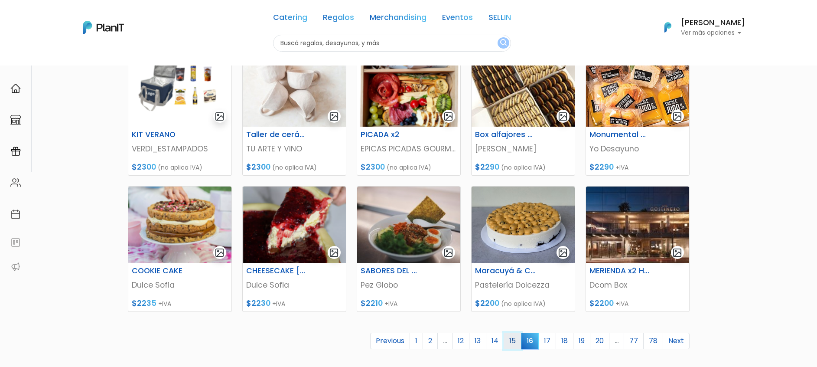
click at [513, 343] on link "15" at bounding box center [513, 340] width 18 height 16
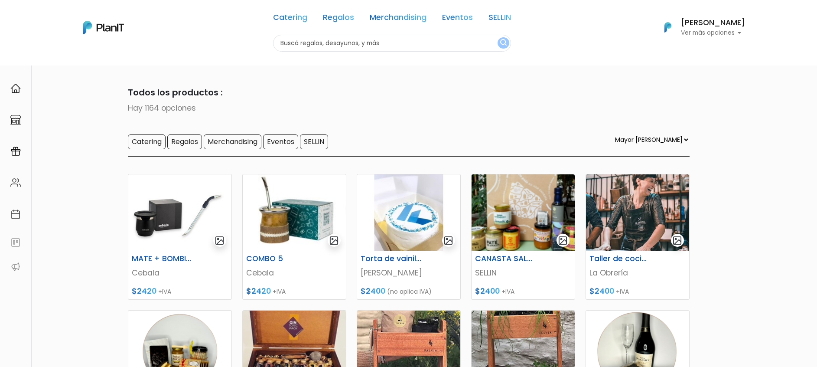
select select "1"
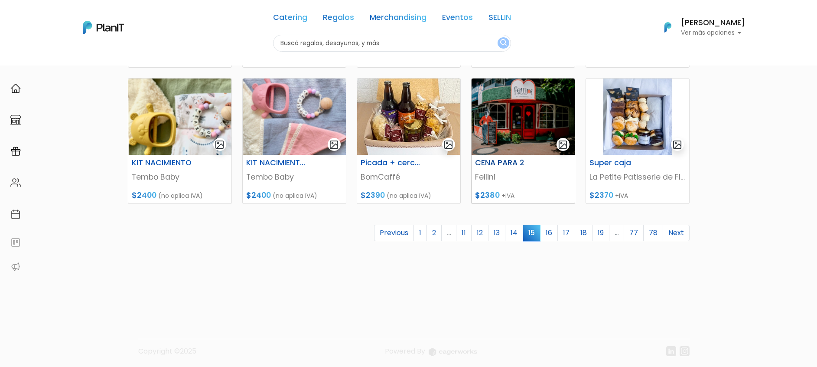
scroll to position [371, 0]
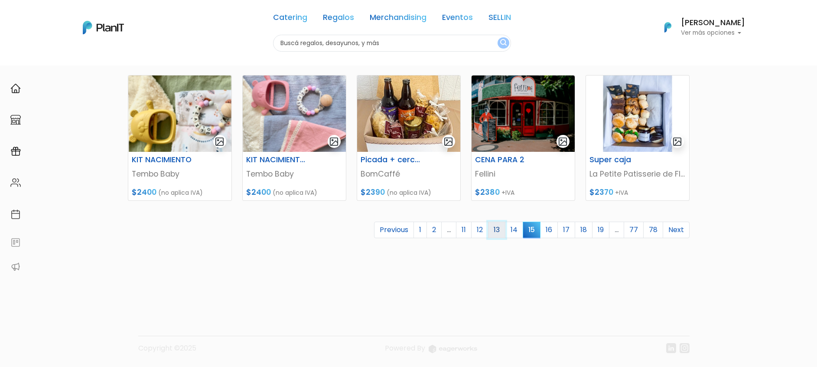
click at [498, 230] on link "13" at bounding box center [496, 230] width 17 height 16
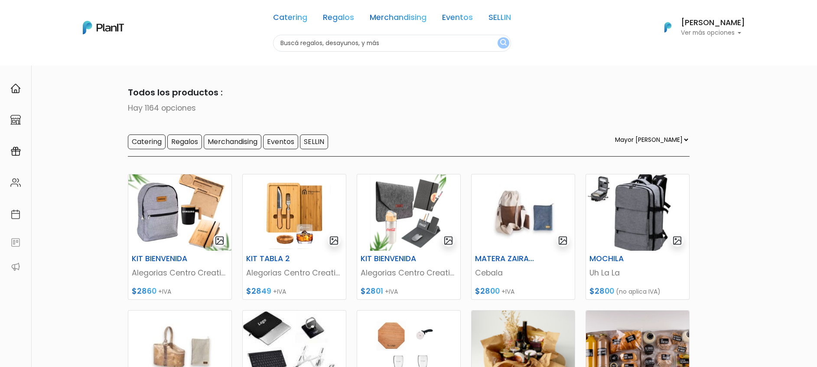
select select "1"
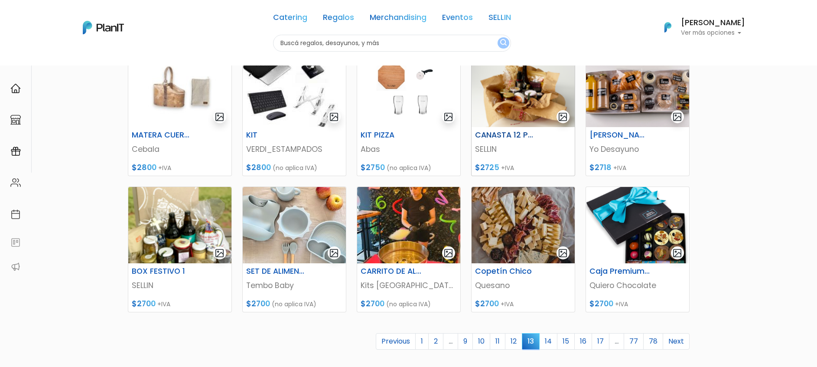
scroll to position [260, 0]
click at [517, 339] on link "12" at bounding box center [513, 340] width 17 height 16
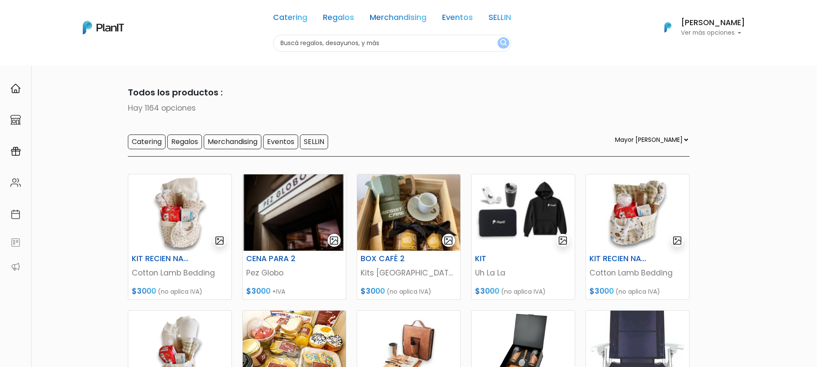
select select "1"
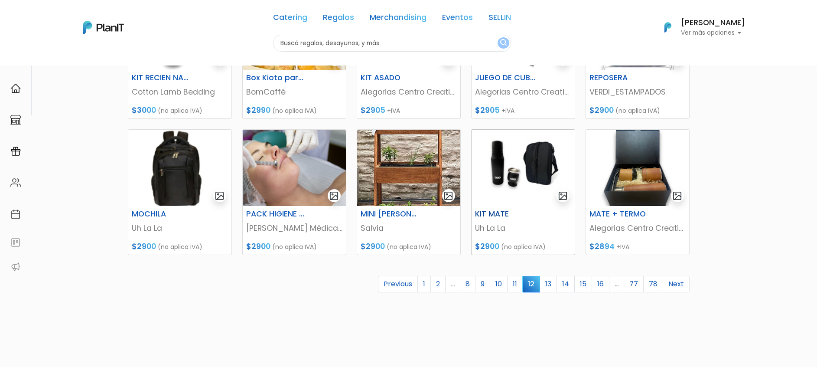
scroll to position [325, 0]
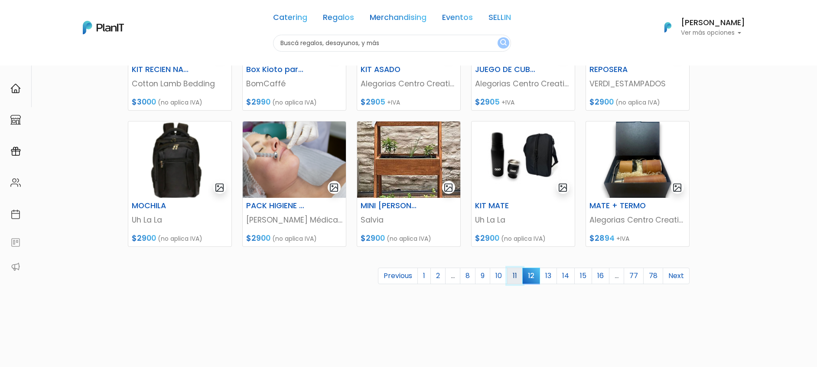
click at [515, 280] on link "11" at bounding box center [515, 275] width 16 height 16
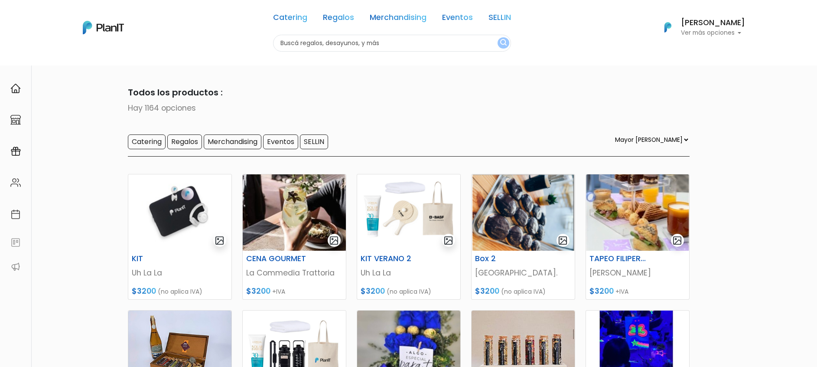
select select "1"
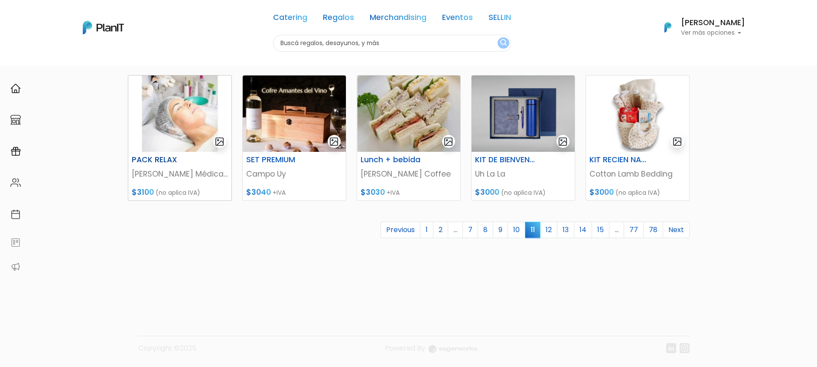
click at [176, 166] on div "PACK RELAX" at bounding box center [180, 161] width 107 height 13
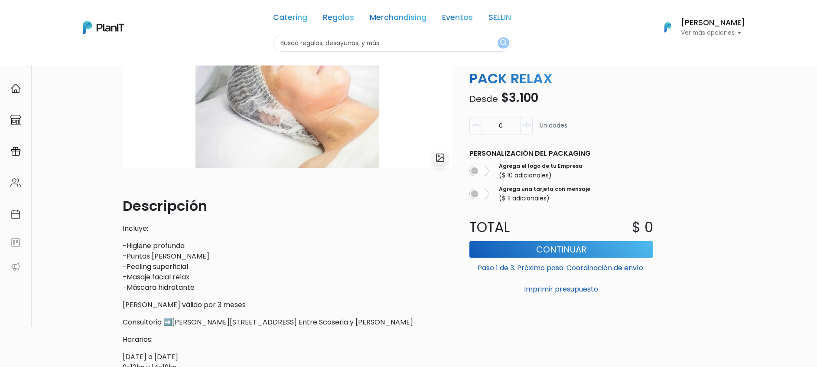
scroll to position [195, 0]
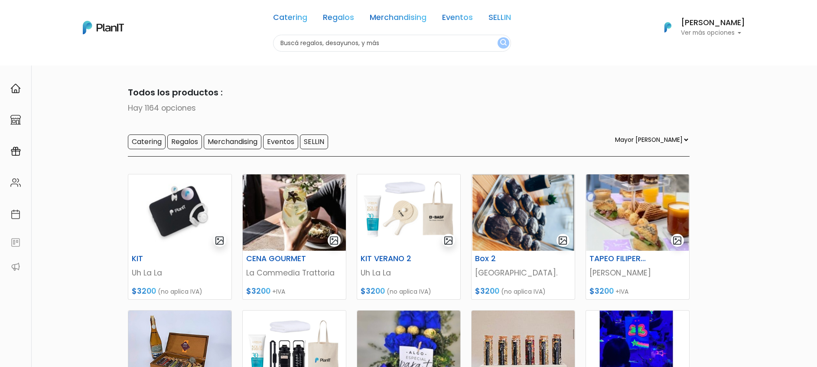
select select "1"
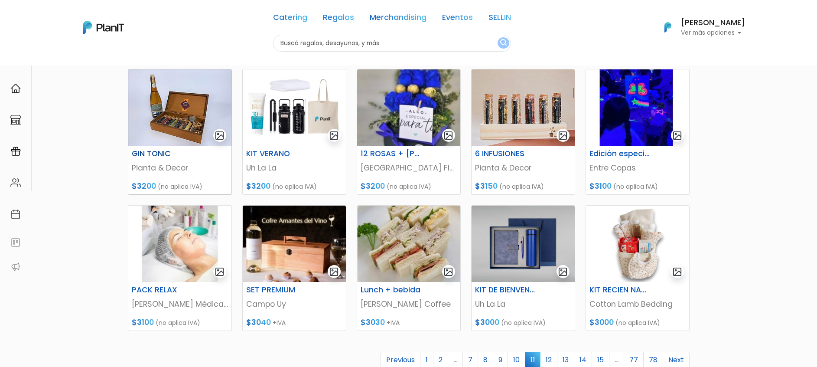
click at [166, 116] on img at bounding box center [179, 107] width 103 height 76
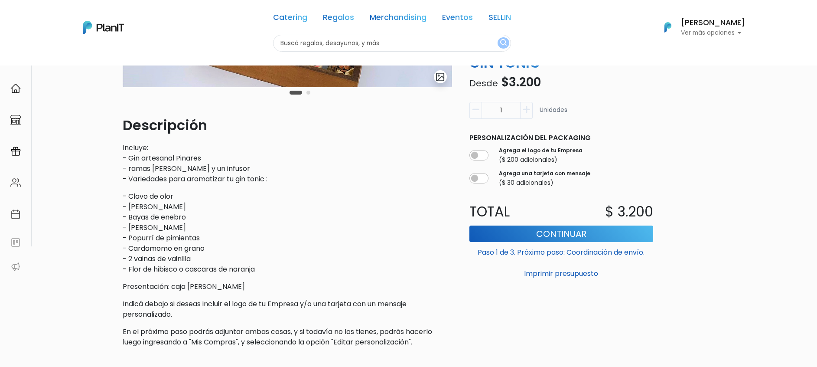
scroll to position [195, 0]
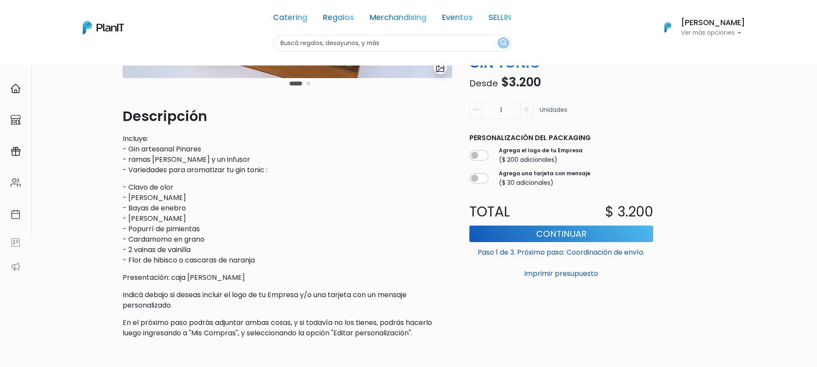
drag, startPoint x: 284, startPoint y: 195, endPoint x: 306, endPoint y: 237, distance: 47.3
click at [306, 237] on p "- Clavo de olor - Anís - Bayas de enebro - Pimienta rosa - Popurrí de pimientas…" at bounding box center [287, 223] width 329 height 83
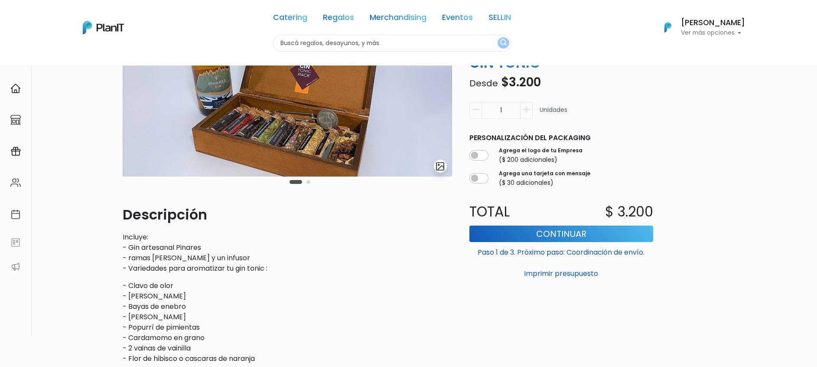
scroll to position [0, 0]
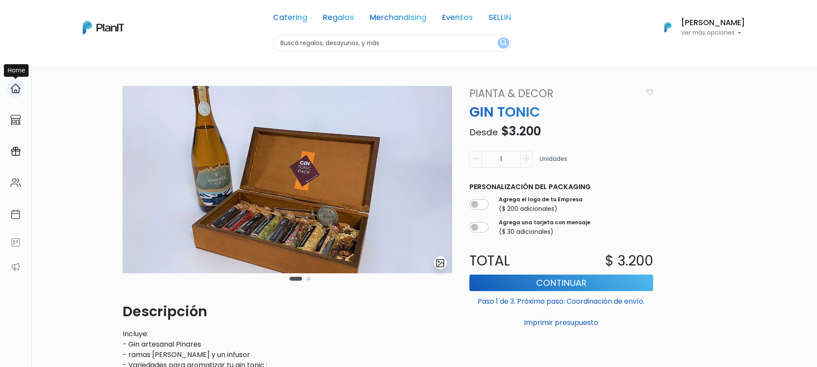
click at [16, 90] on img at bounding box center [15, 88] width 10 height 10
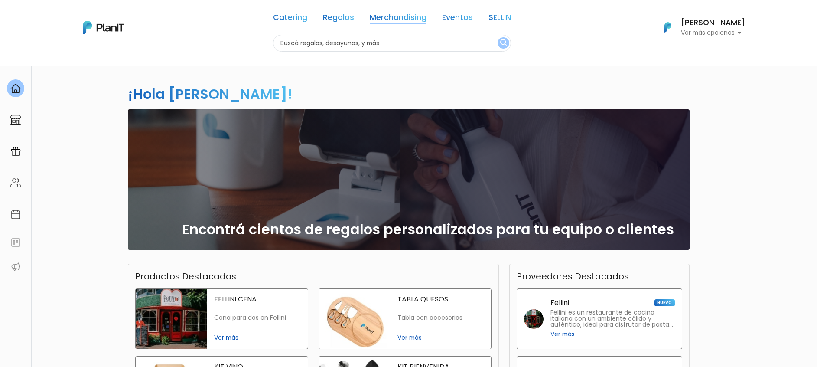
click at [396, 21] on link "Merchandising" at bounding box center [398, 19] width 57 height 10
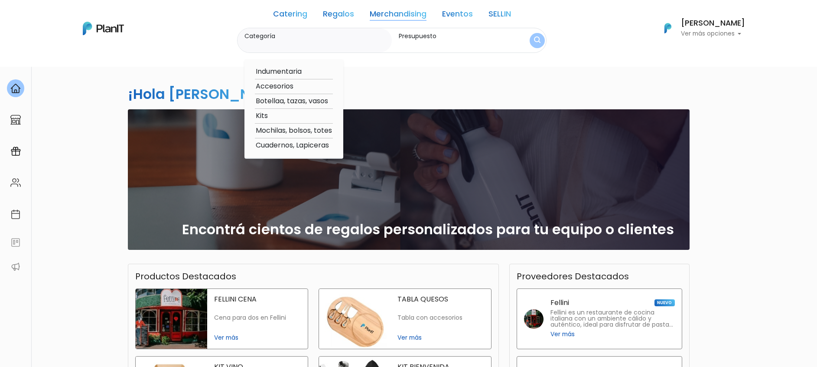
click at [328, 12] on link "Regalos" at bounding box center [338, 15] width 31 height 10
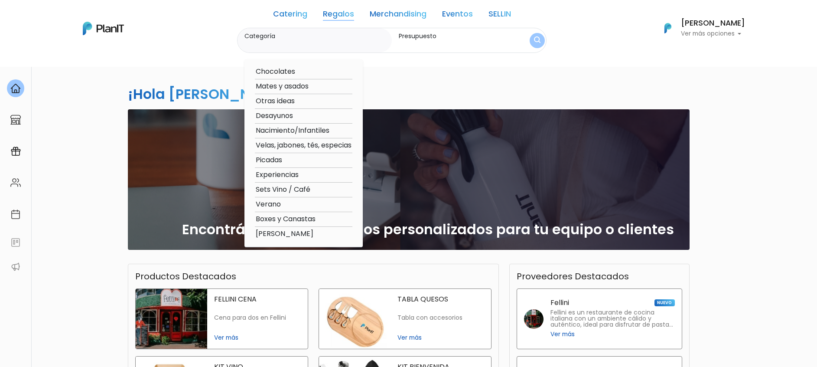
click at [275, 176] on option "Experiencias" at bounding box center [304, 174] width 98 height 11
type input "Experiencias"
type input "$0 - $1000"
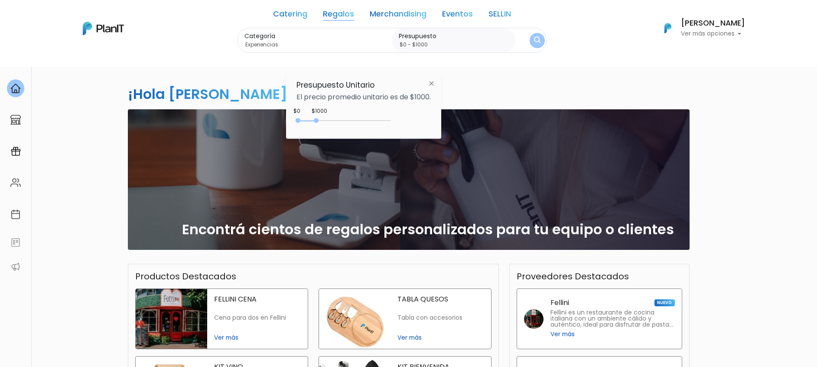
click at [534, 42] on img "submit" at bounding box center [537, 40] width 7 height 8
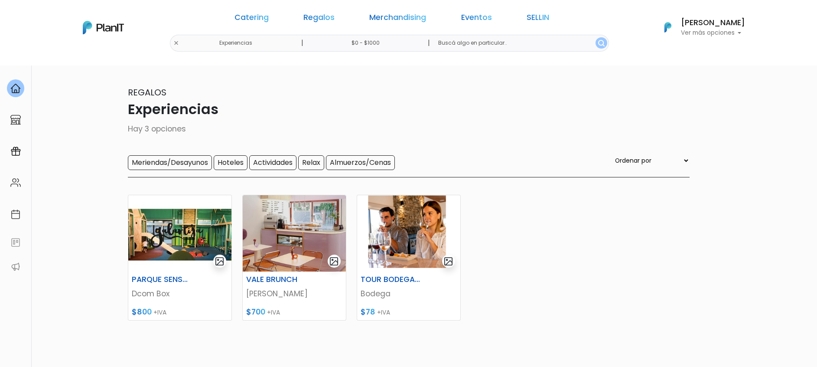
click at [598, 42] on img "submit" at bounding box center [601, 43] width 7 height 7
click at [399, 43] on input "$0 - $1000" at bounding box center [367, 43] width 132 height 17
type input "$0 - $3400"
click at [362, 119] on div "0 : 1000 0 1000" at bounding box center [345, 120] width 91 height 9
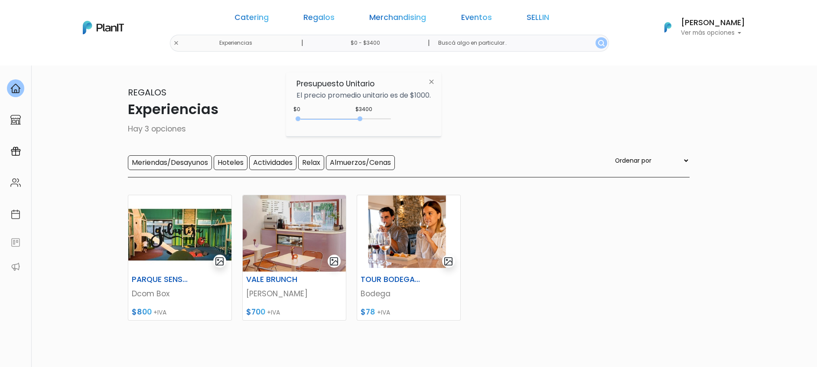
click at [598, 103] on p "Experiencias" at bounding box center [409, 109] width 562 height 21
click at [596, 40] on button "submit" at bounding box center [602, 42] width 12 height 11
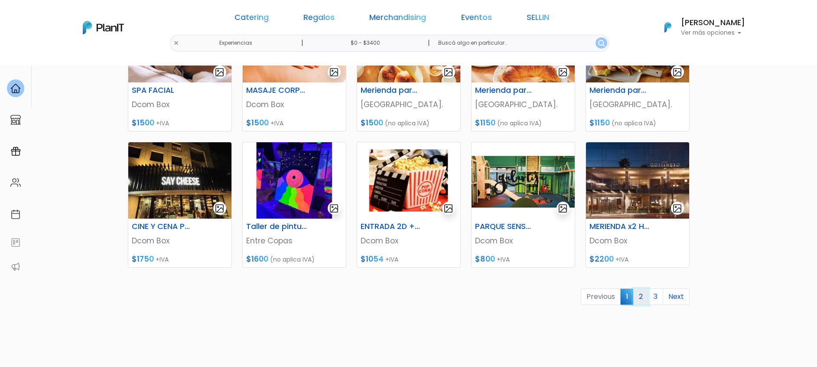
click at [642, 297] on link "2" at bounding box center [640, 296] width 15 height 16
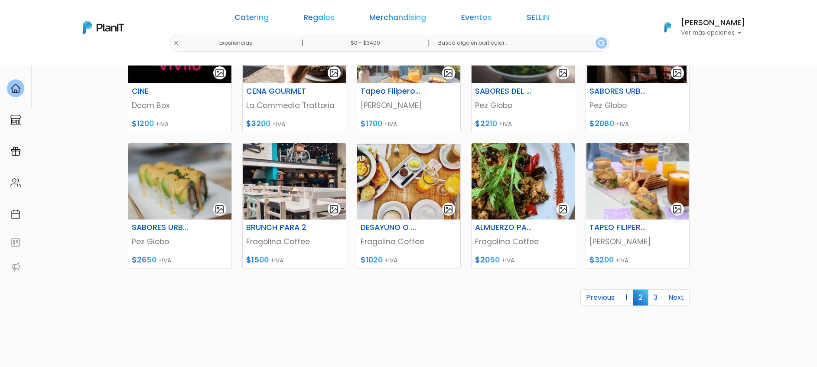
scroll to position [325, 0]
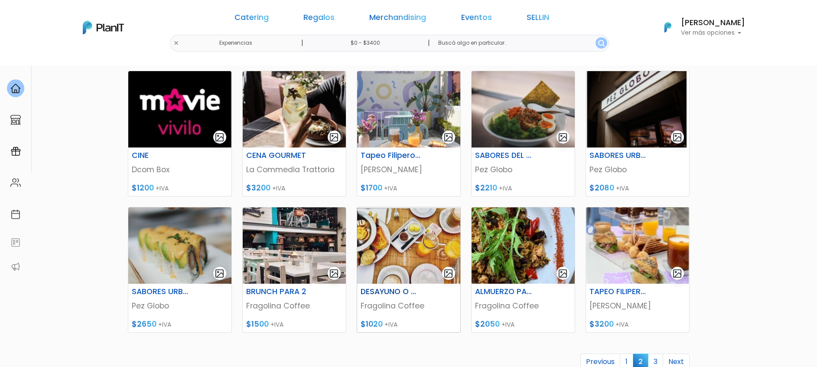
scroll to position [65, 0]
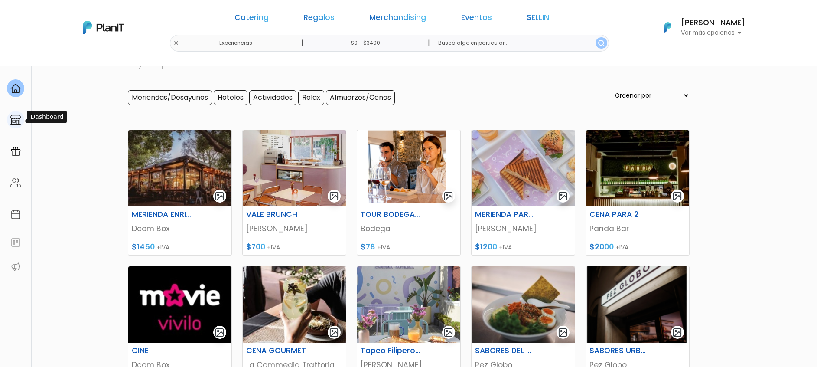
click at [12, 114] on div at bounding box center [15, 120] width 17 height 18
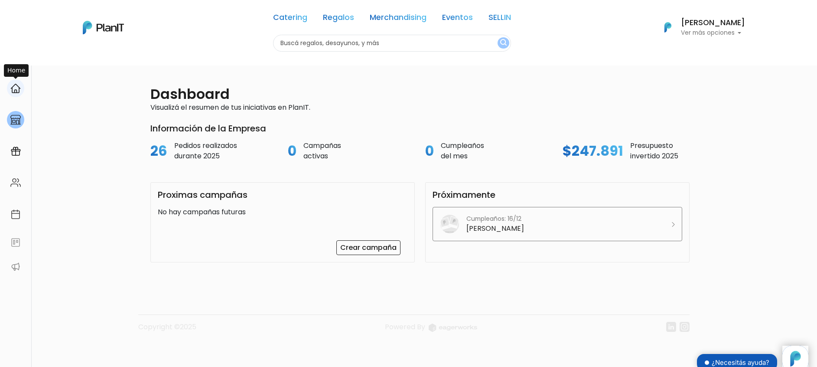
click at [10, 90] on div at bounding box center [15, 88] width 17 height 18
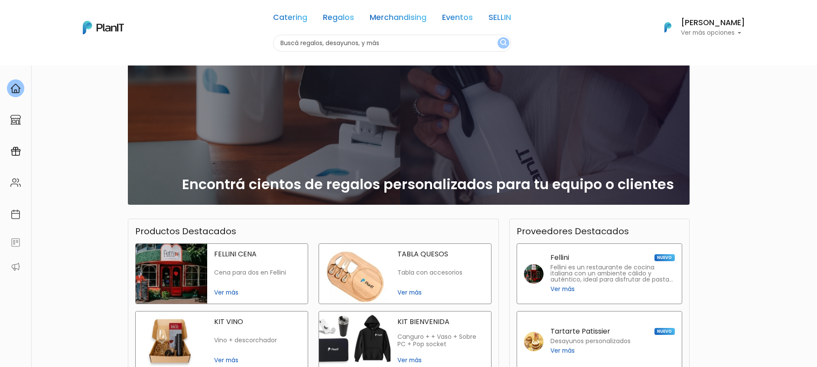
scroll to position [65, 0]
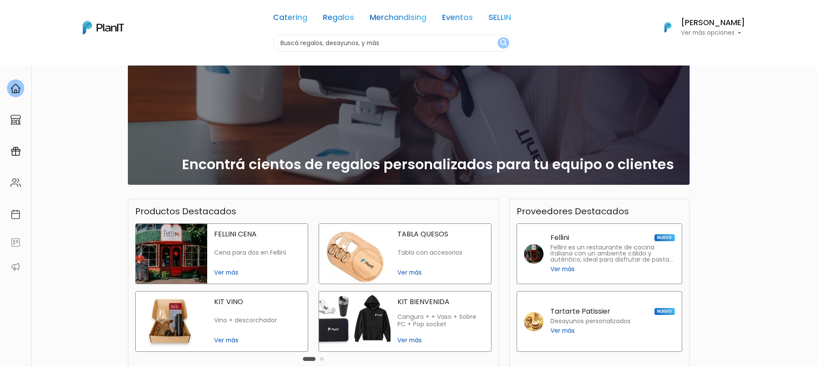
click at [192, 247] on img at bounding box center [172, 254] width 72 height 60
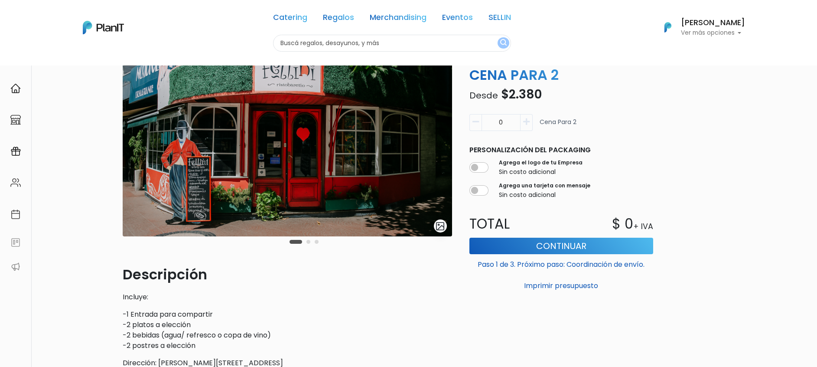
scroll to position [65, 0]
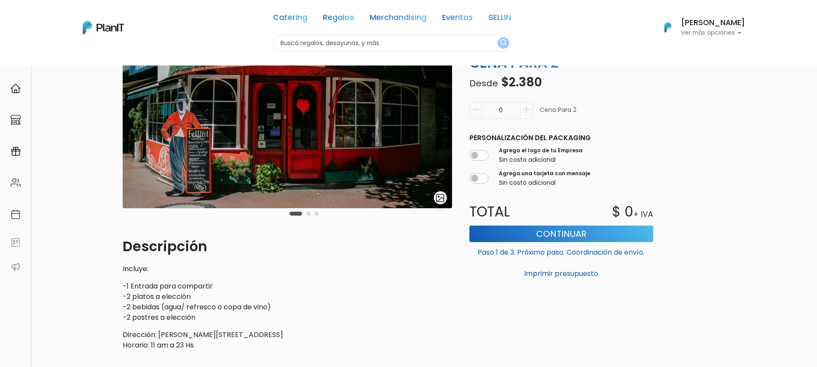
click at [415, 131] on img at bounding box center [287, 114] width 329 height 187
click at [437, 197] on img "submit" at bounding box center [440, 198] width 10 height 10
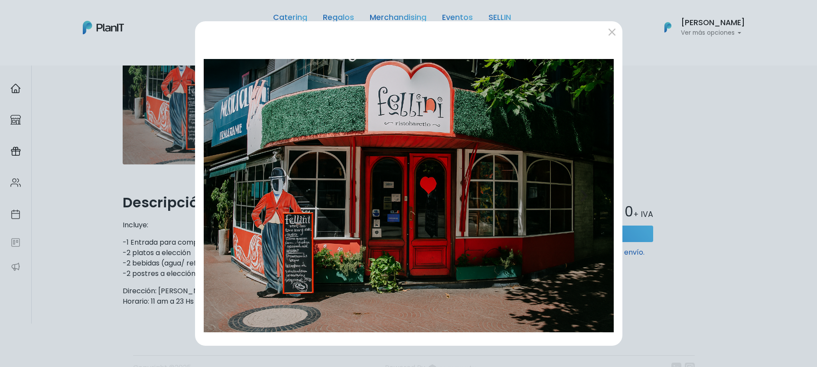
scroll to position [149, 0]
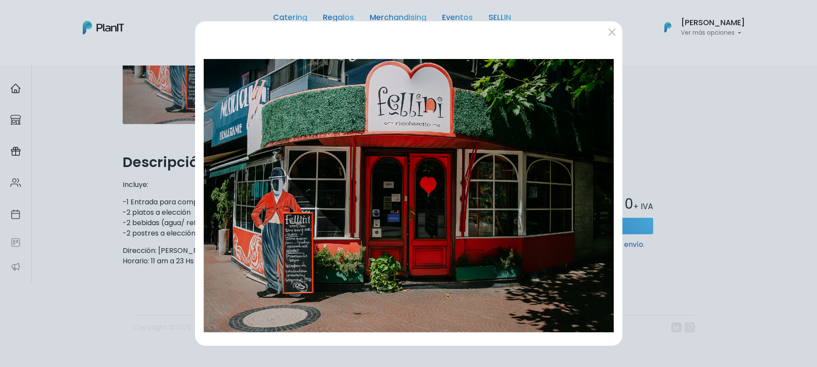
drag, startPoint x: 286, startPoint y: 337, endPoint x: 285, endPoint y: 308, distance: 29.1
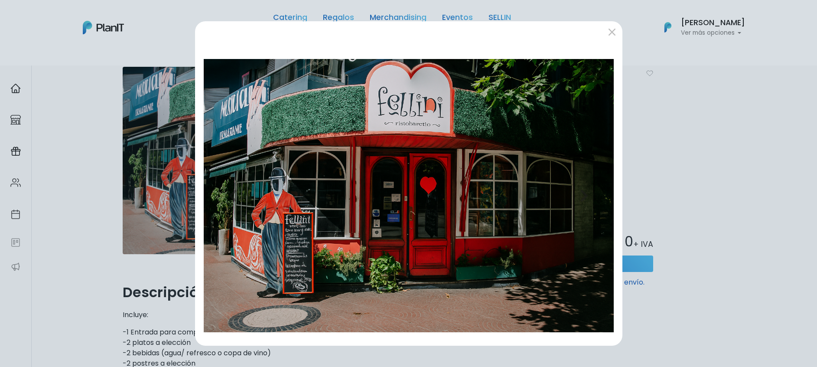
scroll to position [0, 0]
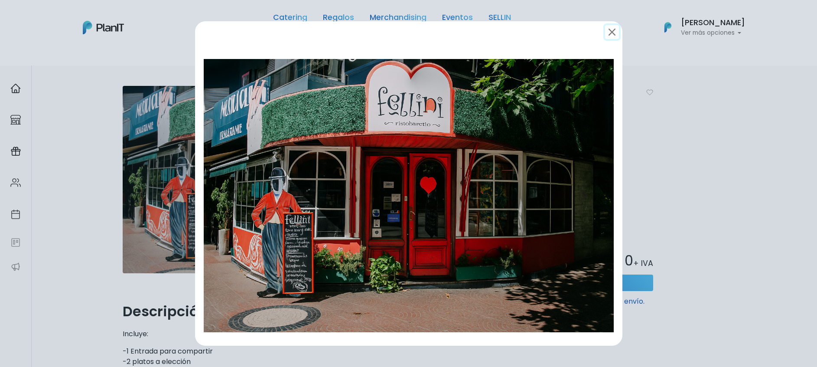
click at [613, 27] on button "submit" at bounding box center [612, 32] width 14 height 14
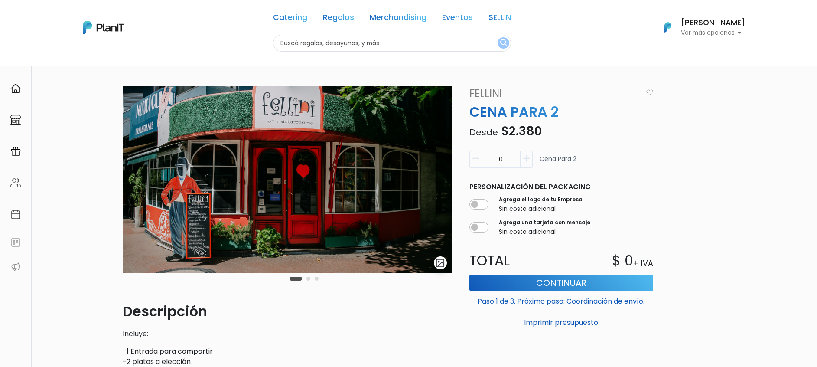
click at [531, 157] on button "button" at bounding box center [527, 159] width 12 height 17
type input "1"
click at [354, 199] on img at bounding box center [287, 179] width 329 height 187
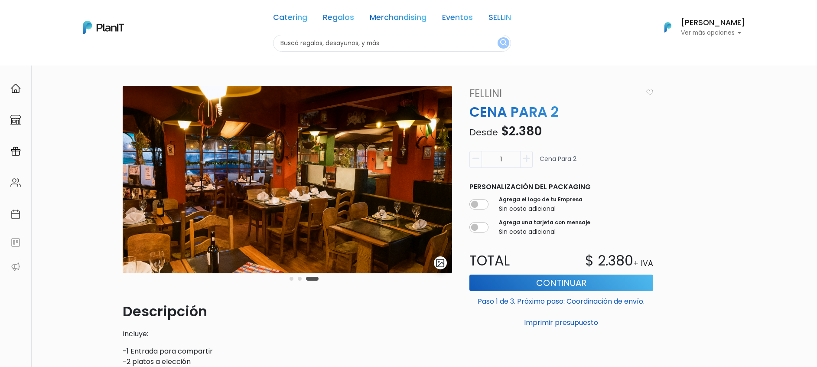
click at [362, 222] on img at bounding box center [287, 179] width 329 height 187
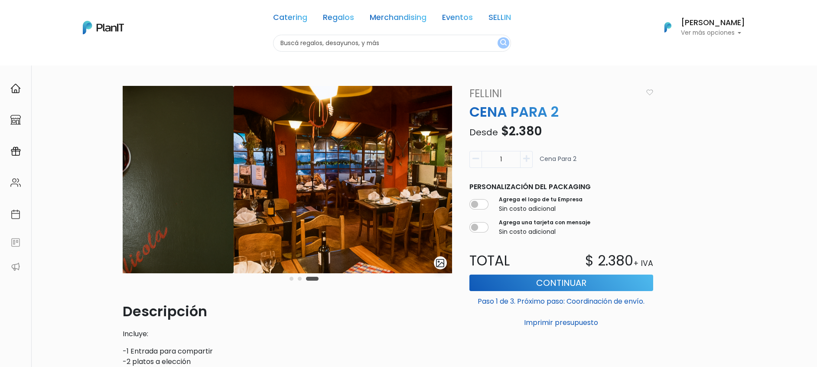
drag, startPoint x: 337, startPoint y: 174, endPoint x: 348, endPoint y: 173, distance: 10.9
click at [344, 174] on img at bounding box center [397, 179] width 329 height 187
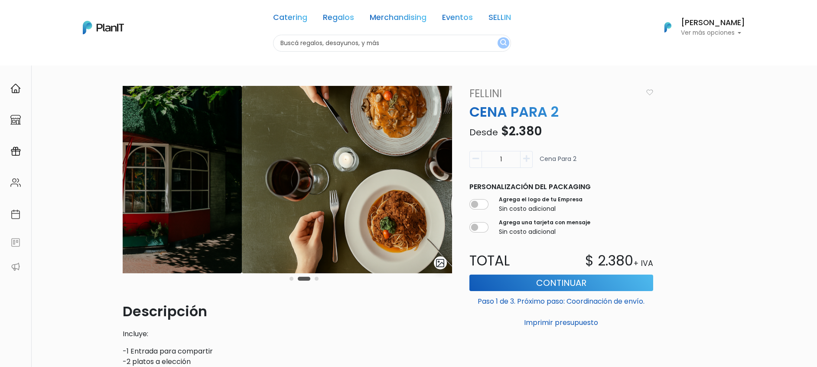
drag, startPoint x: 239, startPoint y: 205, endPoint x: 482, endPoint y: 199, distance: 243.7
click at [459, 198] on div "slide 3 of 3 Descripción Incluye: -1 Entrada para compartir -2 platos a elecció…" at bounding box center [408, 254] width 583 height 336
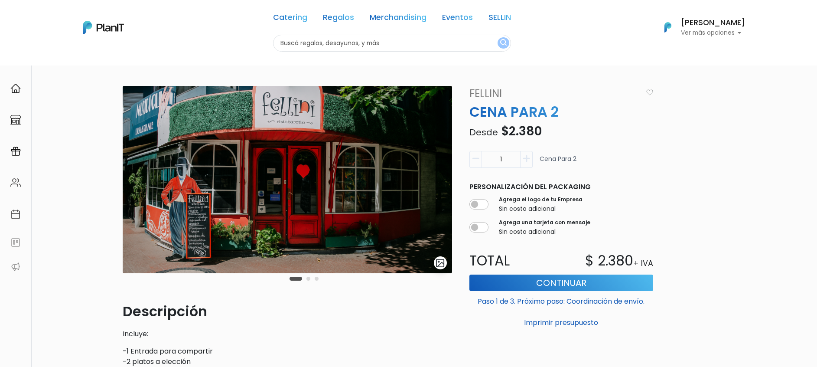
click at [748, 150] on div "slide 2 of 3 Descripción Incluye: -1 Entrada para compartir -2 platos a elecció…" at bounding box center [408, 290] width 817 height 451
